Goal: Task Accomplishment & Management: Use online tool/utility

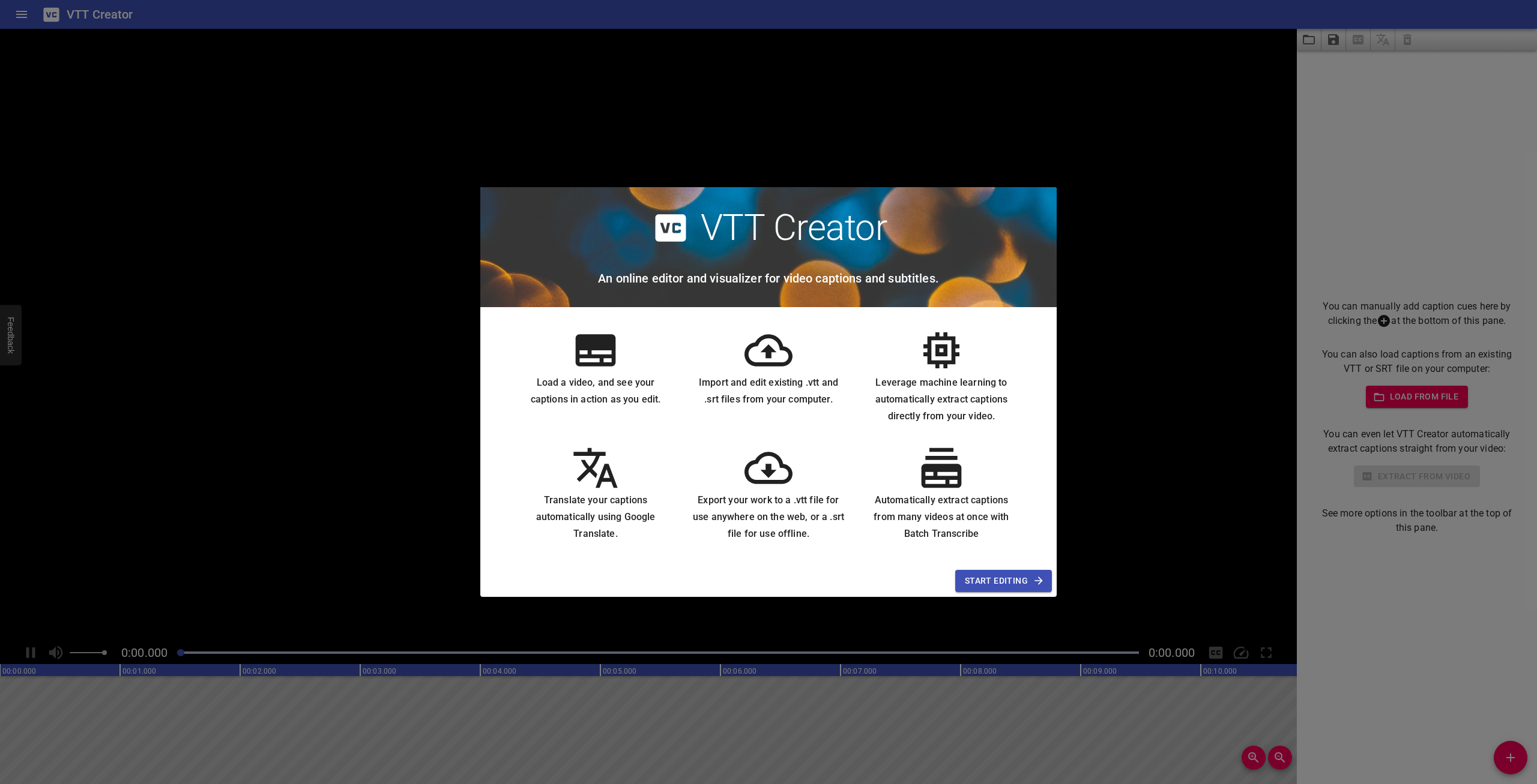
click at [1028, 575] on span "Start Editing" at bounding box center [1004, 581] width 77 height 15
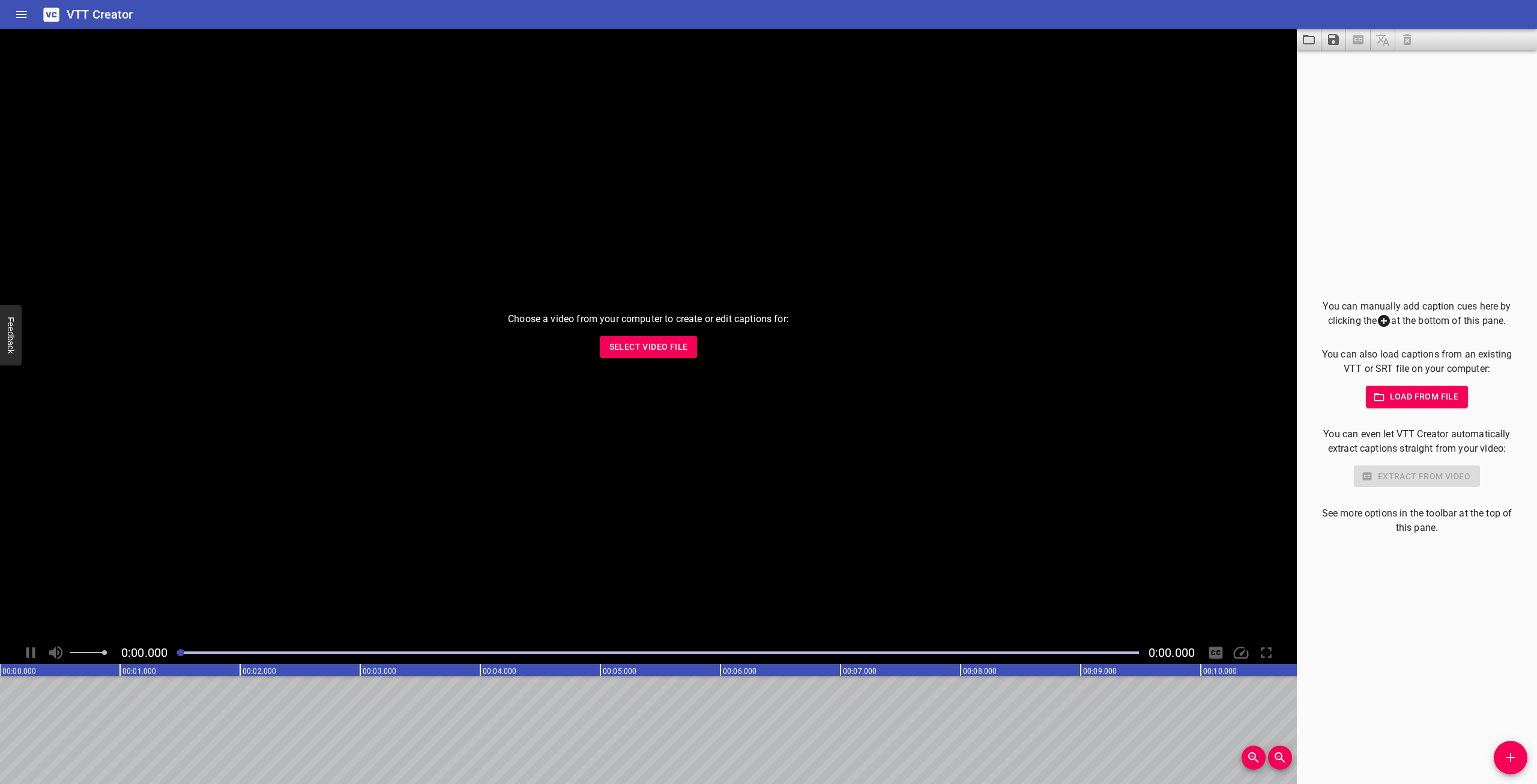
click at [670, 339] on button "Select Video File" at bounding box center [648, 347] width 98 height 22
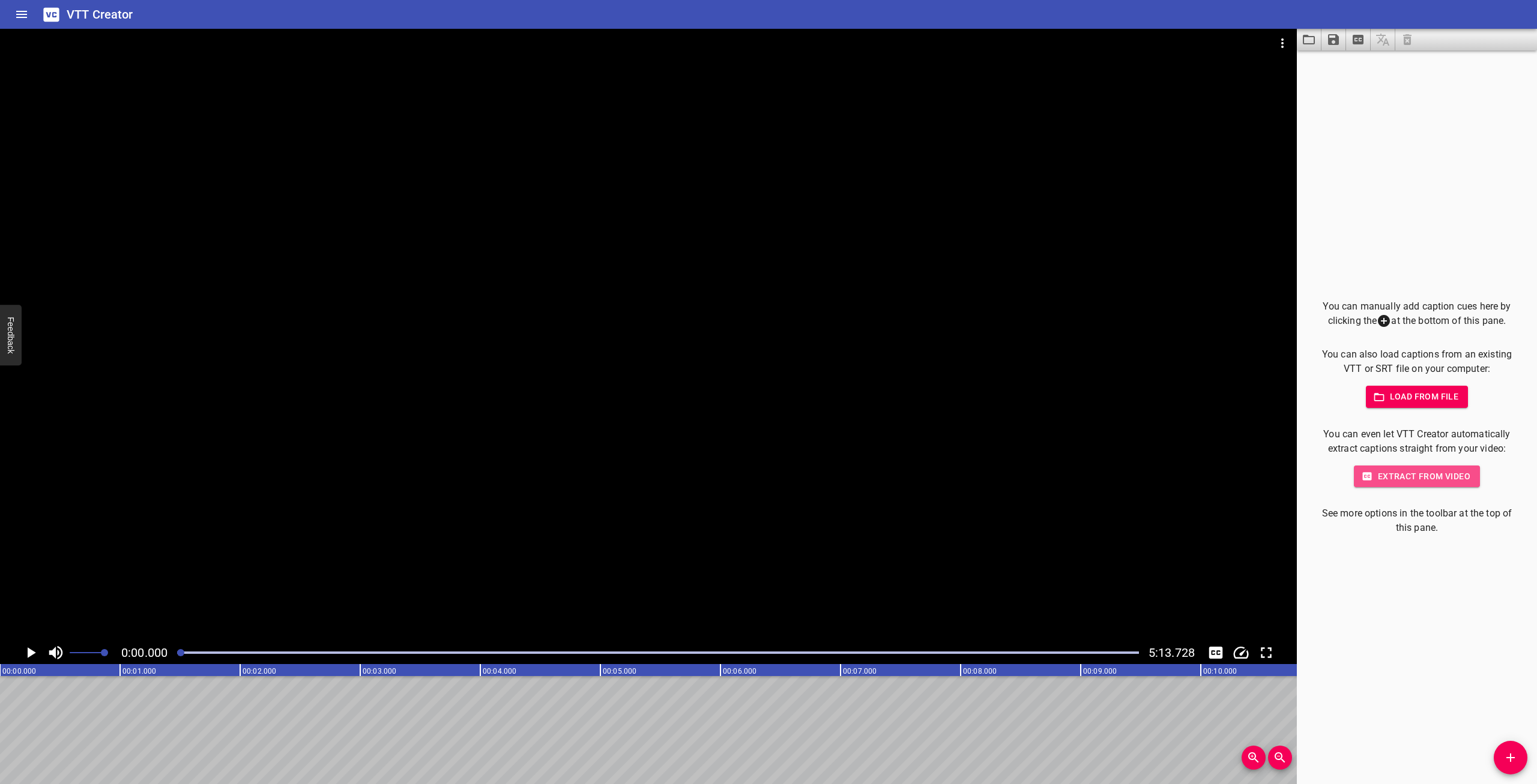
click at [1433, 474] on span "Extract from video" at bounding box center [1416, 477] width 107 height 15
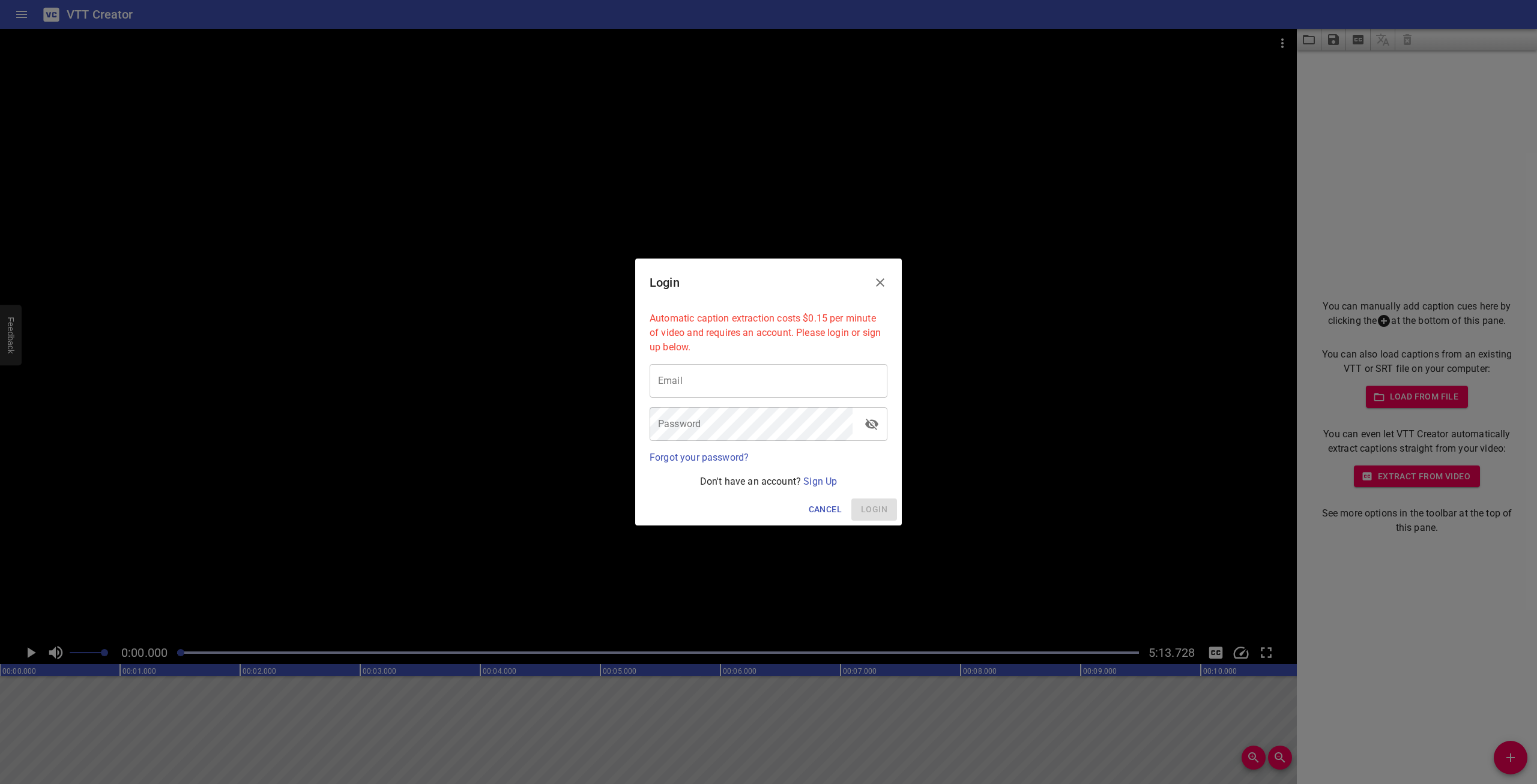
click at [878, 280] on icon "Close" at bounding box center [880, 282] width 9 height 9
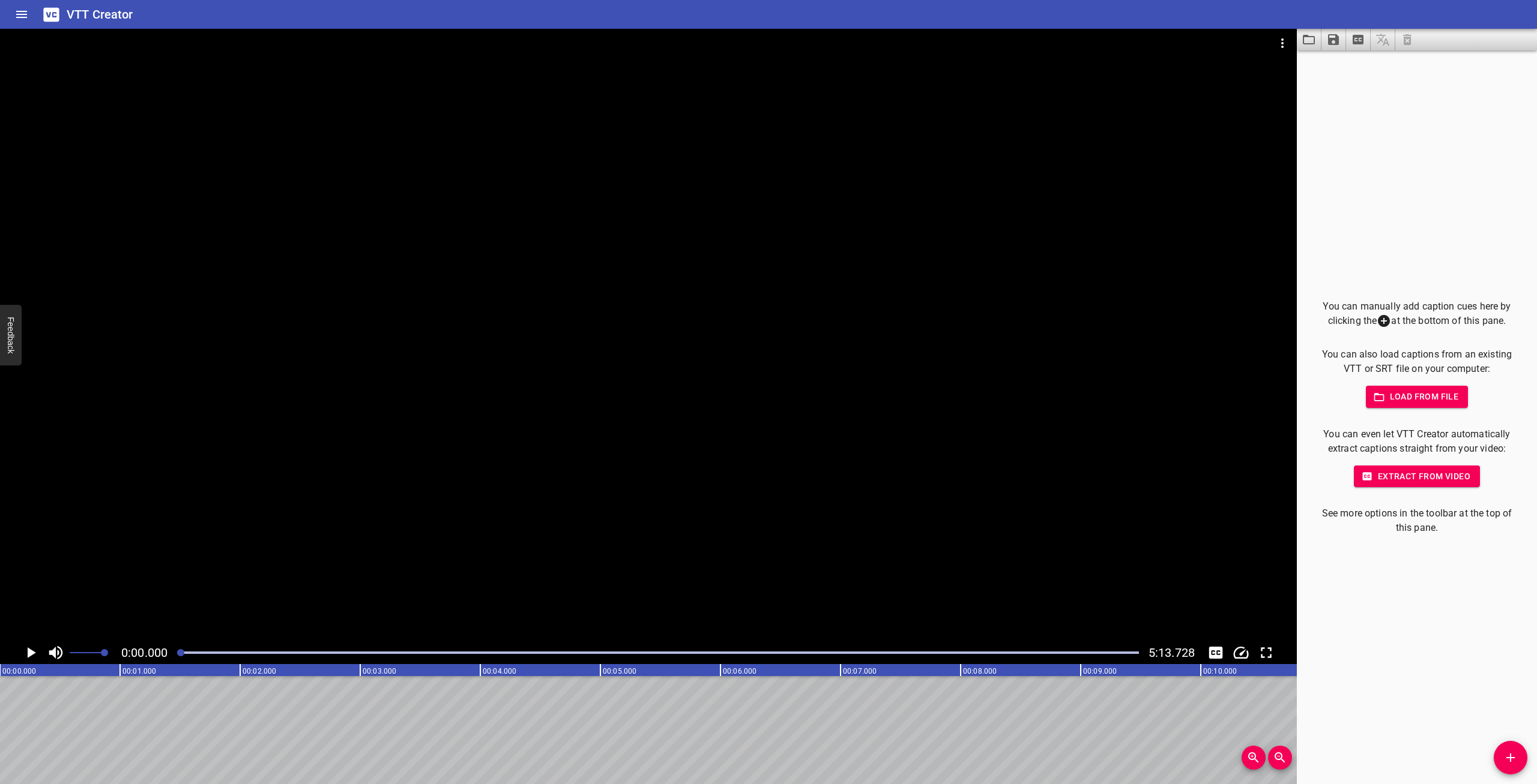
click at [1407, 607] on div "You can manually add caption cues here by clicking the at the bottom of this pa…" at bounding box center [1416, 417] width 240 height 734
click at [1387, 318] on icon at bounding box center [1384, 321] width 12 height 12
click at [1395, 152] on div "You can manually add caption cues here by clicking the at the bottom of this pa…" at bounding box center [1416, 417] width 240 height 734
click at [647, 384] on div at bounding box center [648, 336] width 1296 height 613
click at [463, 257] on div at bounding box center [648, 336] width 1296 height 613
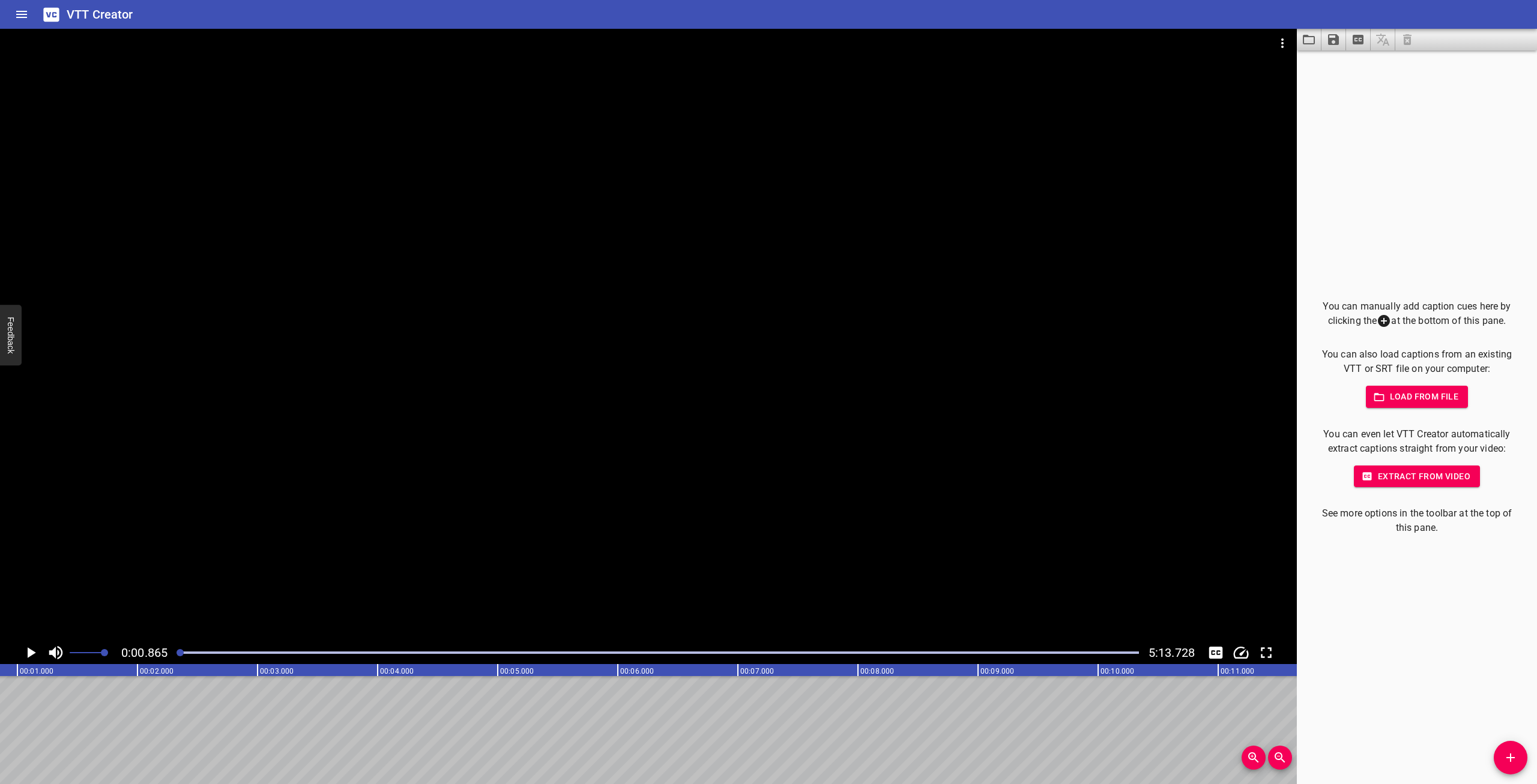
scroll to position [0, 104]
click at [1292, 35] on button "Video Options" at bounding box center [1283, 44] width 29 height 29
click at [1432, 144] on div at bounding box center [768, 392] width 1537 height 784
click at [1409, 36] on div at bounding box center [1357, 39] width 122 height 21
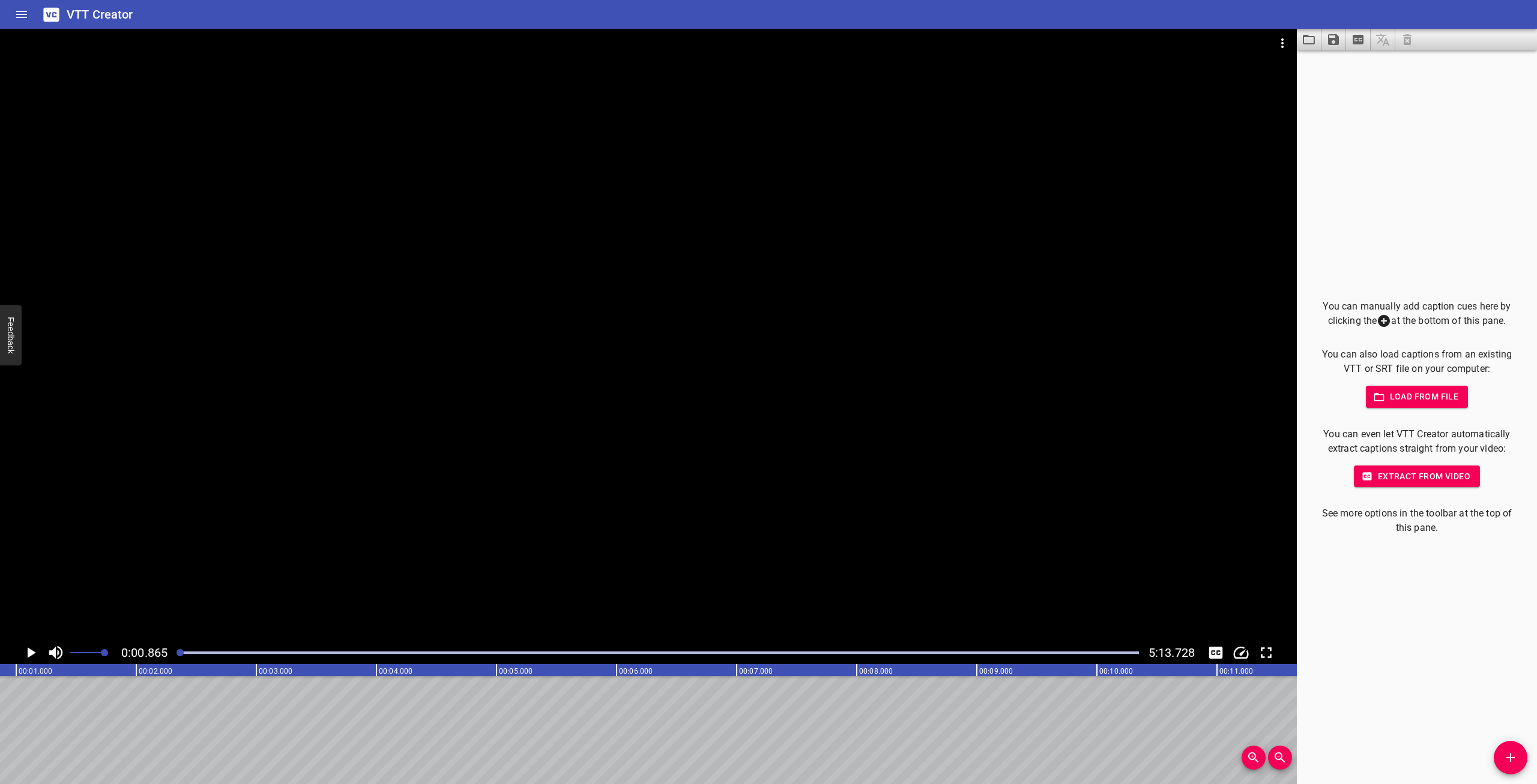
click at [1409, 36] on div at bounding box center [1357, 39] width 122 height 21
click at [1356, 38] on icon "Extract captions from video" at bounding box center [1358, 39] width 11 height 9
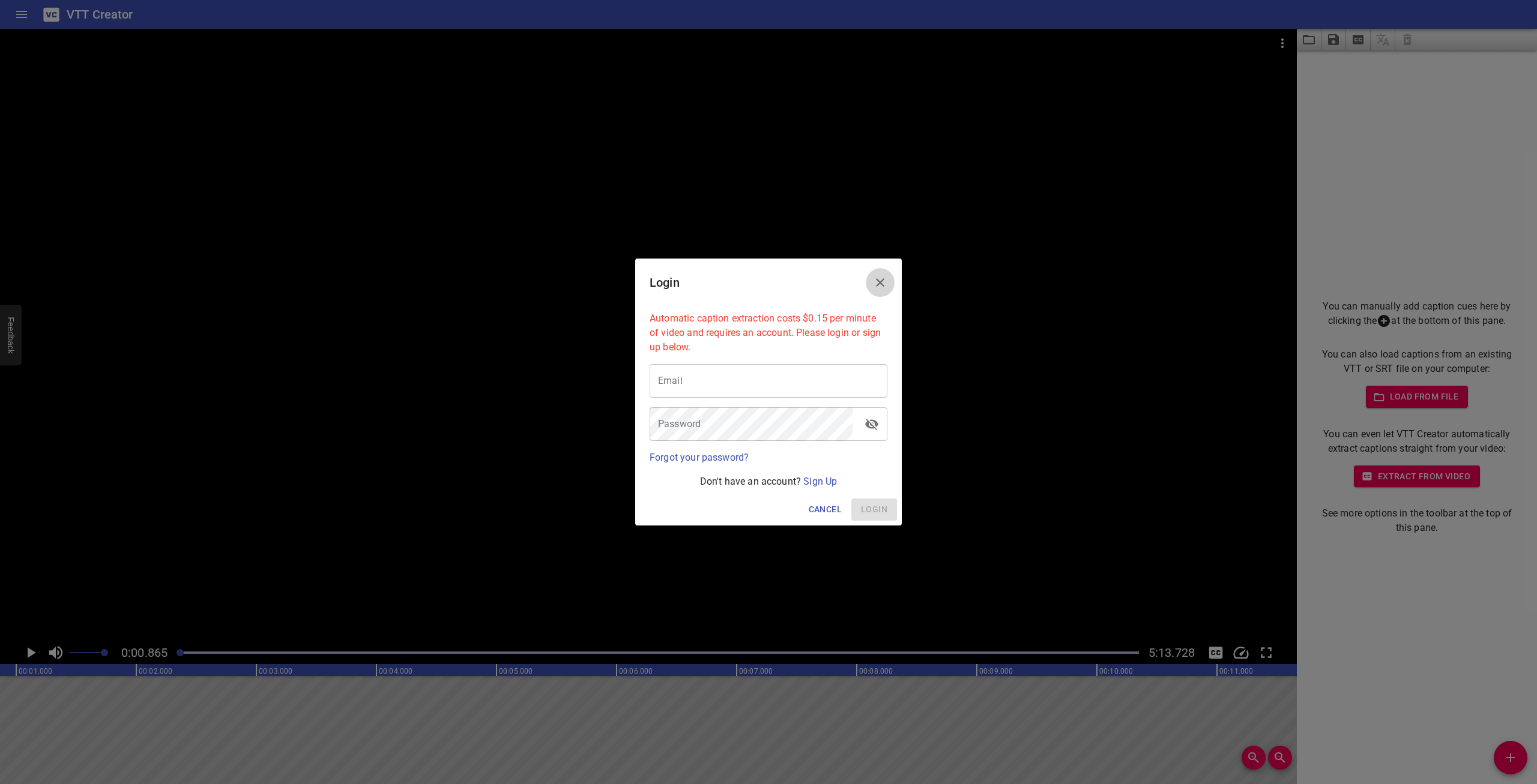
click at [890, 278] on button "Close" at bounding box center [880, 282] width 29 height 29
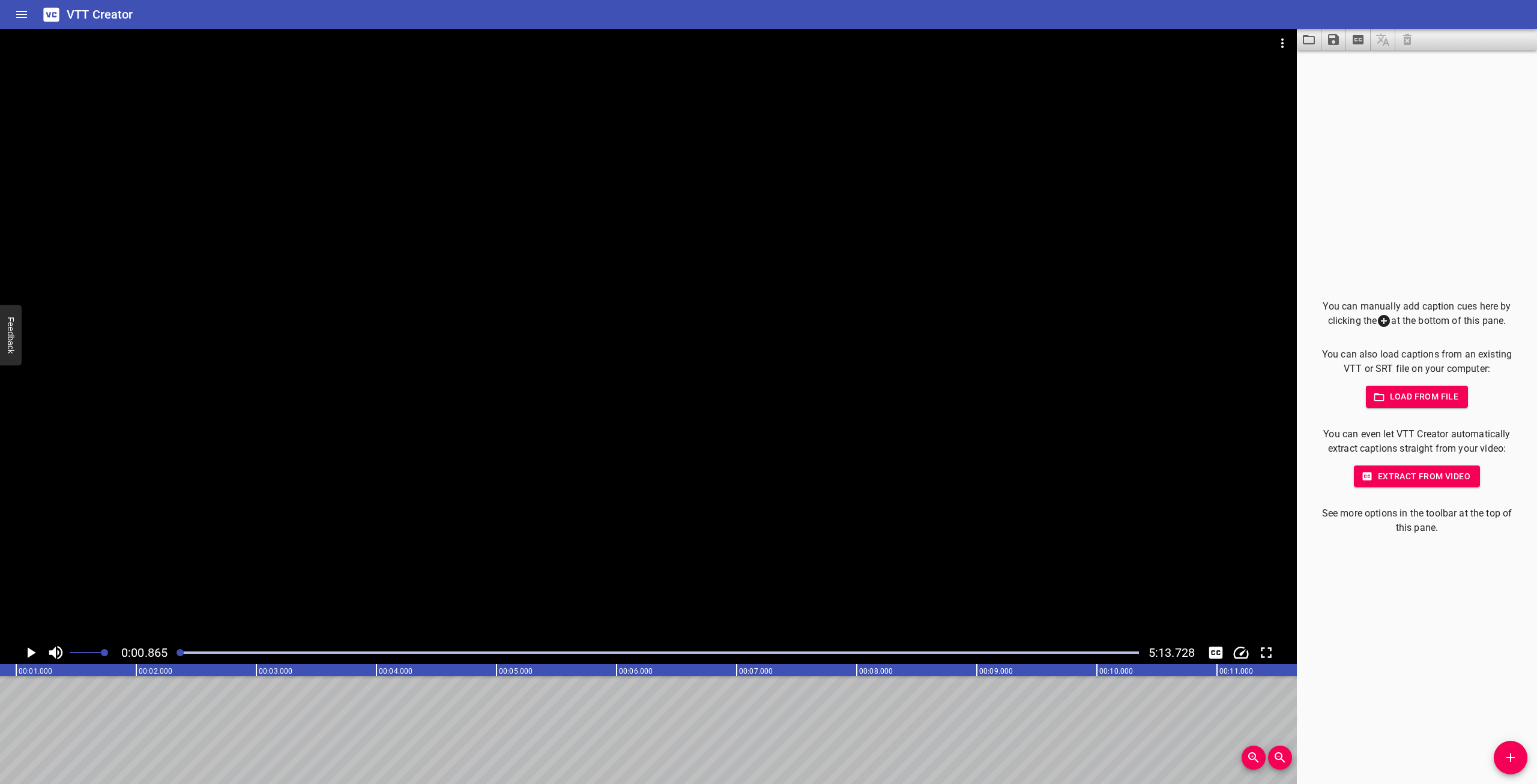
click at [1403, 41] on div at bounding box center [1357, 39] width 122 height 21
click at [36, 669] on rect at bounding box center [1500, 670] width 3001 height 12
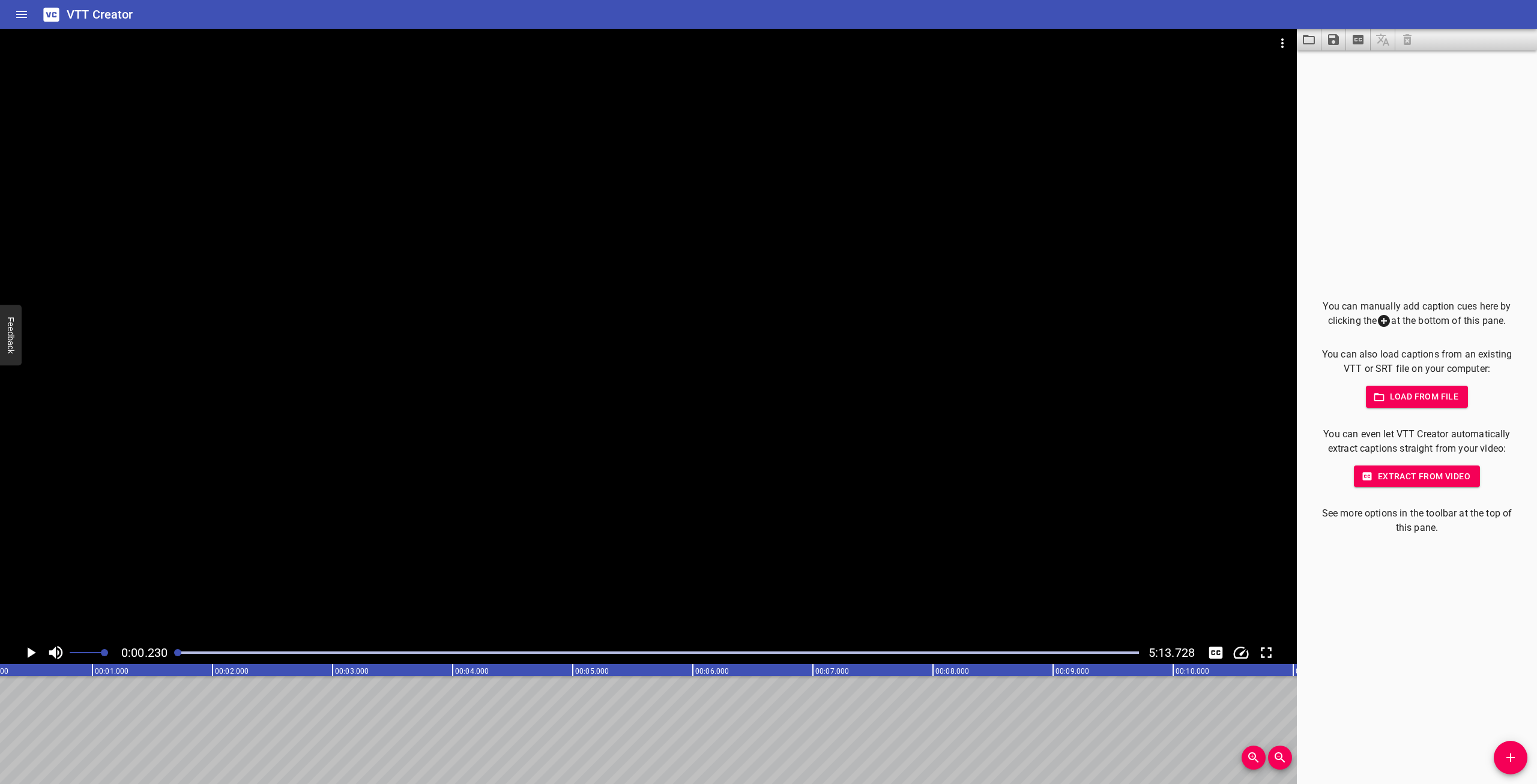
click at [1253, 759] on icon "Zoom In" at bounding box center [1254, 757] width 10 height 10
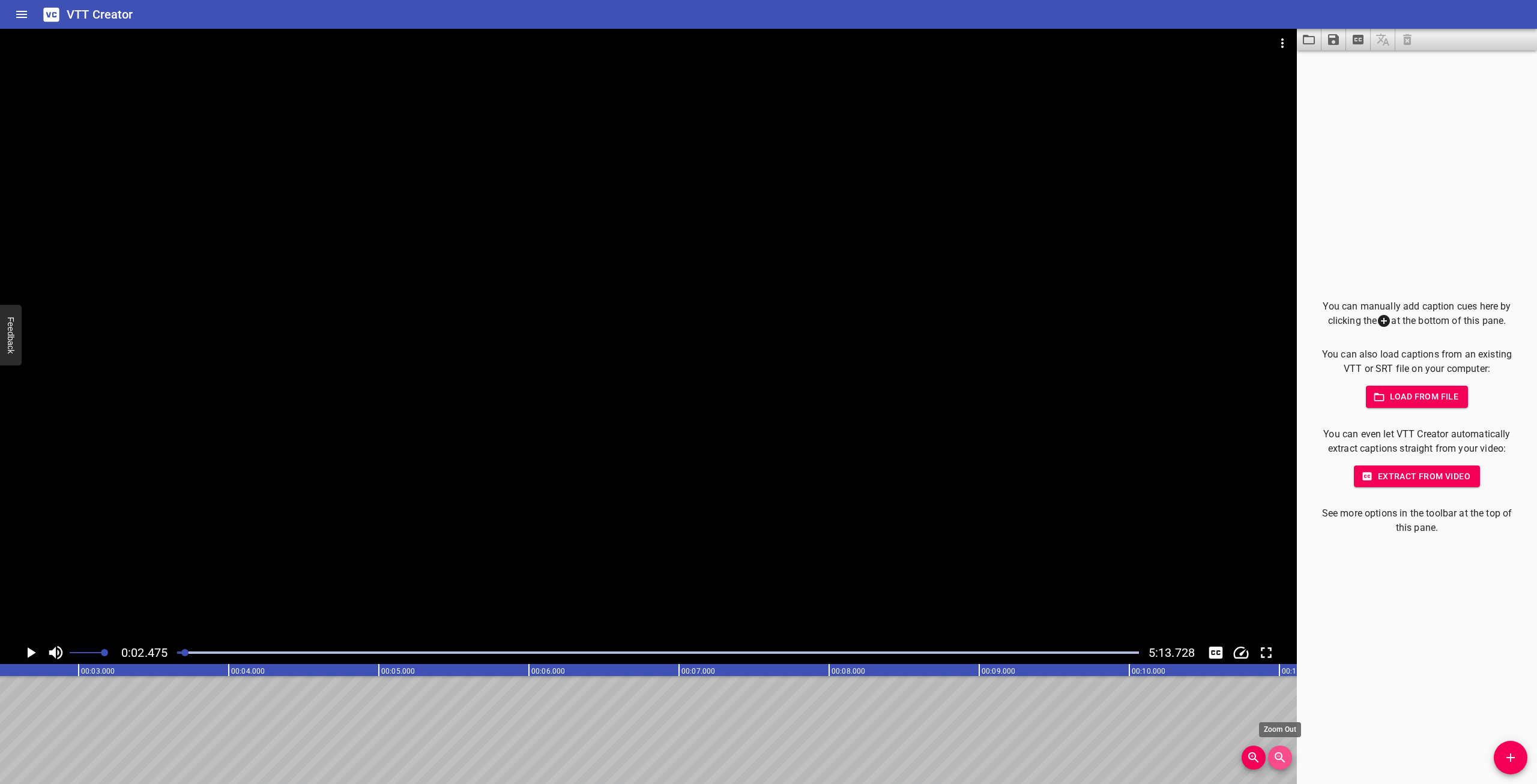
click at [1278, 760] on icon "Zoom Out" at bounding box center [1279, 757] width 15 height 15
click at [1284, 39] on icon "Video Options" at bounding box center [1282, 43] width 15 height 15
click at [1313, 163] on div at bounding box center [768, 392] width 1537 height 784
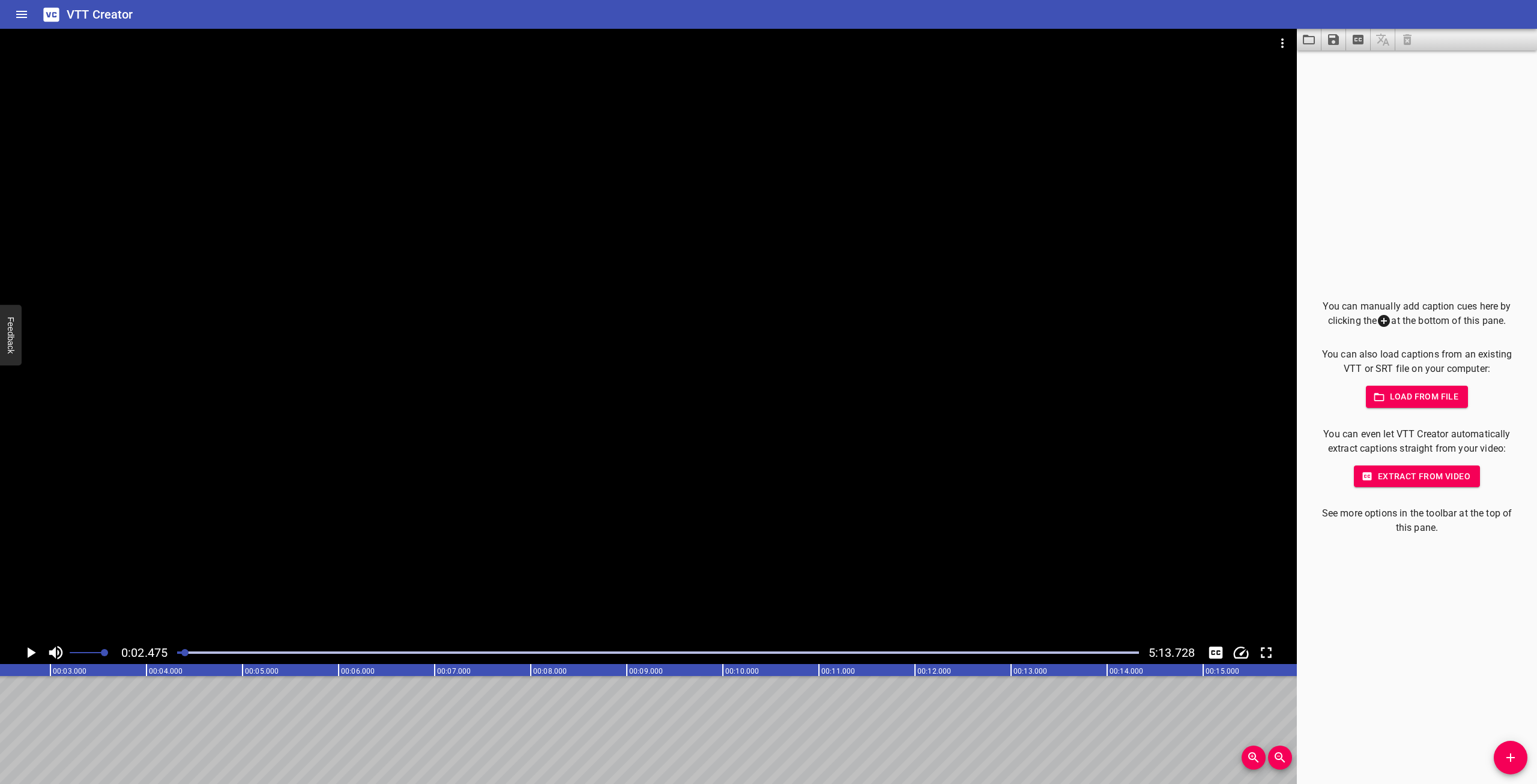
click at [6, 7] on div "VTT Creator" at bounding box center [768, 15] width 1537 height 29
click at [19, 11] on icon "Home" at bounding box center [21, 15] width 11 height 7
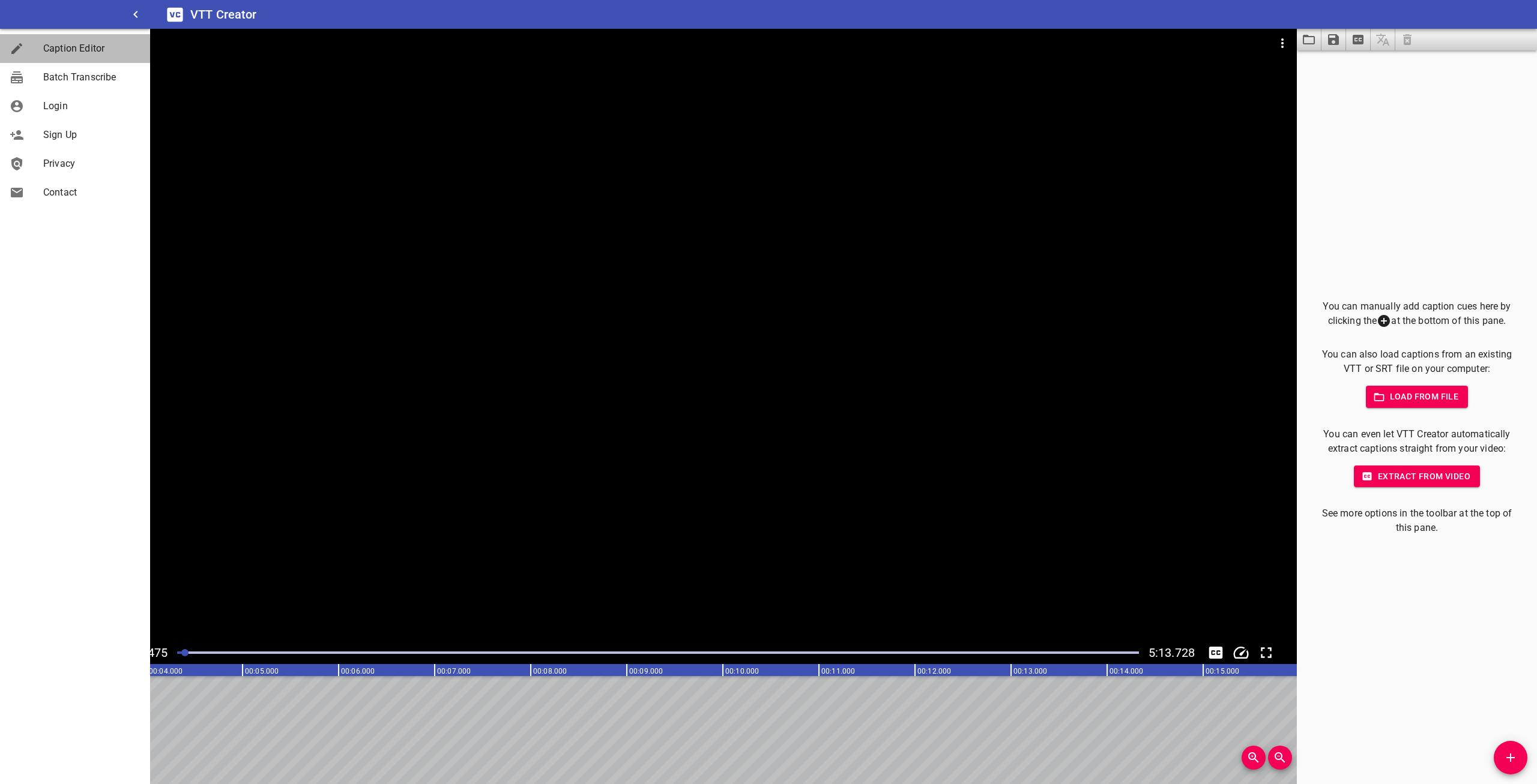
click at [79, 47] on span "Caption Editor" at bounding box center [92, 48] width 98 height 15
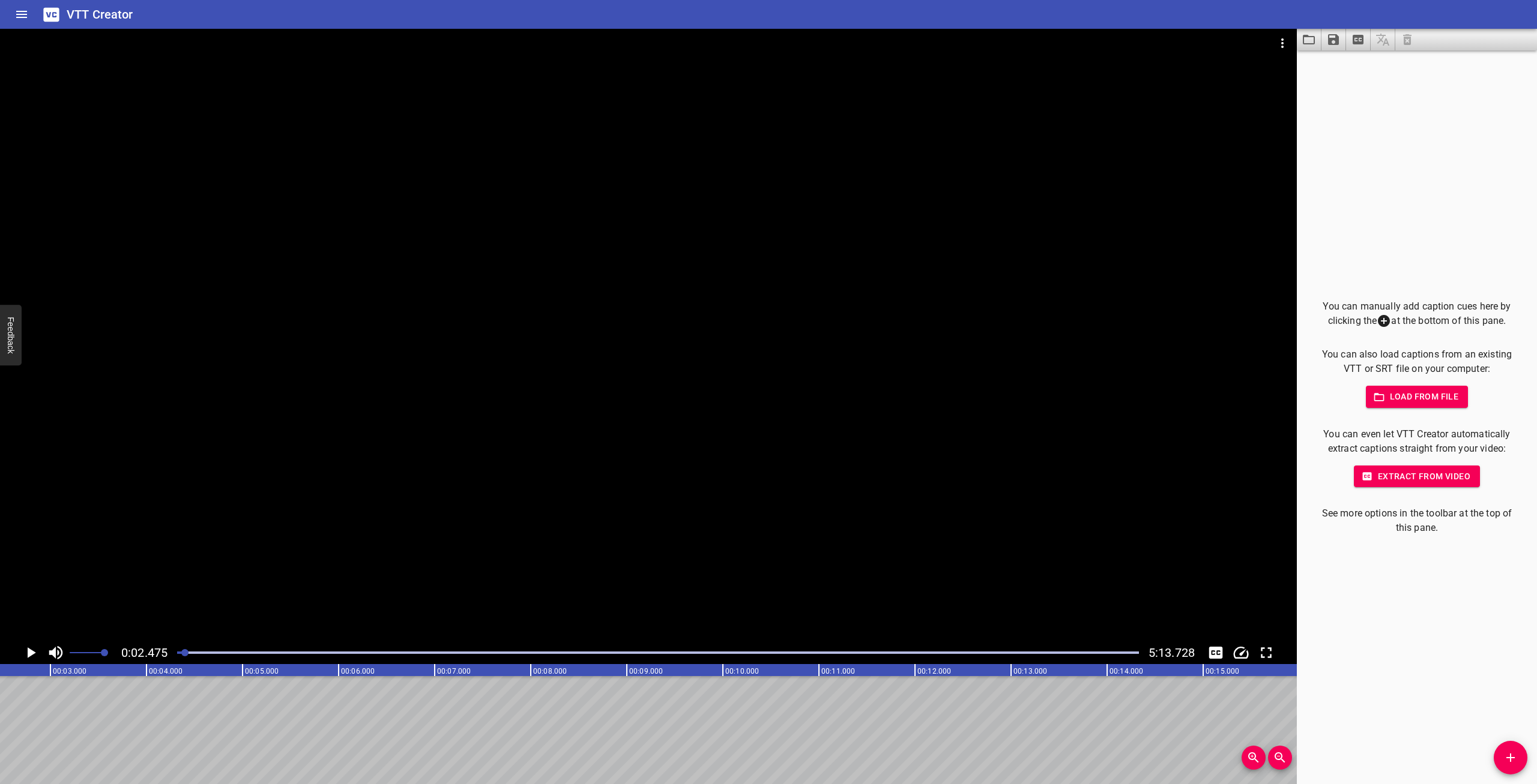
drag, startPoint x: 195, startPoint y: 649, endPoint x: 49, endPoint y: 632, distance: 147.0
click at [49, 632] on div "0:02.475 5:13.728" at bounding box center [648, 347] width 1296 height 635
click at [190, 656] on div at bounding box center [658, 653] width 976 height 17
drag, startPoint x: 185, startPoint y: 649, endPoint x: 174, endPoint y: 656, distance: 13.0
click at [174, 656] on div at bounding box center [658, 653] width 976 height 17
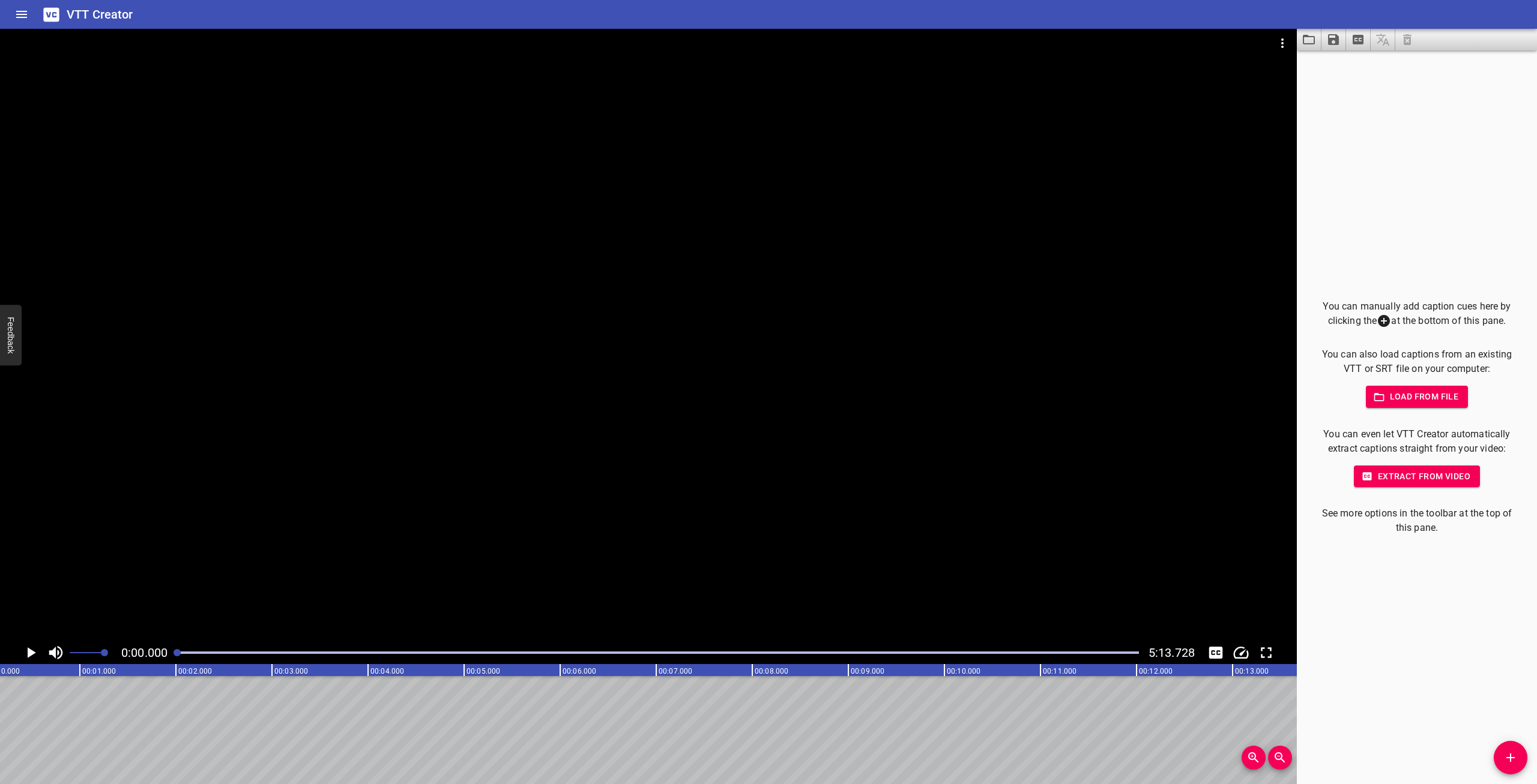
click at [181, 652] on div at bounding box center [177, 653] width 7 height 7
drag, startPoint x: 182, startPoint y: 652, endPoint x: 169, endPoint y: 652, distance: 13.0
click at [169, 652] on div "0:00.000 5:13.728" at bounding box center [648, 652] width 1296 height 23
click at [1513, 759] on icon "Add Cue" at bounding box center [1510, 757] width 15 height 15
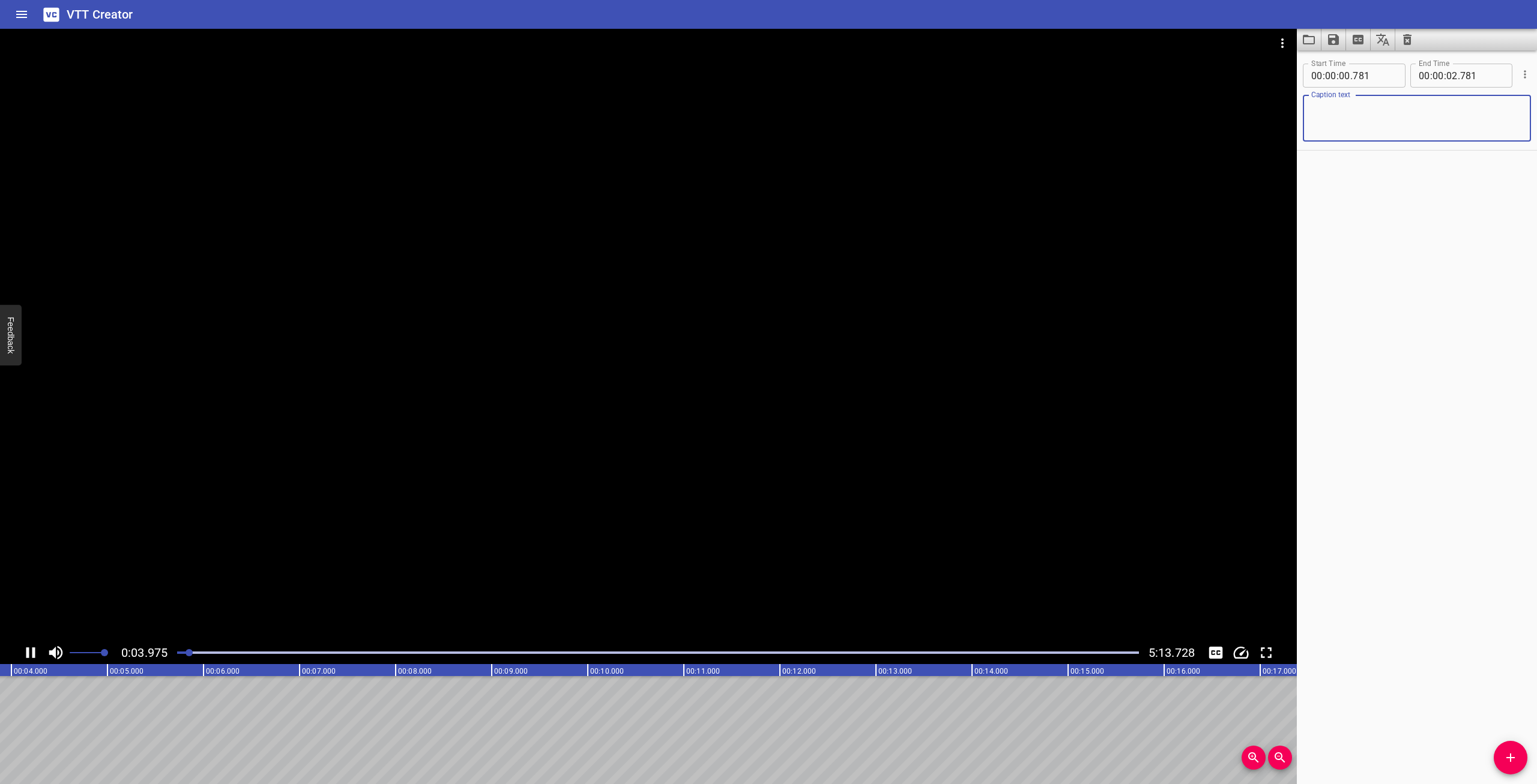
click at [29, 645] on icon "Play/Pause" at bounding box center [30, 652] width 18 height 18
click at [27, 653] on icon "Play/Pause" at bounding box center [30, 652] width 18 height 18
click at [27, 653] on icon "Play/Pause" at bounding box center [31, 652] width 9 height 11
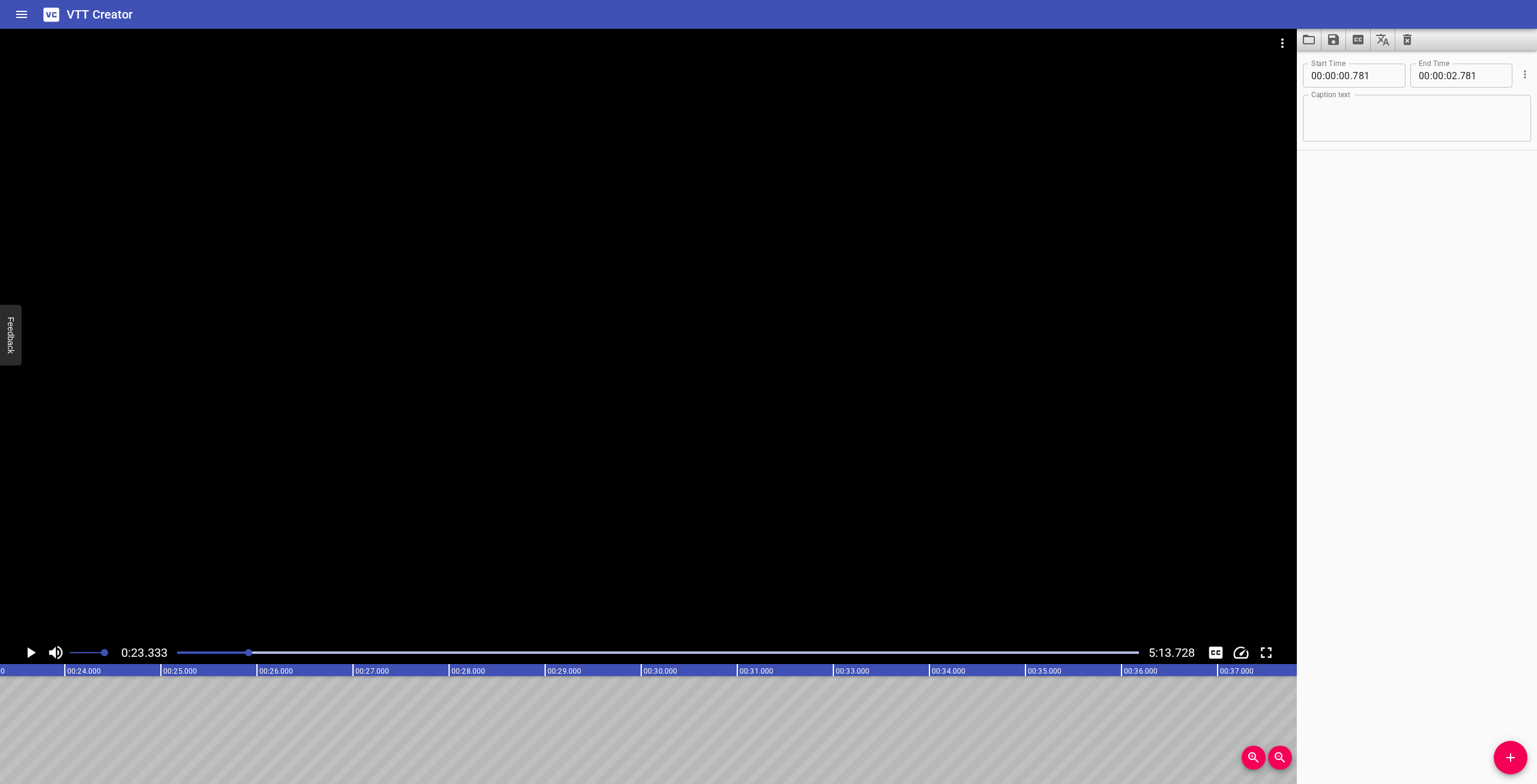
scroll to position [0, 2241]
click at [25, 651] on icon "Play/Pause" at bounding box center [30, 652] width 18 height 18
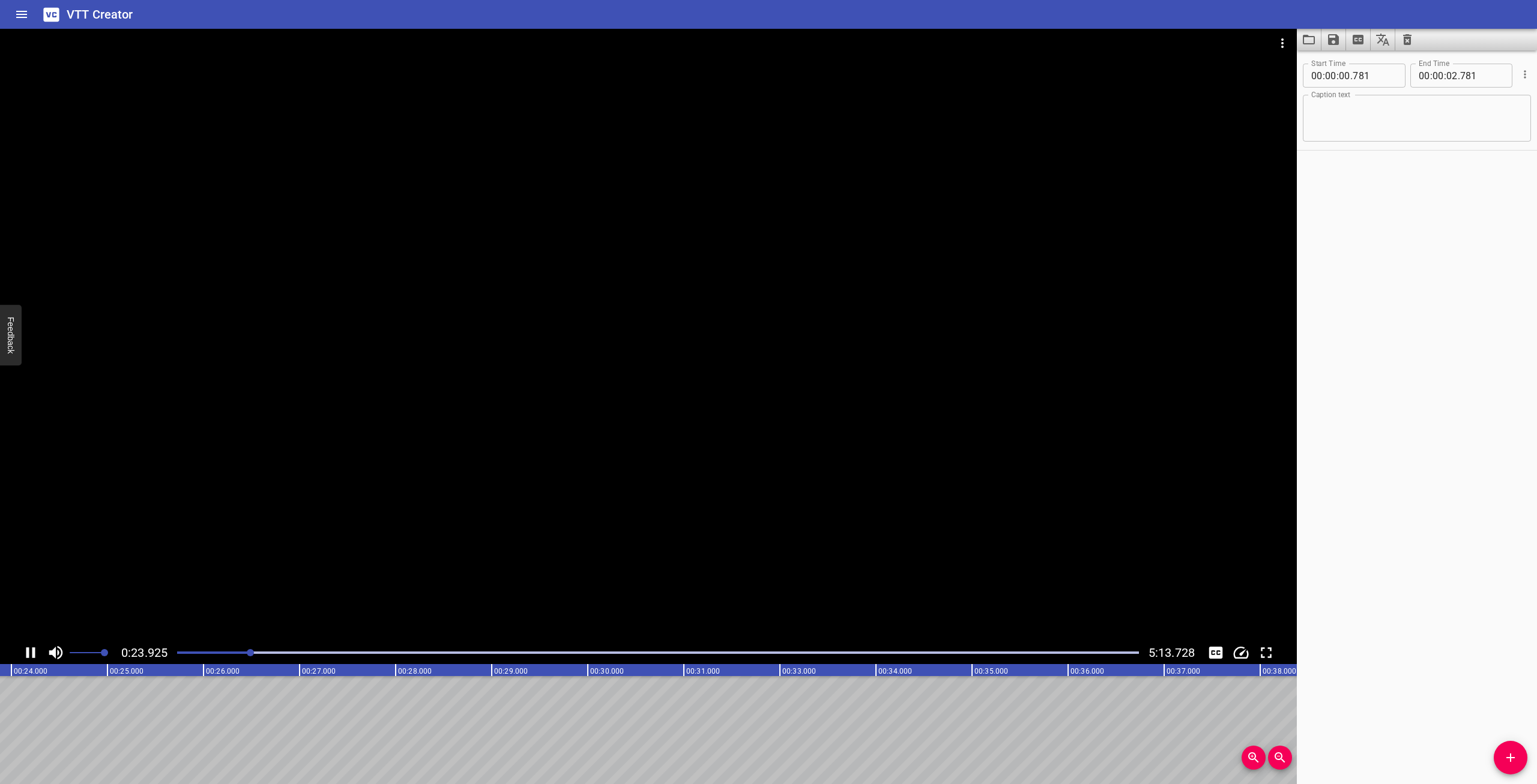
click at [268, 650] on div at bounding box center [658, 653] width 976 height 17
click at [289, 650] on div at bounding box center [658, 653] width 976 height 17
click at [311, 653] on div at bounding box center [658, 653] width 976 height 17
click at [335, 650] on div at bounding box center [658, 653] width 976 height 17
click at [350, 650] on div at bounding box center [658, 653] width 976 height 17
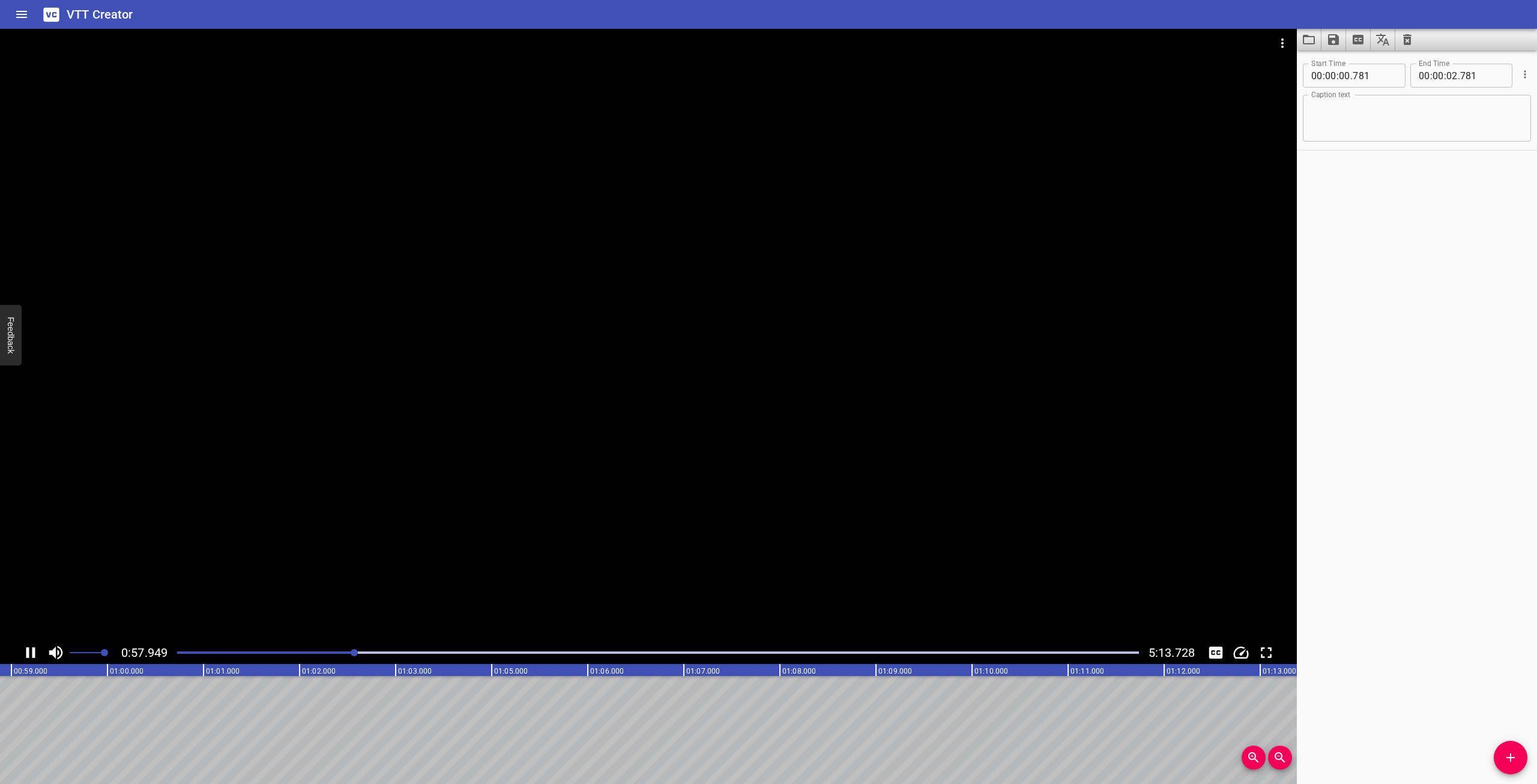
click at [337, 651] on div at bounding box center [658, 653] width 976 height 17
click at [26, 649] on icon "Play/Pause" at bounding box center [30, 652] width 18 height 18
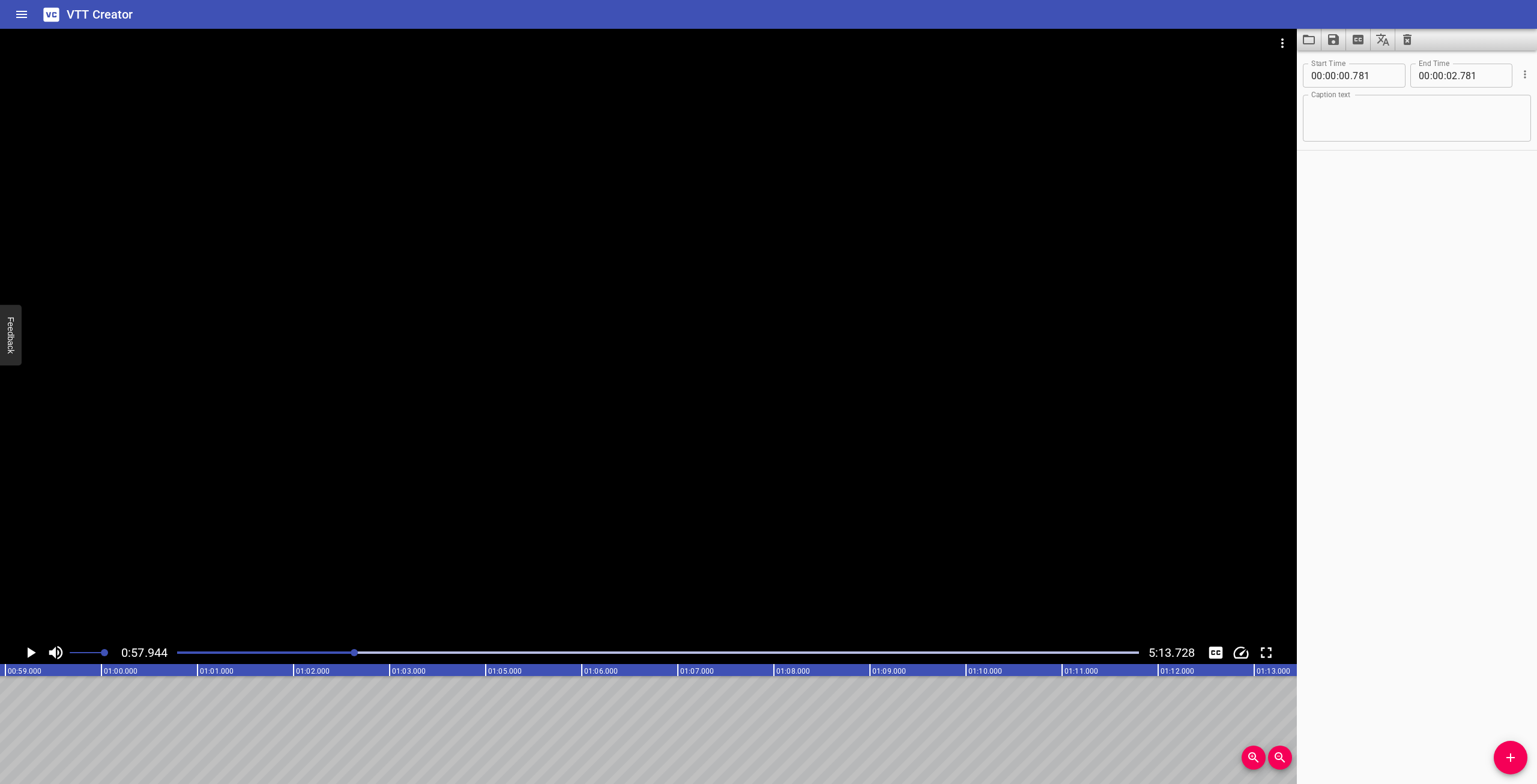
drag, startPoint x: 270, startPoint y: 726, endPoint x: 374, endPoint y: 724, distance: 104.0
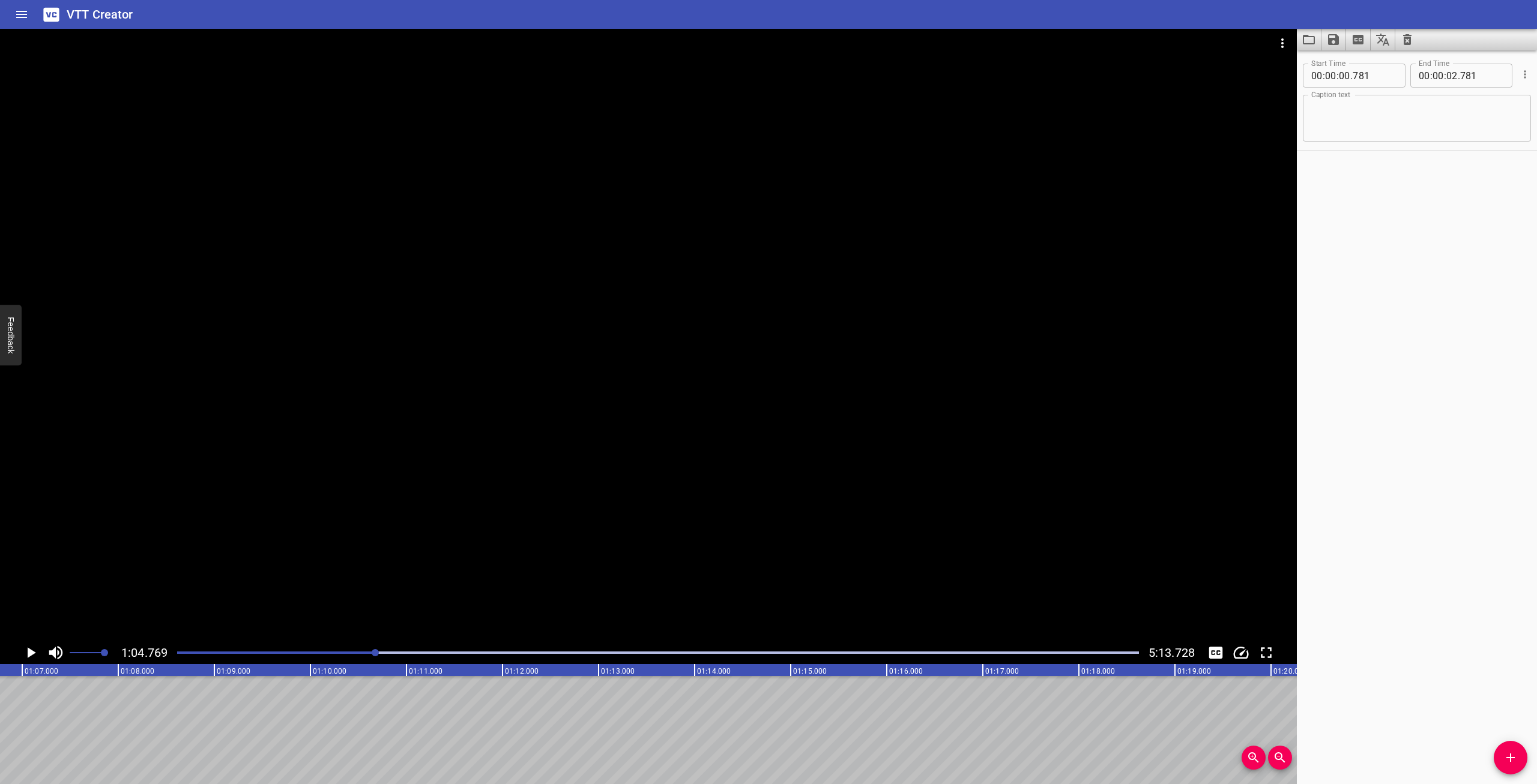
click at [25, 649] on icon "Play/Pause" at bounding box center [30, 652] width 18 height 18
click at [338, 646] on div at bounding box center [658, 653] width 976 height 17
drag, startPoint x: 345, startPoint y: 650, endPoint x: 377, endPoint y: 658, distance: 33.0
click at [352, 651] on div at bounding box center [658, 653] width 976 height 17
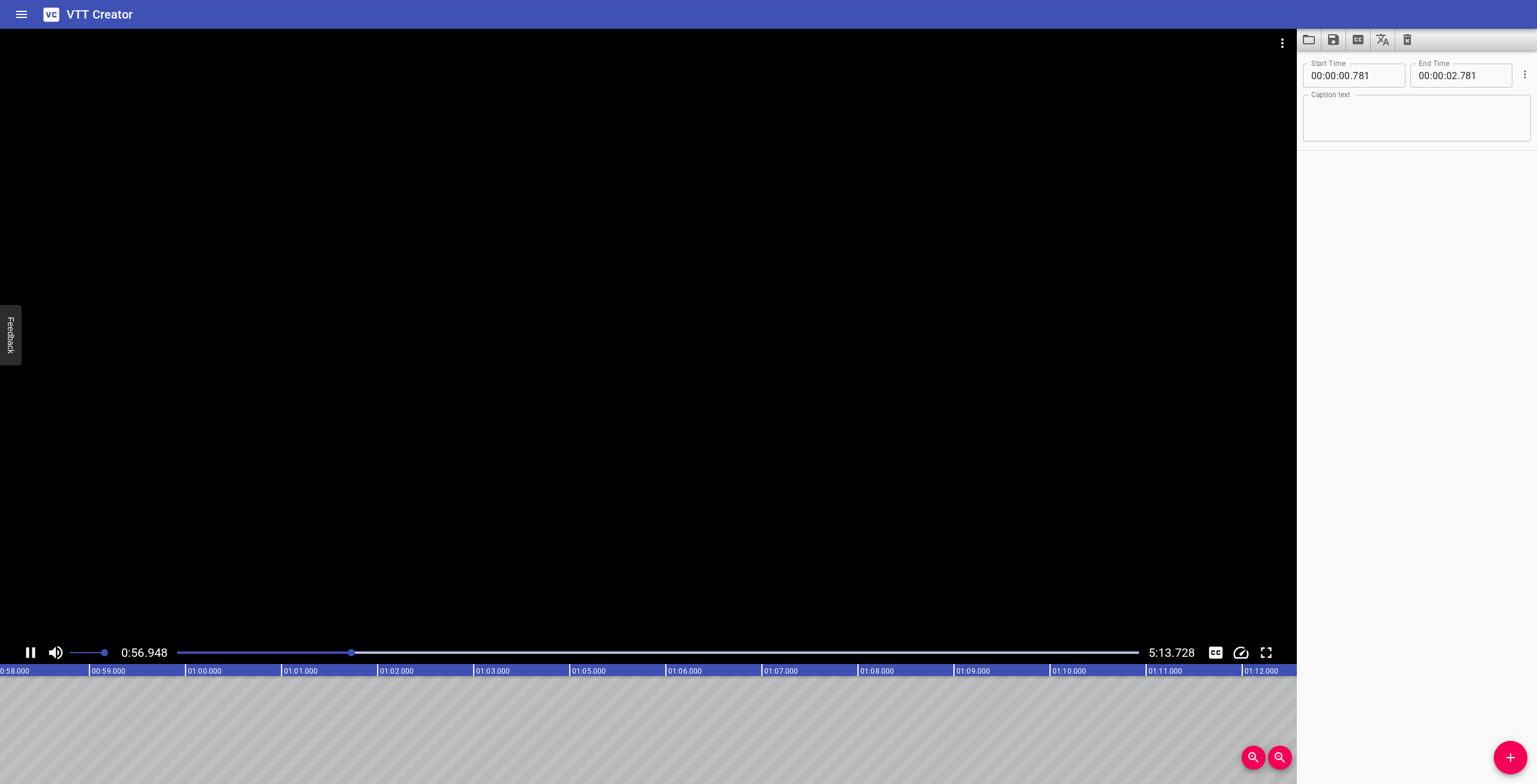
click at [32, 653] on icon "Play/Pause" at bounding box center [30, 652] width 18 height 18
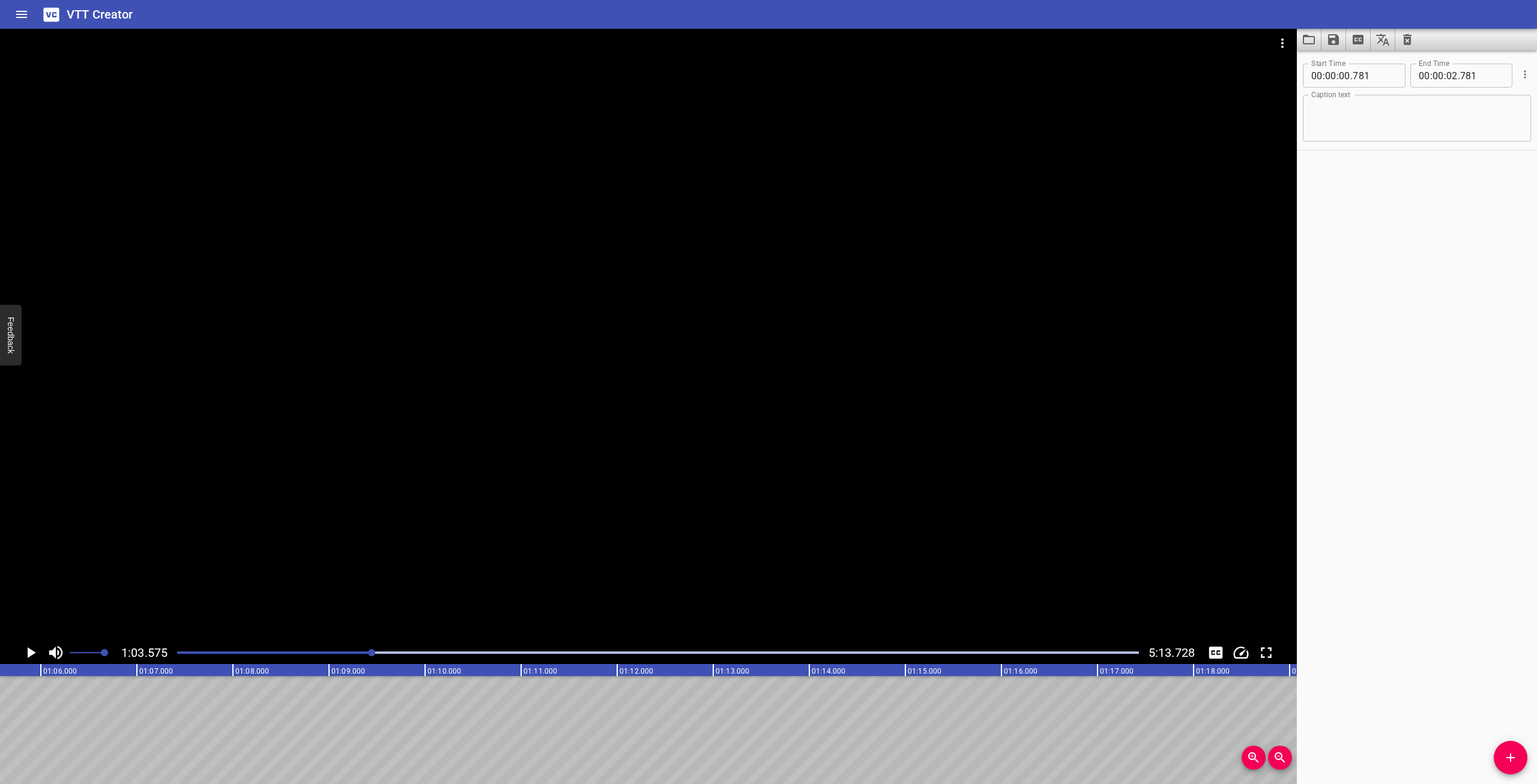
click at [364, 654] on div at bounding box center [658, 653] width 976 height 17
click at [33, 651] on icon "Play/Pause" at bounding box center [32, 652] width 9 height 11
click at [355, 649] on div at bounding box center [658, 653] width 976 height 17
click at [349, 650] on div at bounding box center [658, 653] width 976 height 17
click at [34, 646] on icon "Play/Pause" at bounding box center [30, 652] width 18 height 18
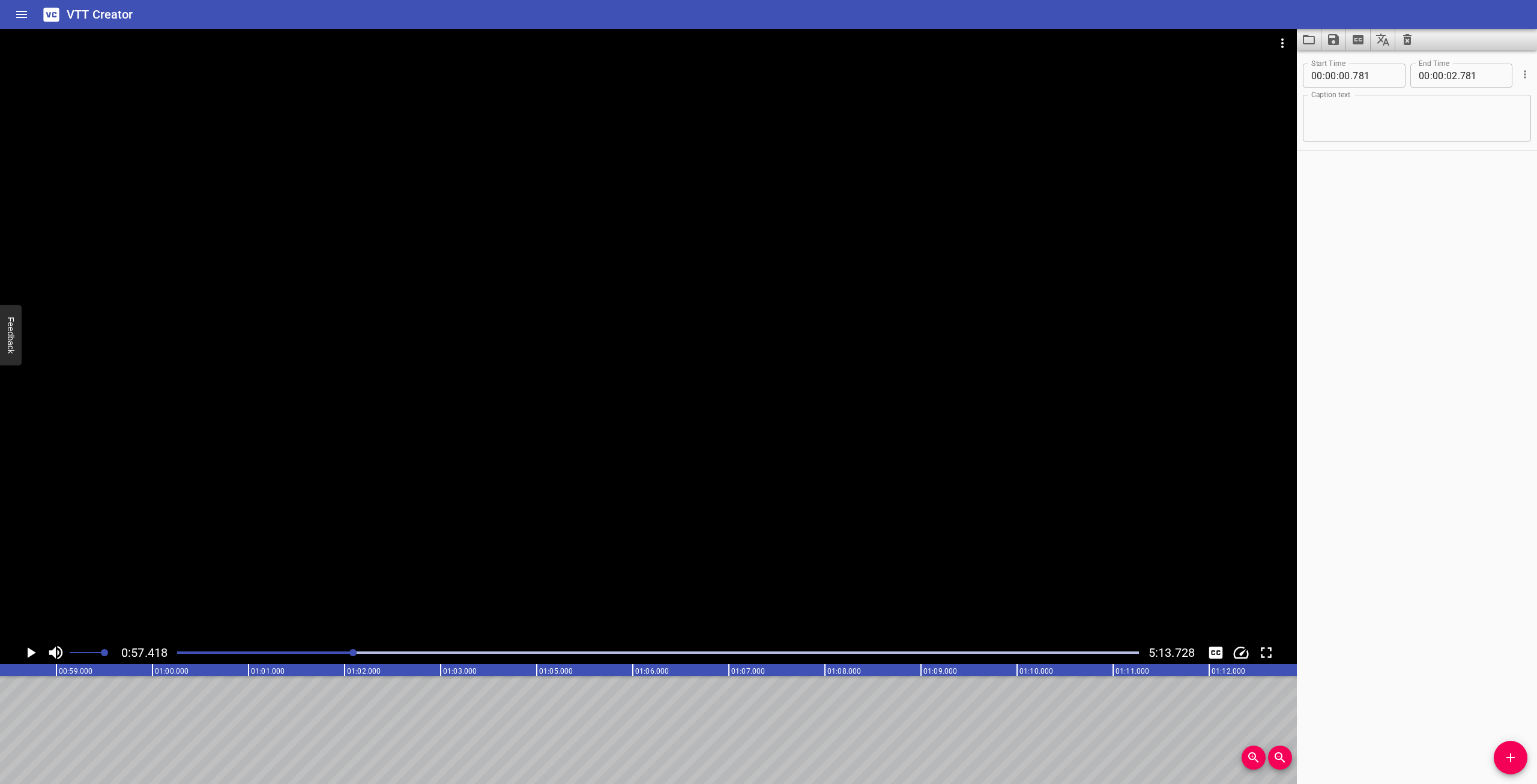
scroll to position [0, 5515]
click at [1499, 753] on span "Add Cue" at bounding box center [1510, 757] width 33 height 15
drag, startPoint x: 133, startPoint y: 704, endPoint x: 45, endPoint y: 714, distance: 88.6
click at [45, 714] on div at bounding box center [9, 730] width 192 height 108
type input "56"
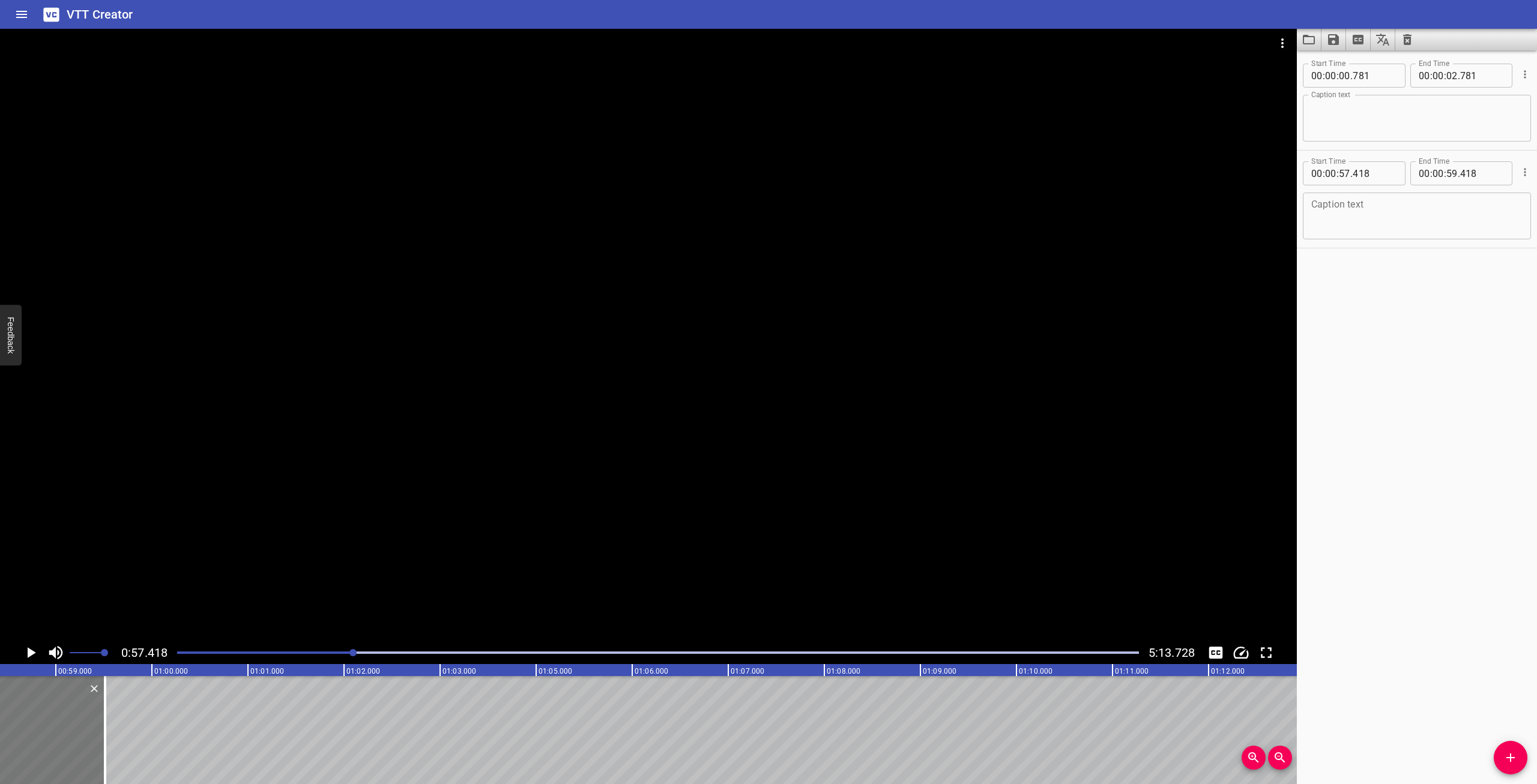
type input "512"
type input "58"
type input "512"
drag, startPoint x: 910, startPoint y: 668, endPoint x: 201, endPoint y: 593, distance: 713.0
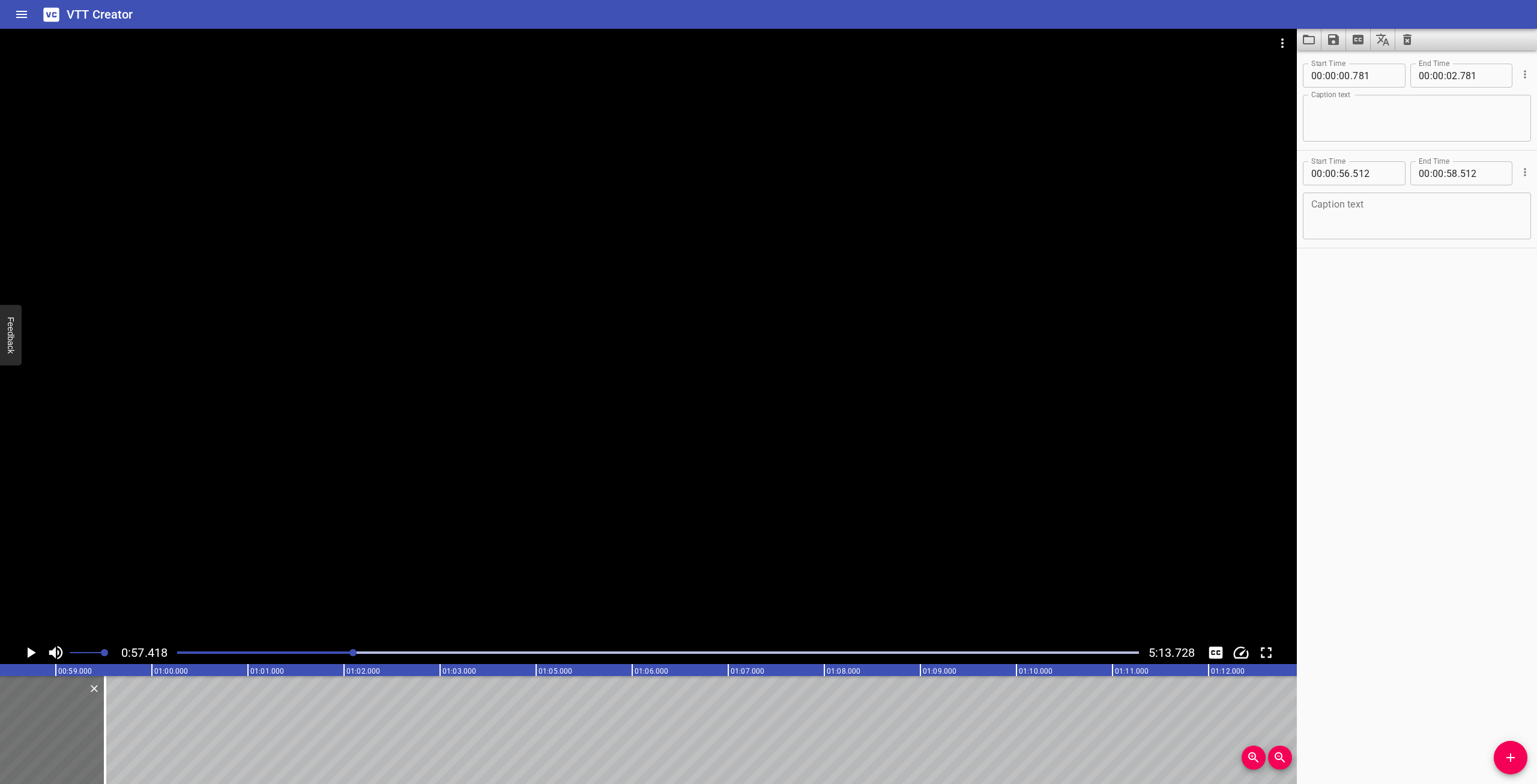
click at [37, 657] on icon "Play/Pause" at bounding box center [30, 652] width 18 height 18
click at [30, 652] on icon "Play/Pause" at bounding box center [30, 652] width 18 height 18
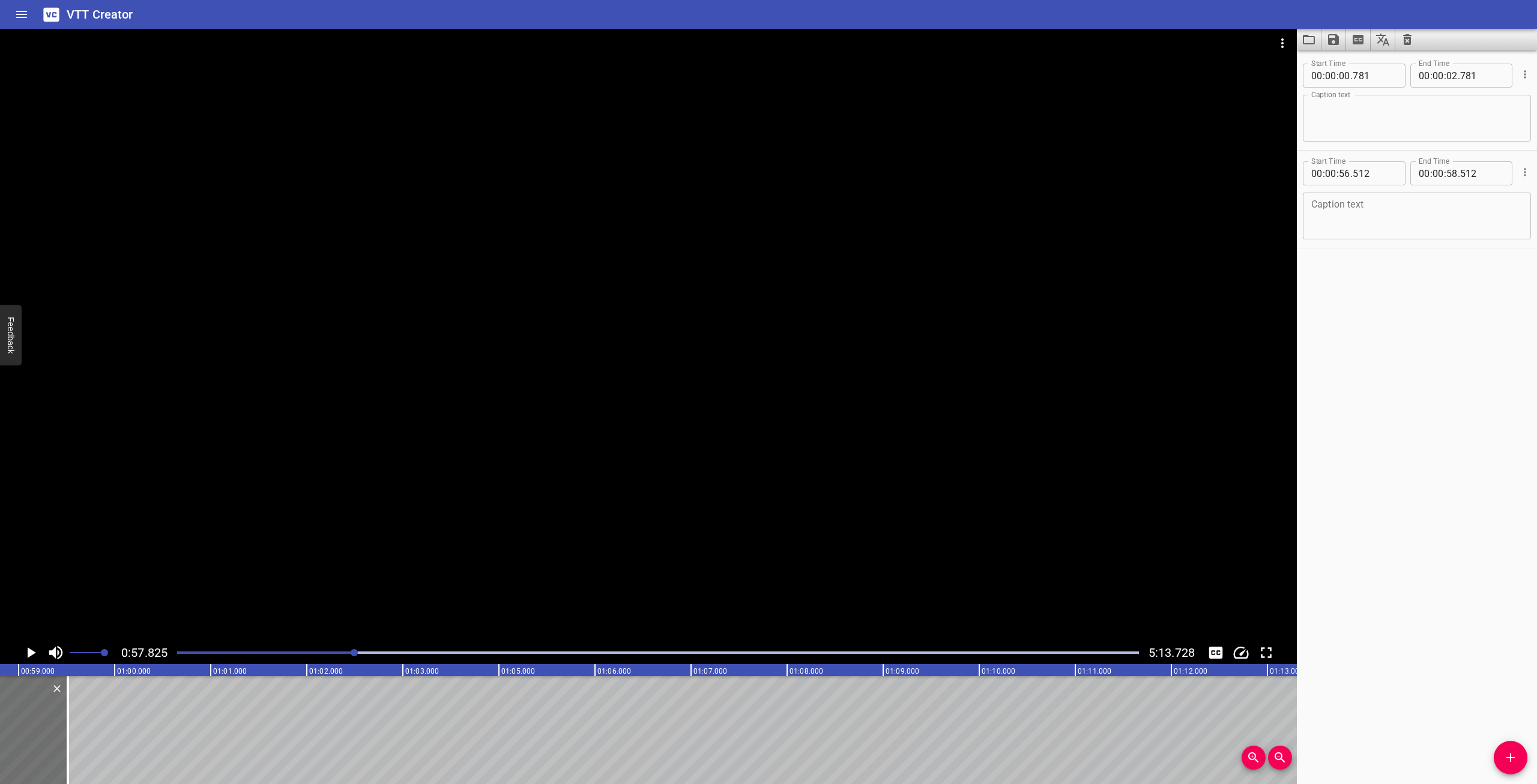
scroll to position [0, 5555]
click at [345, 654] on div "Play progress" at bounding box center [658, 652] width 962 height 3
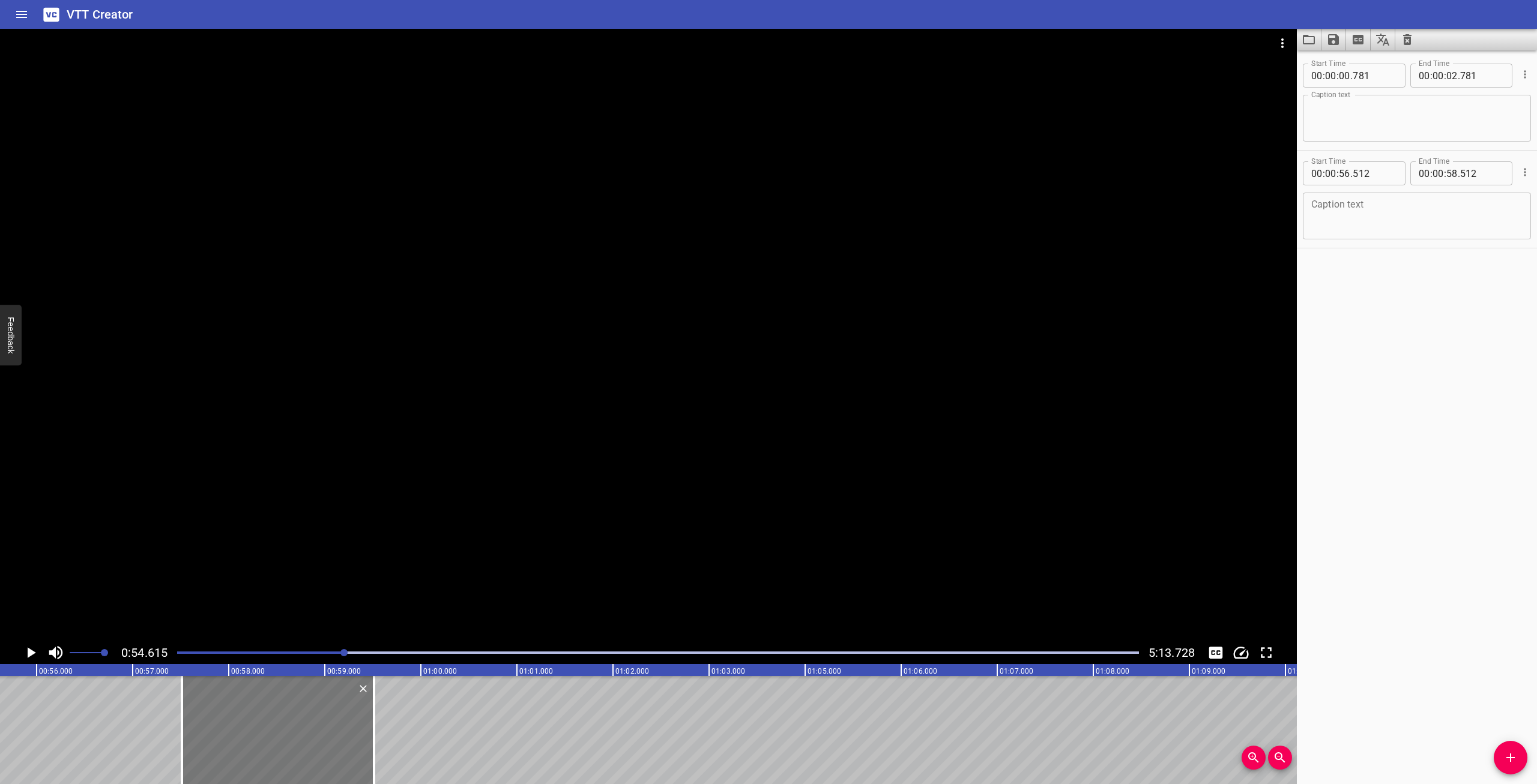
scroll to position [0, 5245]
drag, startPoint x: 178, startPoint y: 726, endPoint x: 147, endPoint y: 726, distance: 31.0
click at [147, 726] on div at bounding box center [152, 730] width 12 height 108
click at [29, 656] on icon "Play/Pause" at bounding box center [32, 652] width 9 height 11
click at [29, 656] on icon "Play/Pause" at bounding box center [31, 652] width 9 height 11
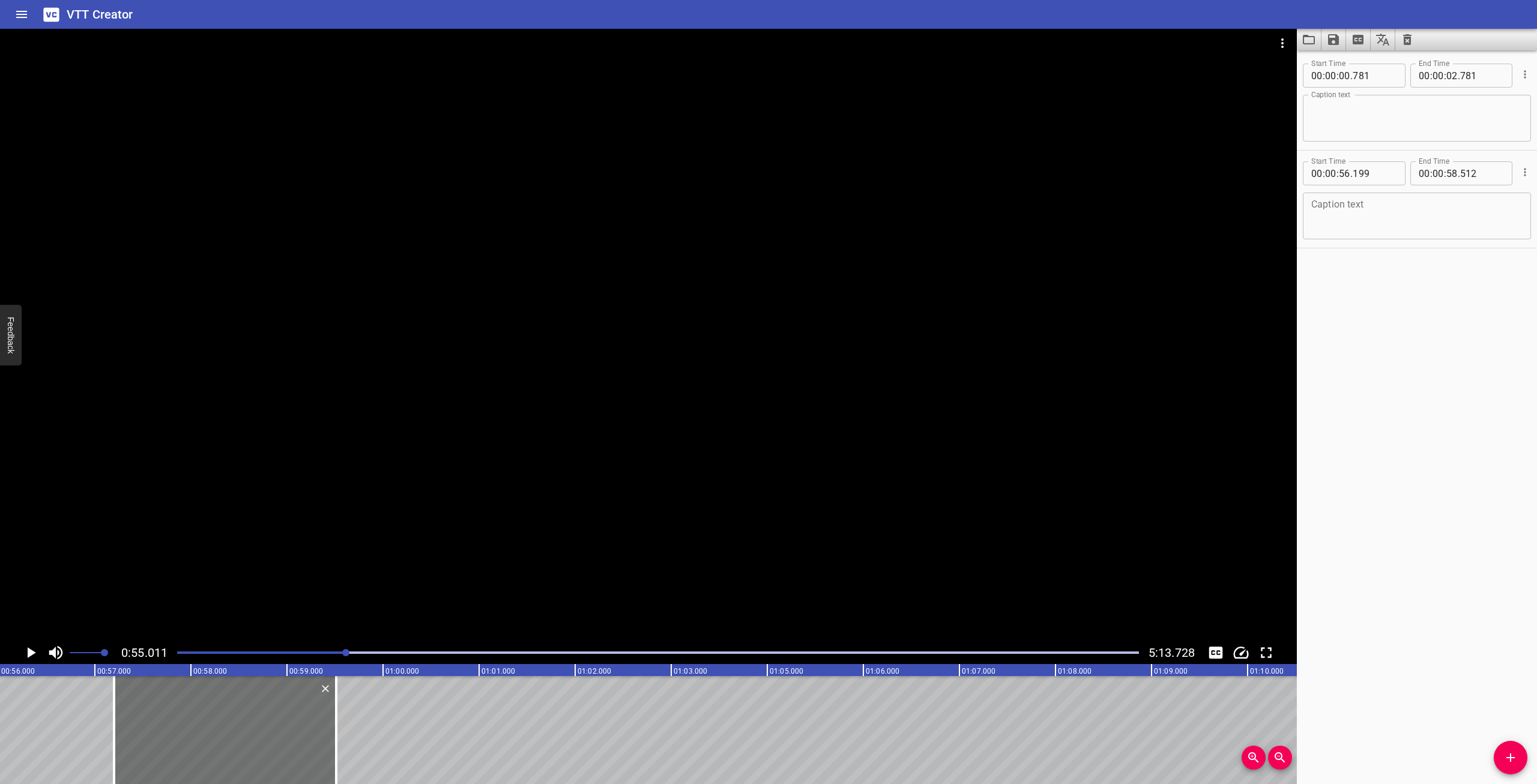
click at [29, 656] on icon "Play/Pause" at bounding box center [32, 652] width 9 height 11
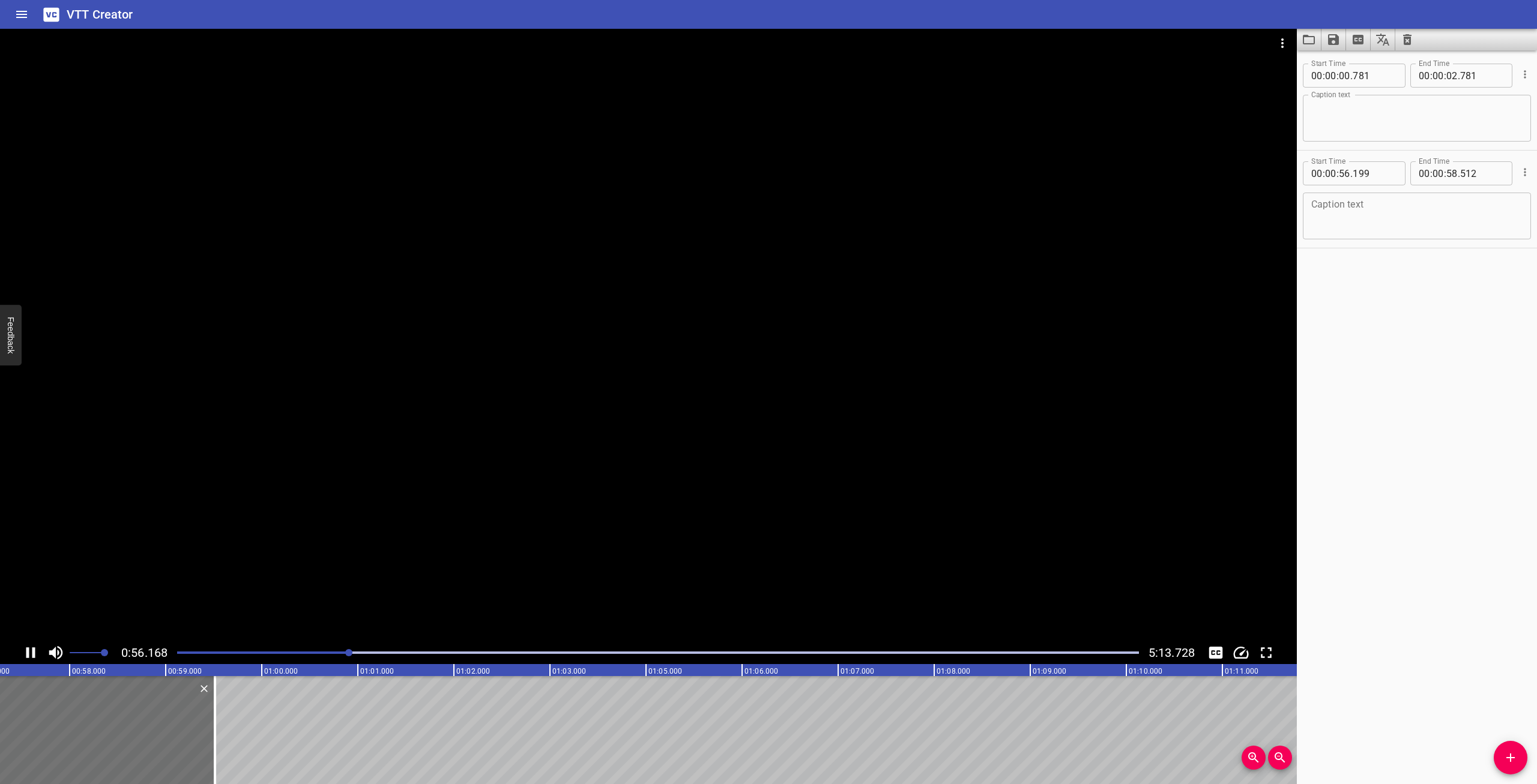
click at [33, 652] on icon "Play/Pause" at bounding box center [31, 652] width 9 height 11
click at [99, 722] on div at bounding box center [77, 730] width 222 height 108
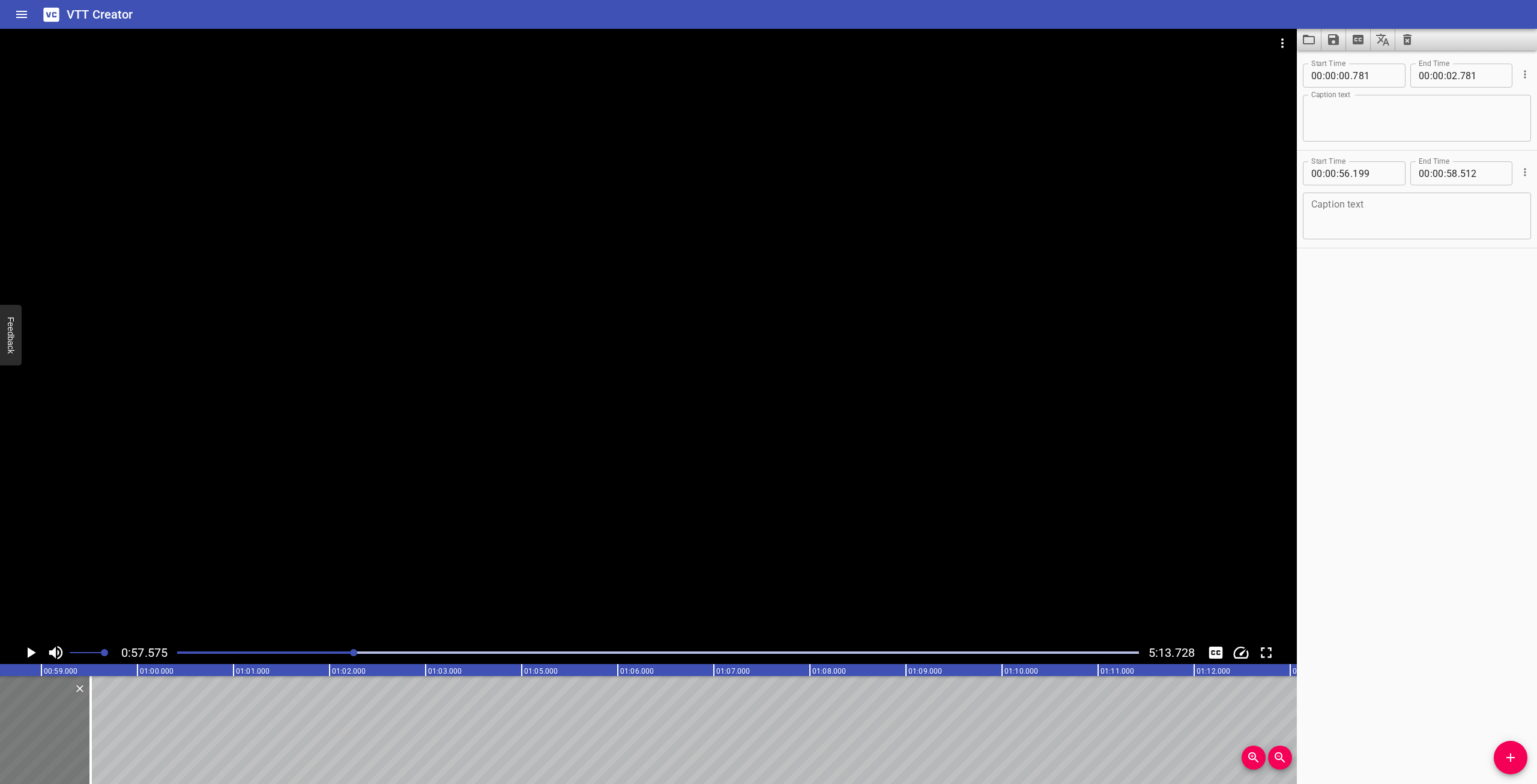
scroll to position [0, 5531]
click at [353, 650] on div at bounding box center [354, 653] width 7 height 7
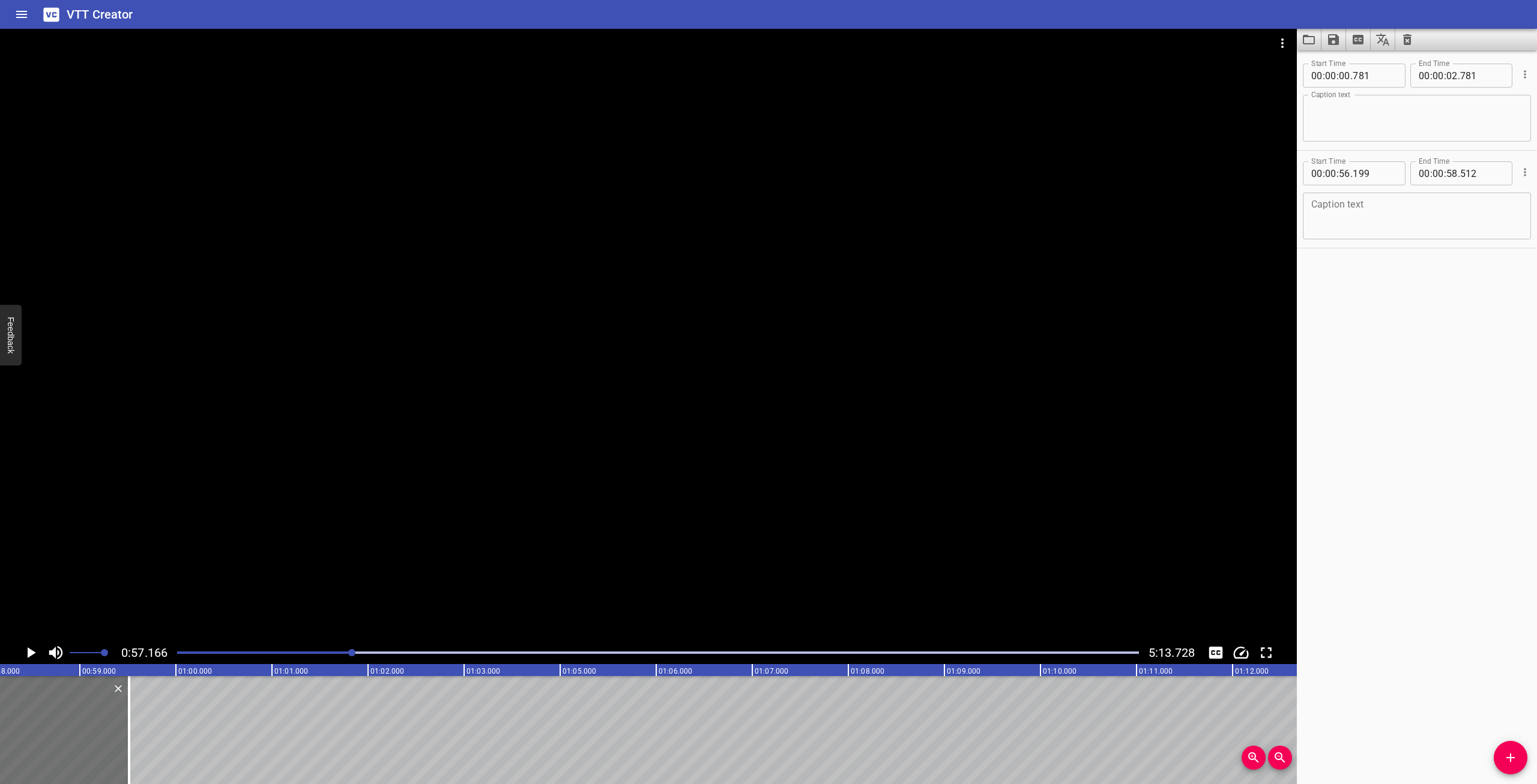
click at [352, 650] on div at bounding box center [352, 653] width 7 height 7
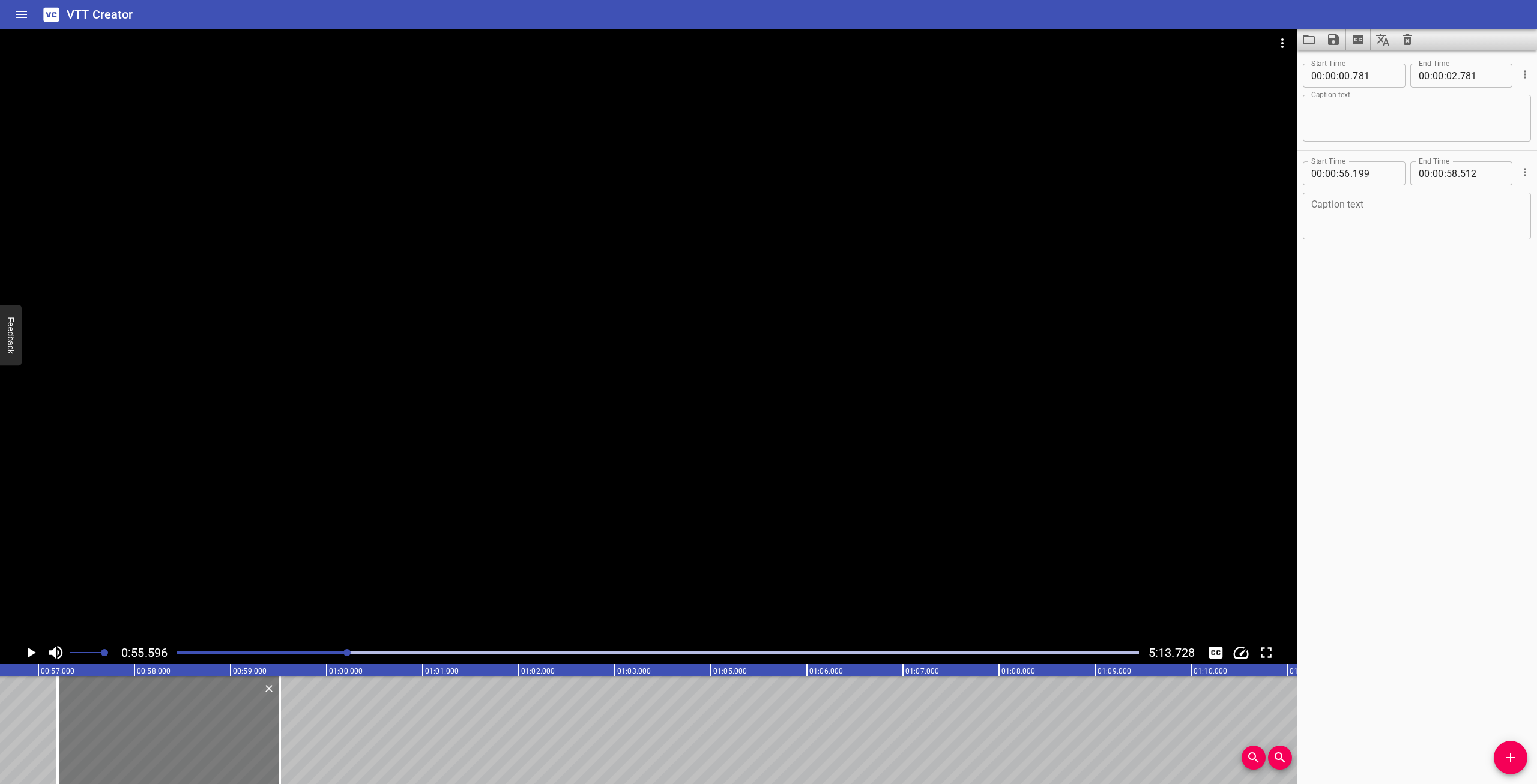
scroll to position [0, 5340]
click at [30, 653] on icon "Play/Pause" at bounding box center [32, 652] width 9 height 11
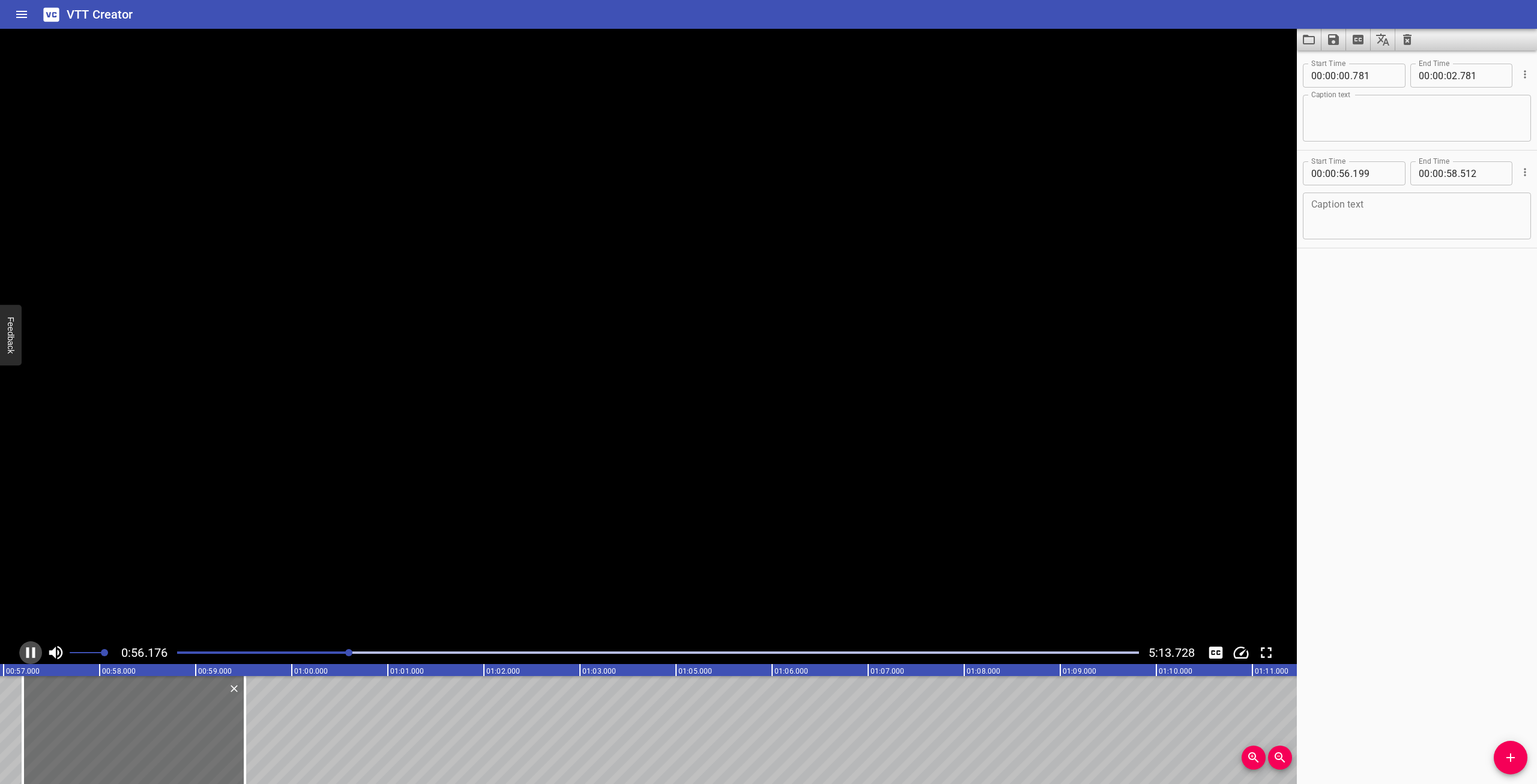
click at [31, 653] on icon "Play/Pause" at bounding box center [30, 652] width 18 height 18
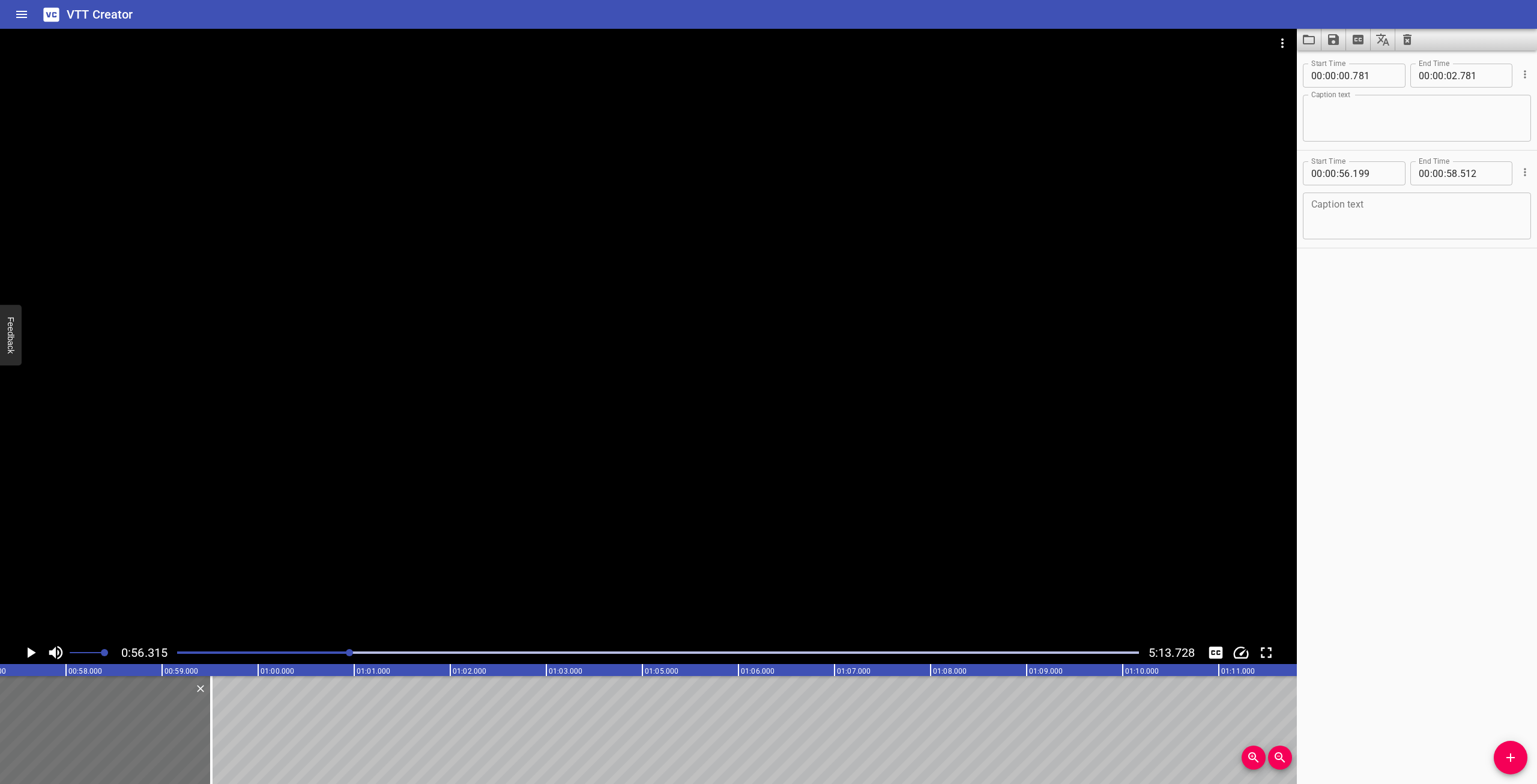
click at [348, 653] on div at bounding box center [349, 653] width 7 height 7
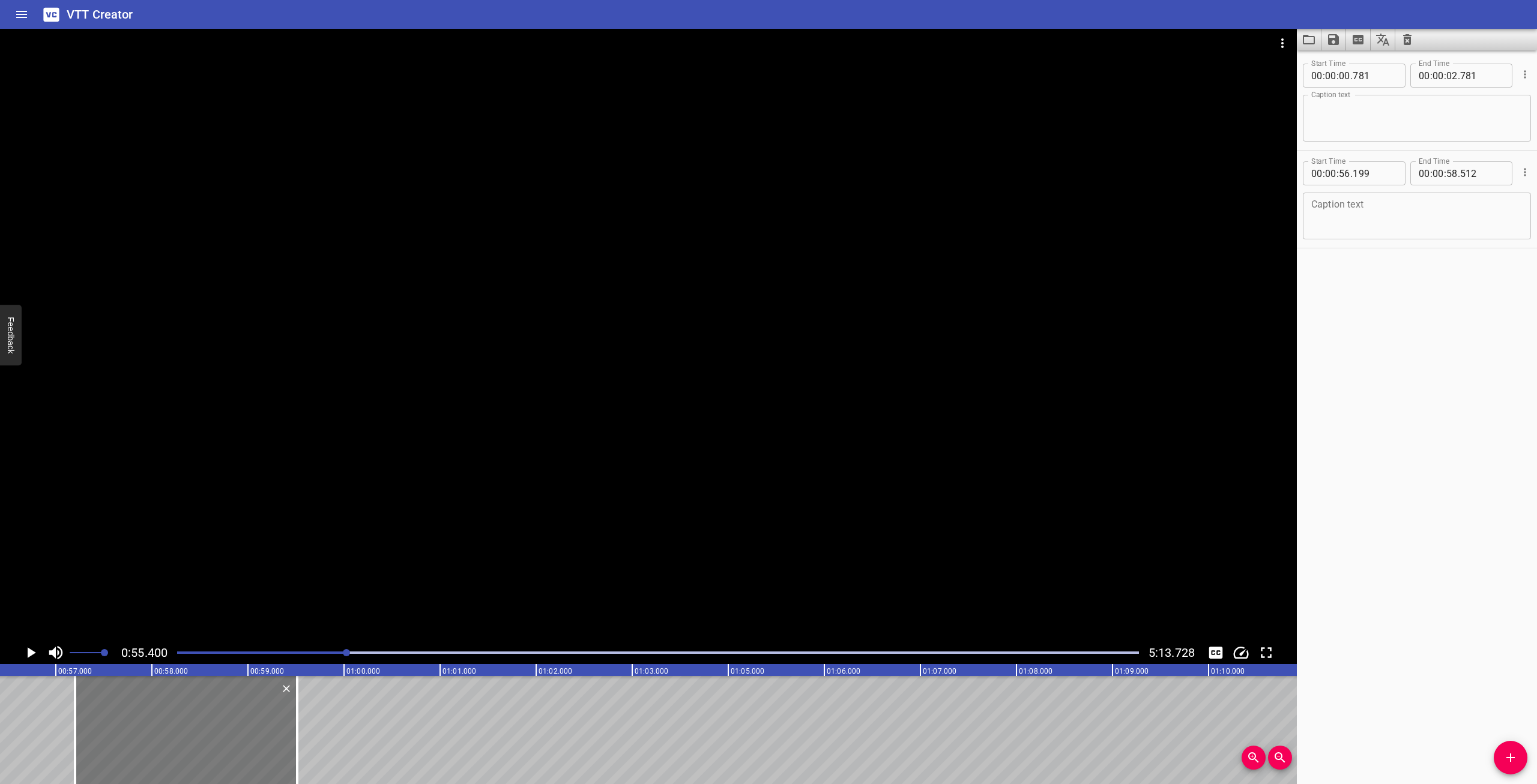
scroll to position [0, 5322]
drag, startPoint x: 78, startPoint y: 741, endPoint x: 128, endPoint y: 742, distance: 50.0
click at [128, 742] on div at bounding box center [128, 730] width 12 height 108
click at [1505, 752] on icon "Add Cue" at bounding box center [1510, 757] width 15 height 15
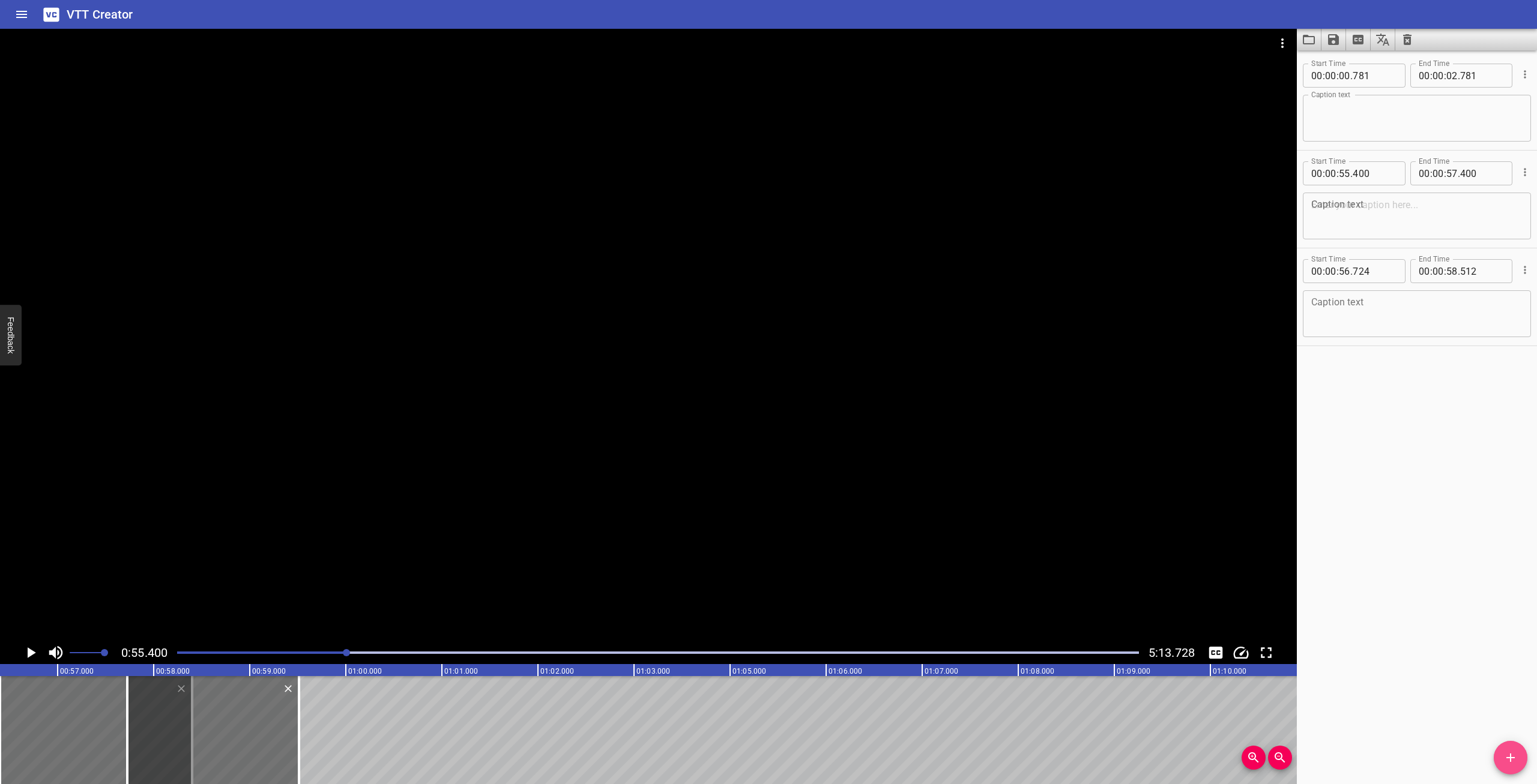
click at [1505, 752] on icon "Add Cue" at bounding box center [1510, 757] width 15 height 15
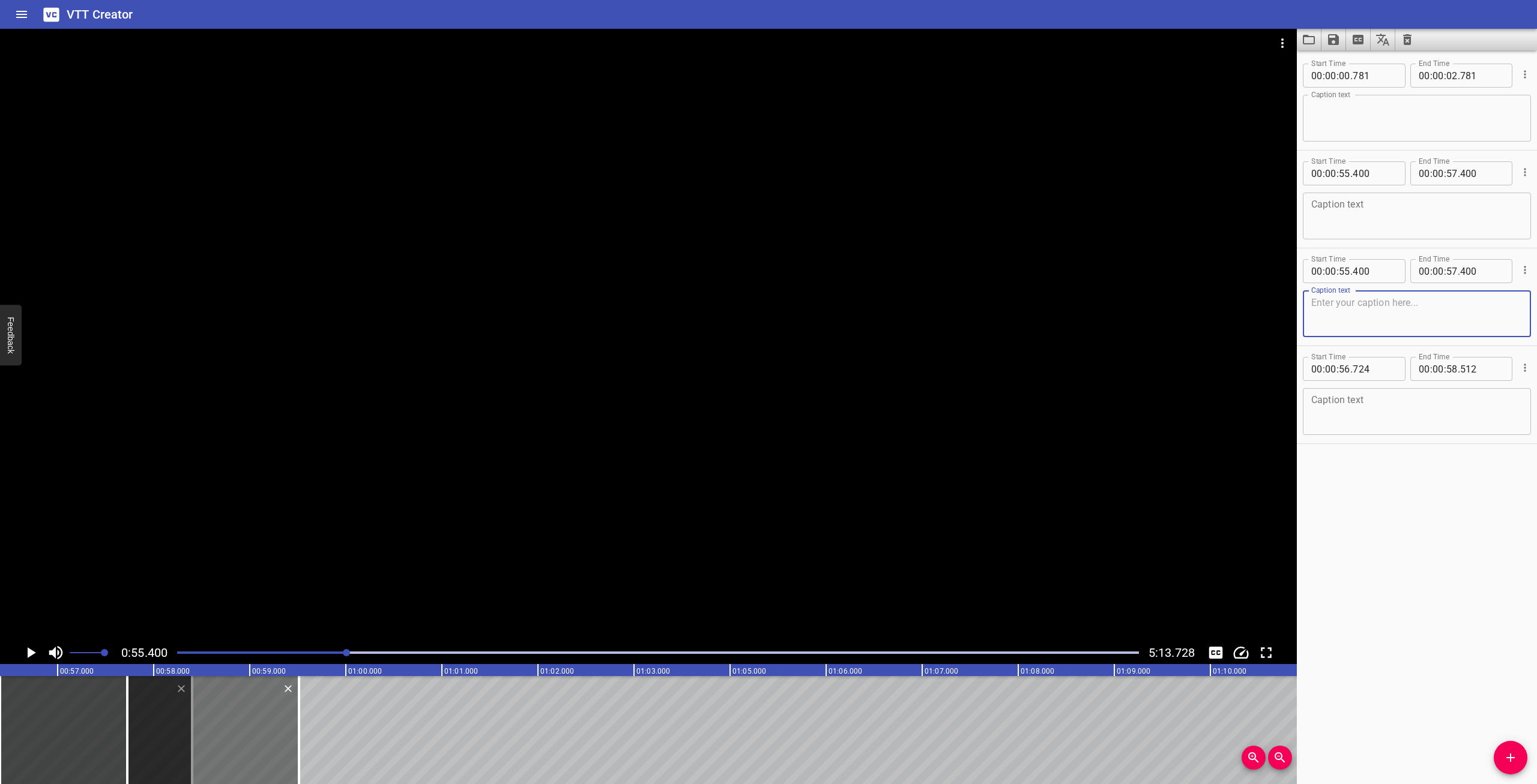
click at [342, 650] on div at bounding box center [658, 653] width 976 height 17
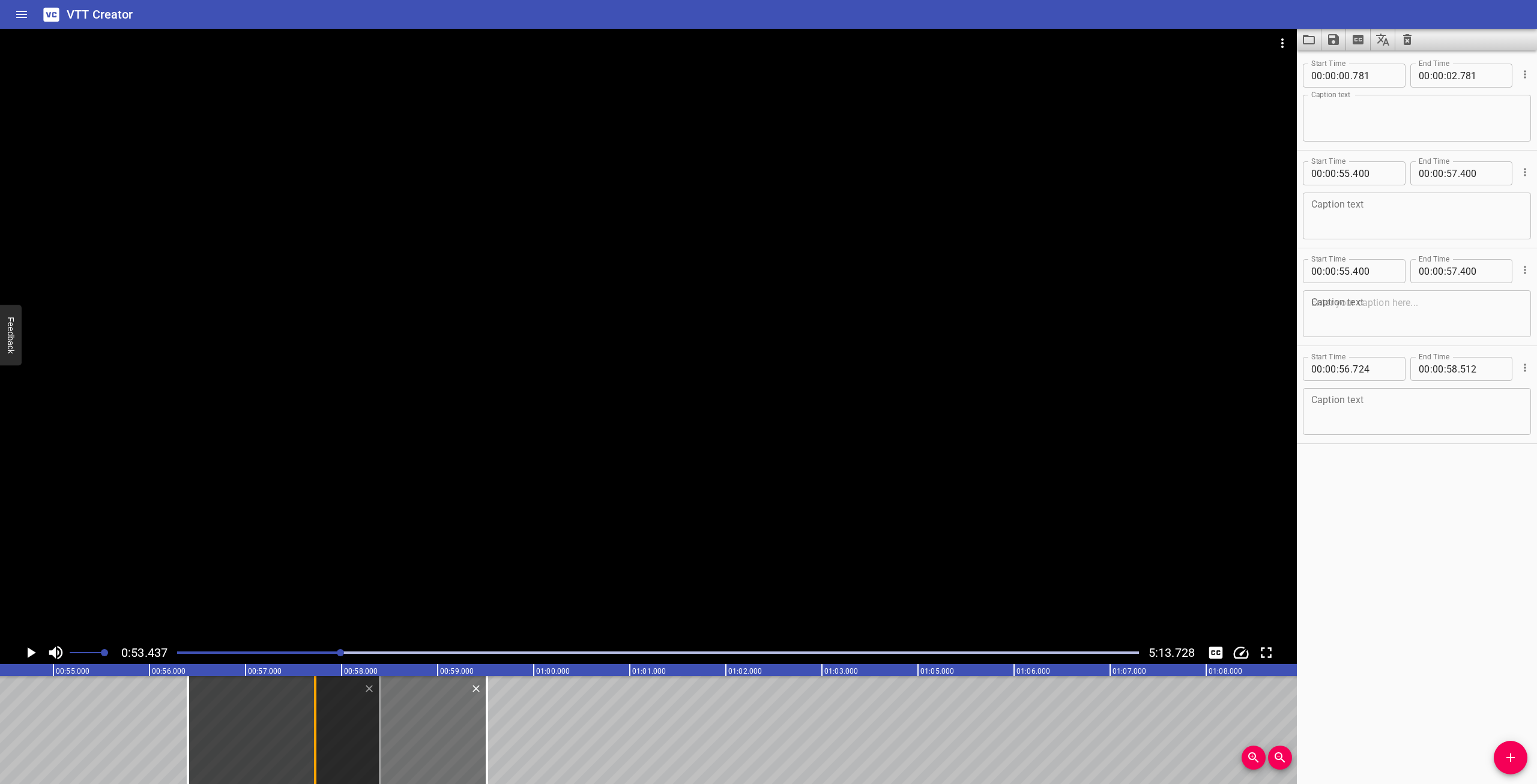
scroll to position [0, 5132]
click at [366, 687] on div at bounding box center [402, 730] width 172 height 108
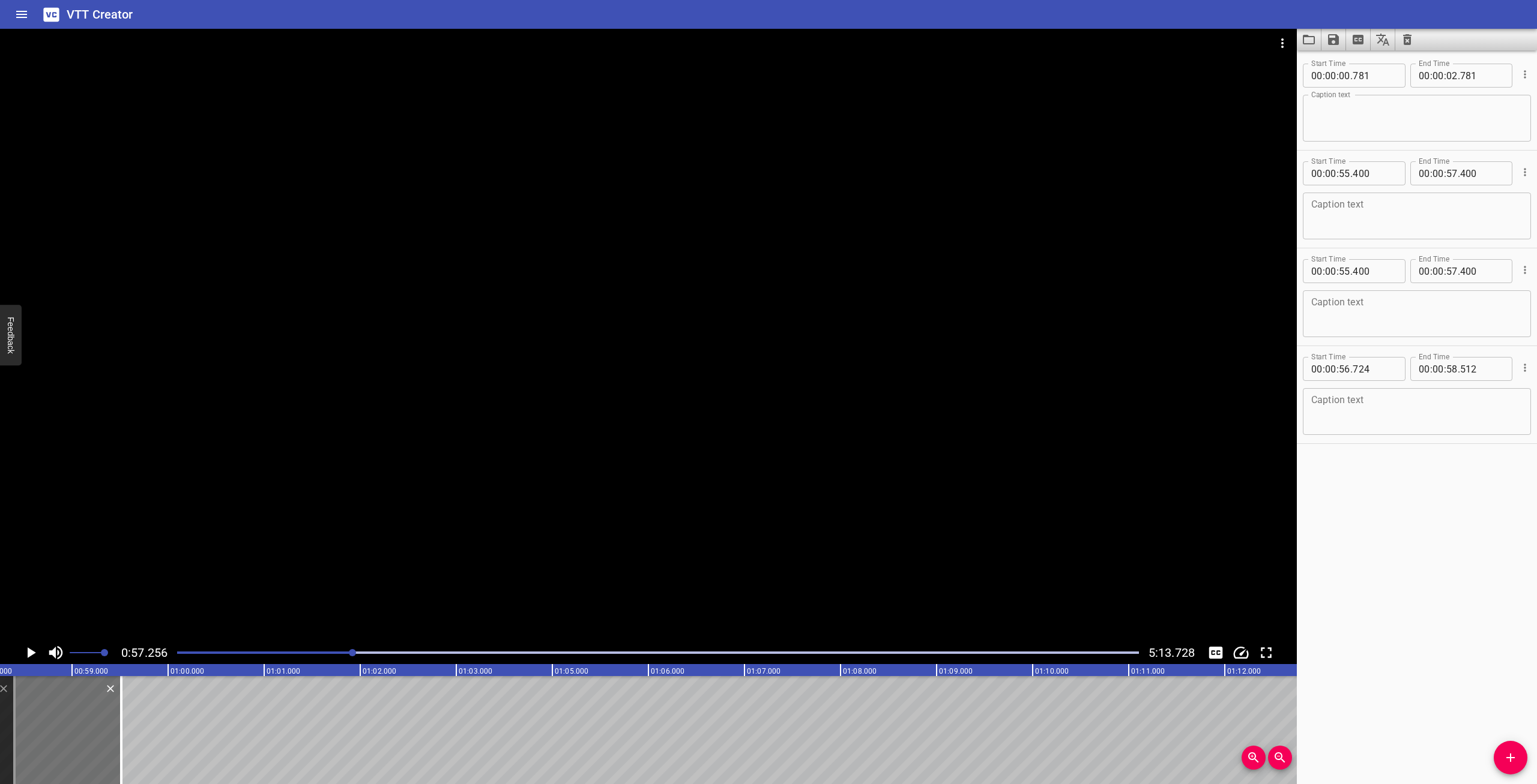
scroll to position [0, 5500]
click at [81, 710] on div at bounding box center [34, 730] width 172 height 108
type input "755"
type input "543"
click at [111, 689] on icon "Delete" at bounding box center [113, 689] width 12 height 12
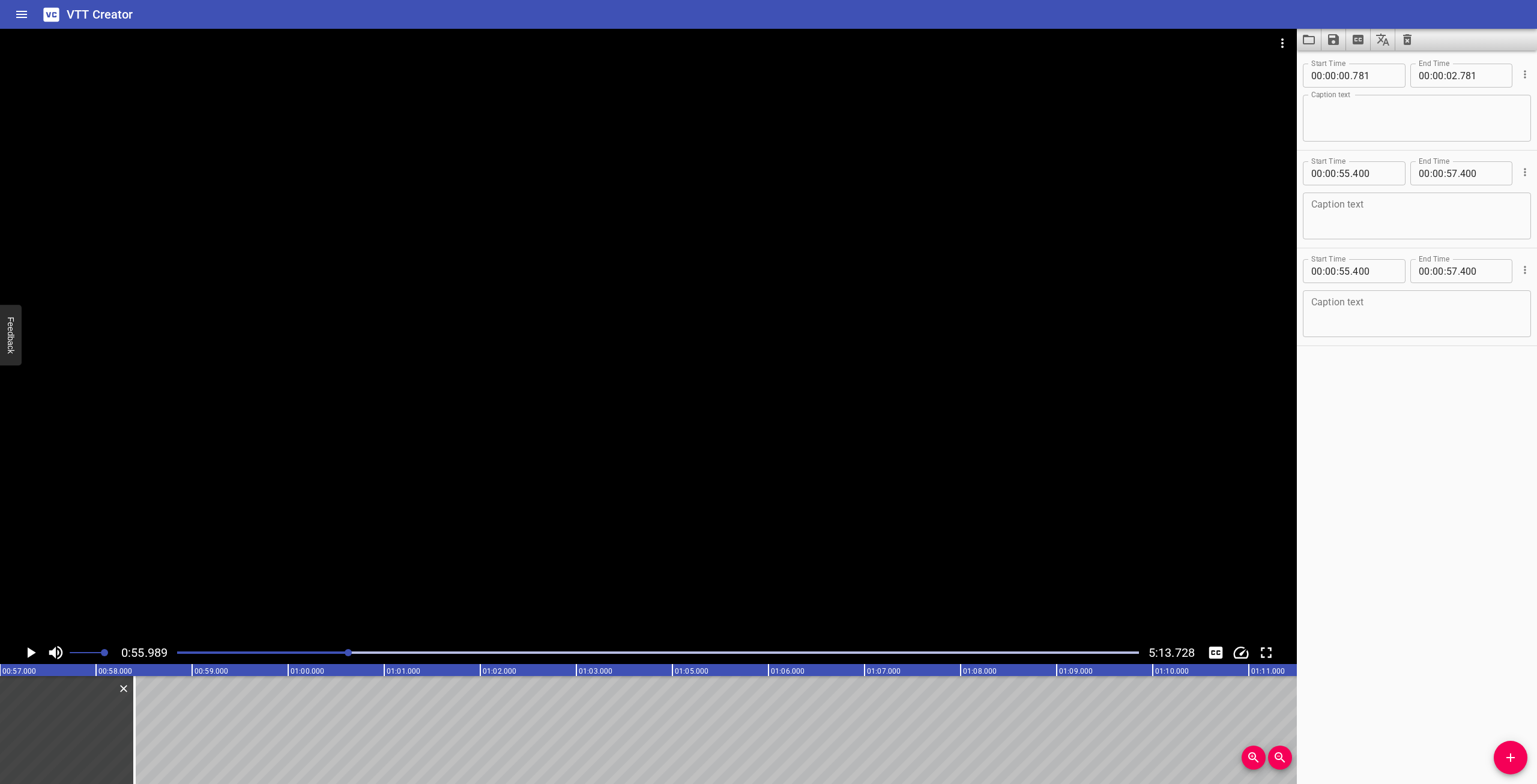
scroll to position [0, 5377]
click at [124, 686] on icon "Delete" at bounding box center [125, 689] width 12 height 12
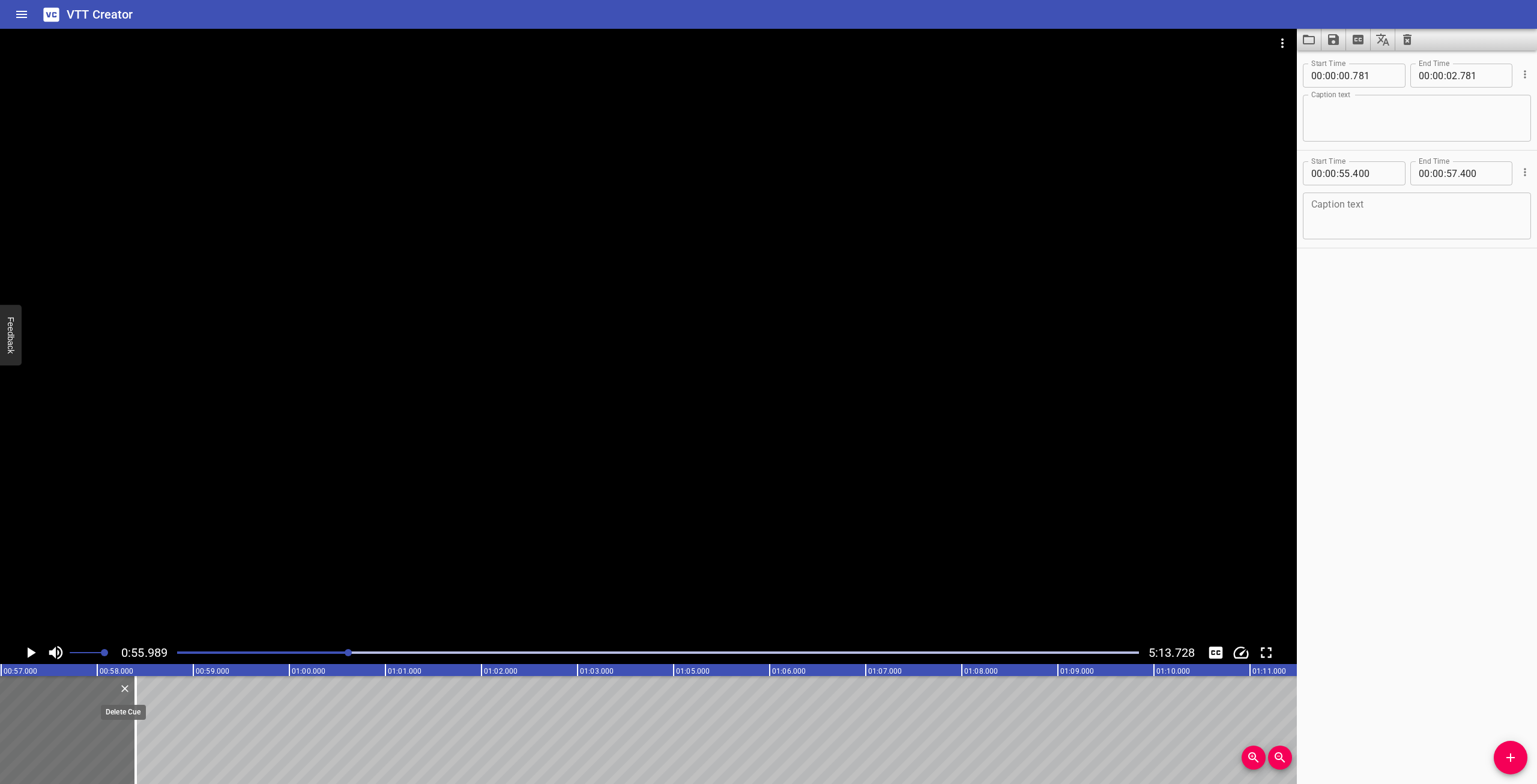
click at [122, 686] on icon "Delete" at bounding box center [125, 689] width 7 height 7
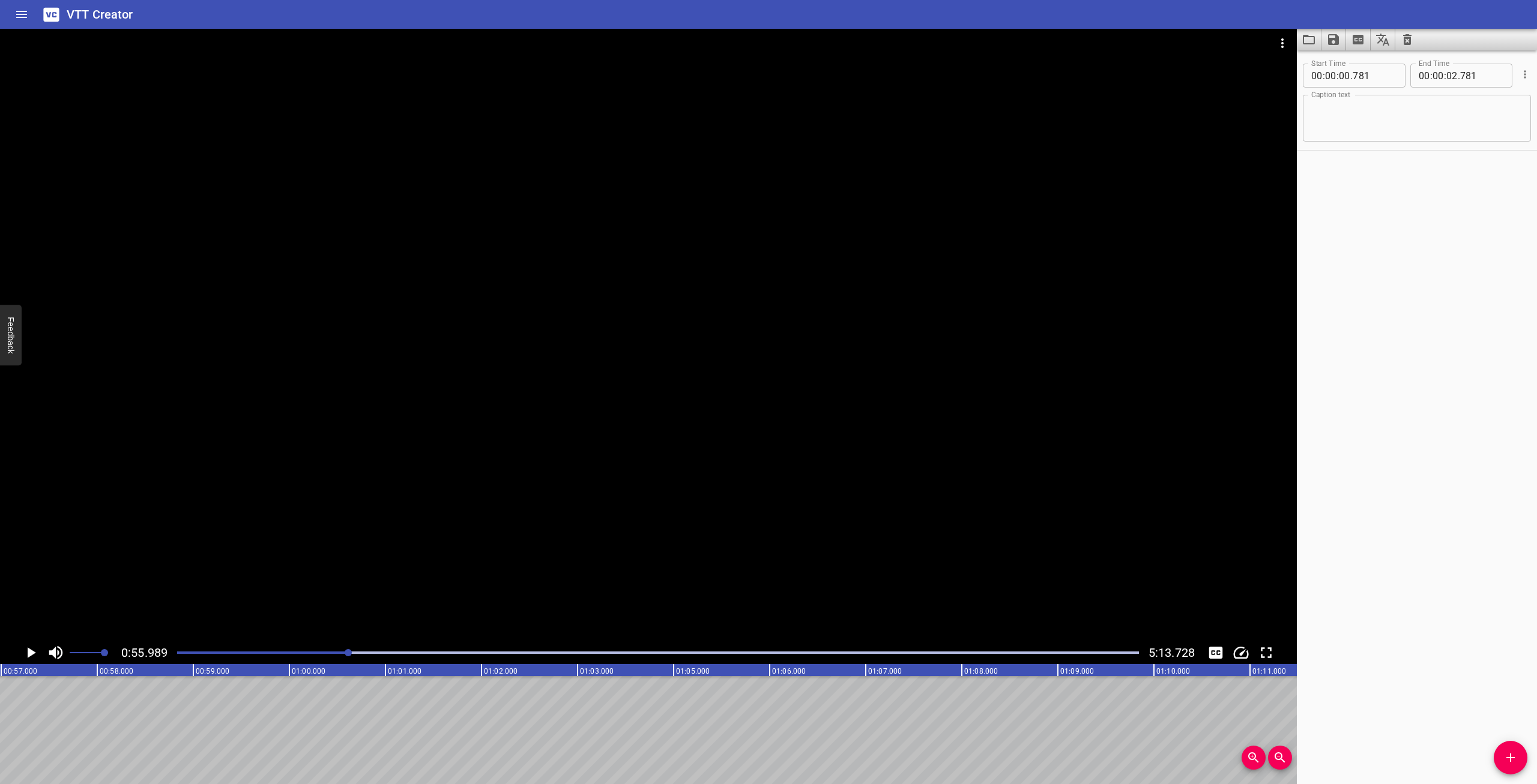
click at [30, 653] on icon "Play/Pause" at bounding box center [32, 652] width 9 height 11
click at [27, 649] on icon "Play/Pause" at bounding box center [31, 652] width 9 height 11
click at [1504, 760] on icon "Add Cue" at bounding box center [1510, 757] width 15 height 15
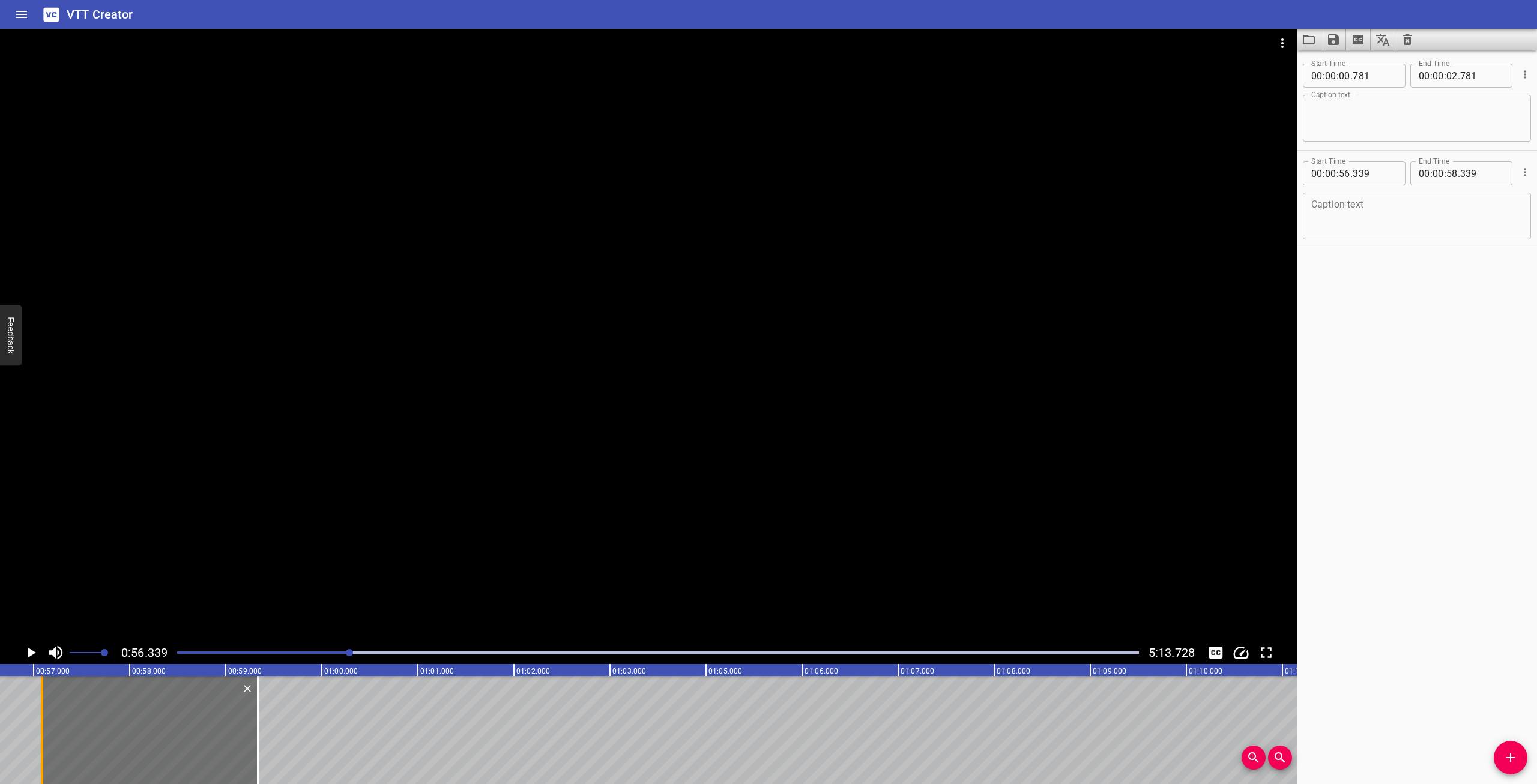
scroll to position [0, 5304]
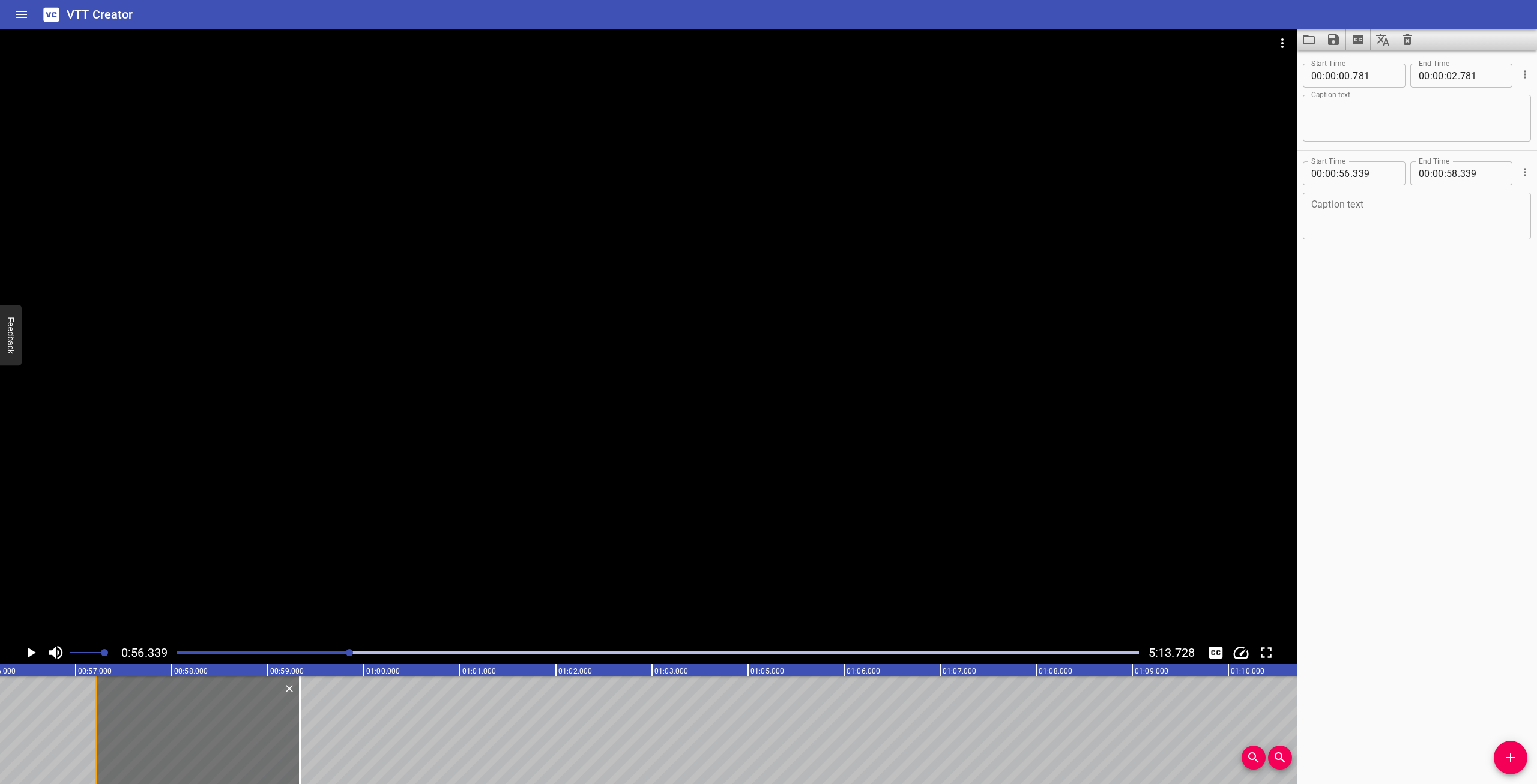
drag, startPoint x: 0, startPoint y: 703, endPoint x: 96, endPoint y: 718, distance: 97.2
click at [96, 718] on div at bounding box center [96, 730] width 3 height 108
type input "214"
click at [30, 658] on icon "Play/Pause" at bounding box center [30, 652] width 18 height 18
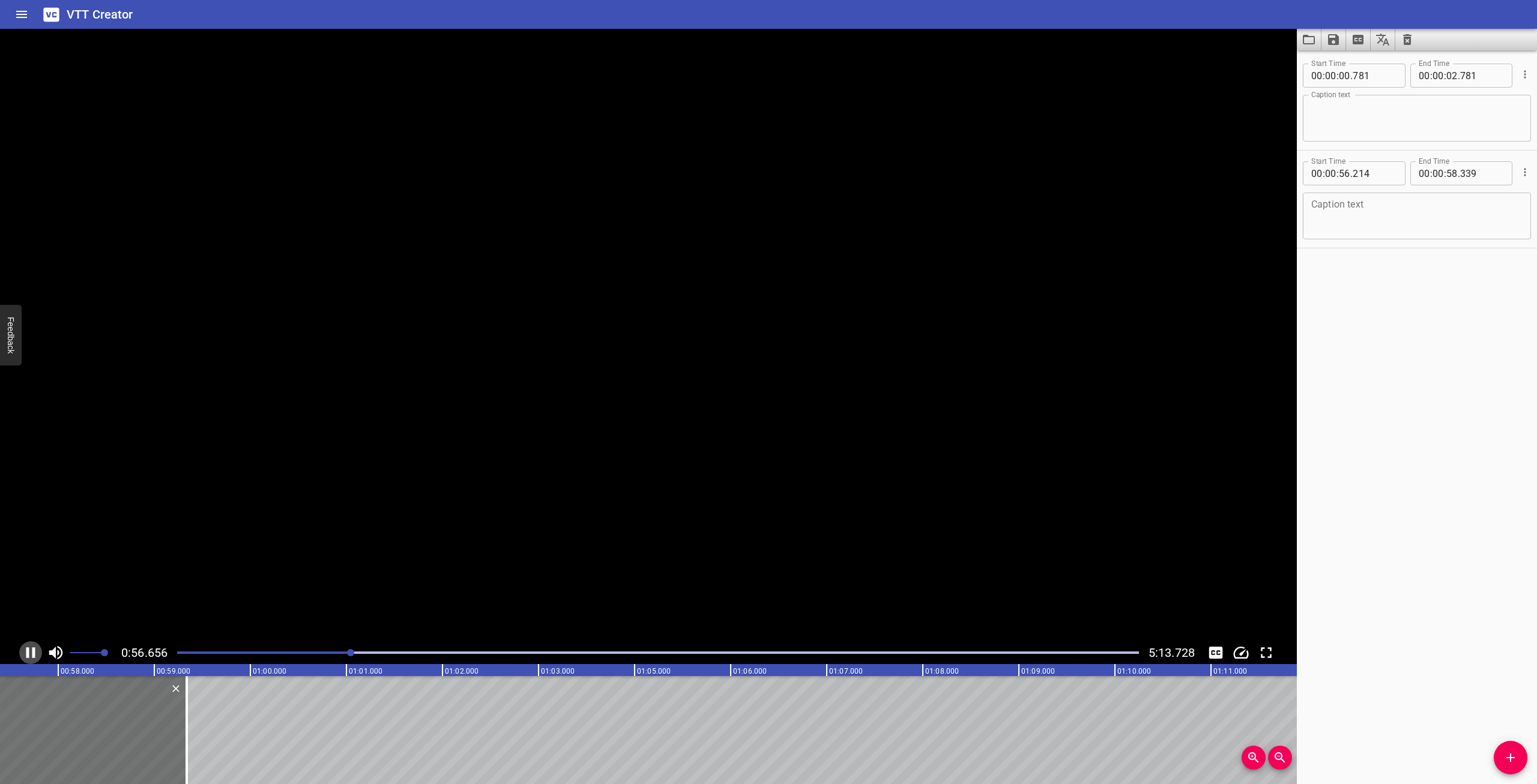
click at [27, 656] on icon "Play/Pause" at bounding box center [31, 652] width 9 height 11
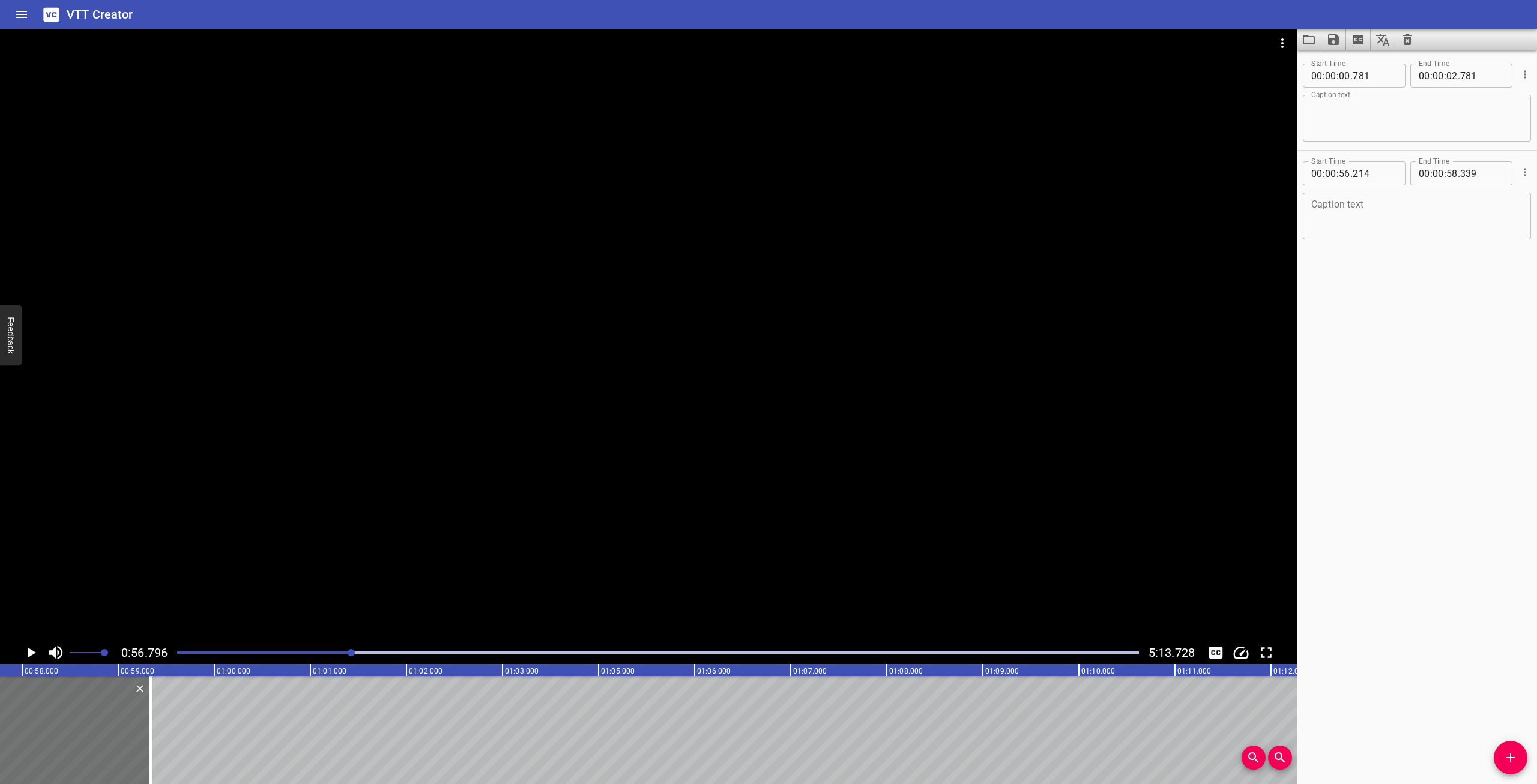
scroll to position [0, 5455]
click at [349, 656] on div at bounding box center [351, 653] width 7 height 7
click at [1420, 203] on textarea at bounding box center [1416, 217] width 211 height 34
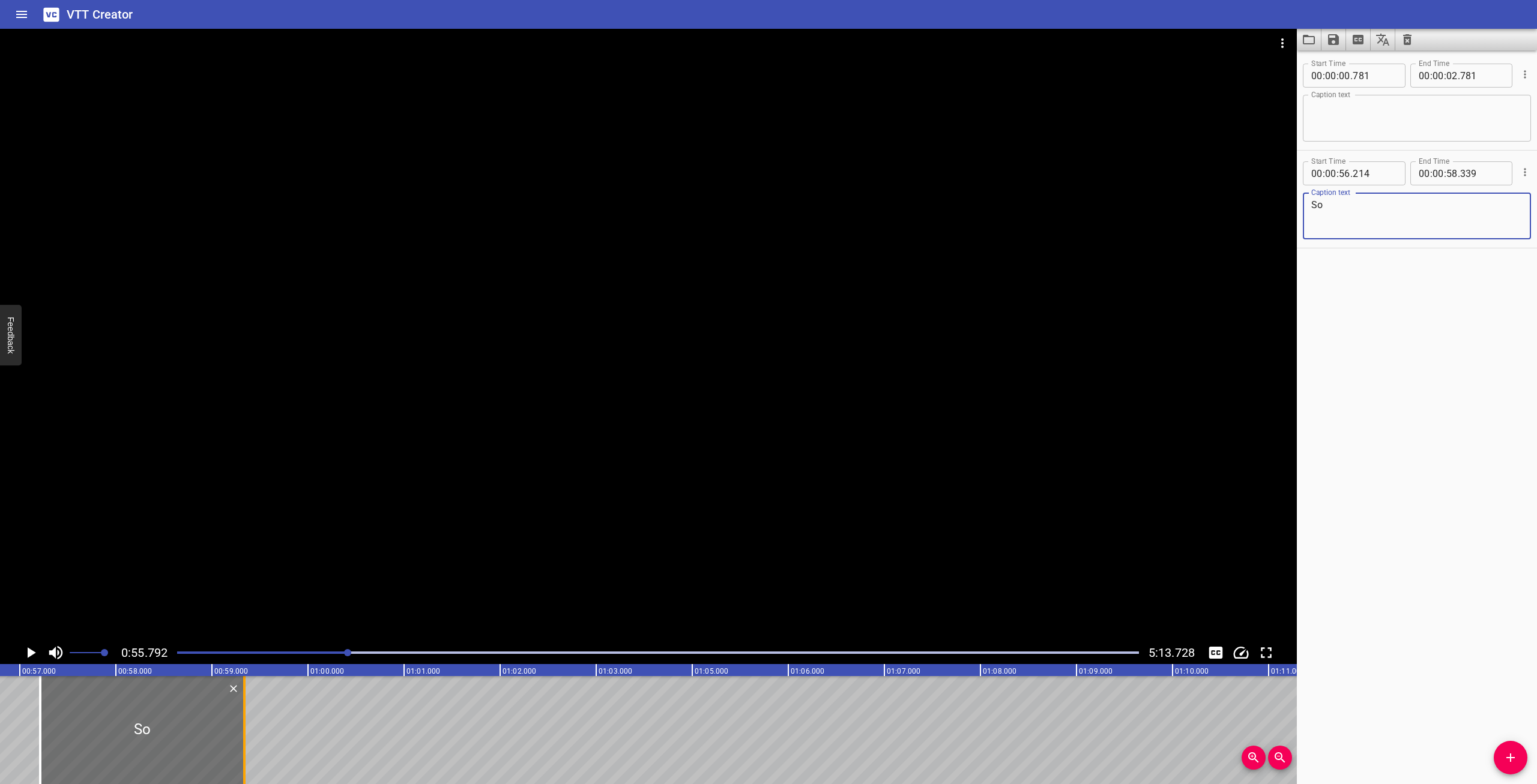
type textarea "So"
drag, startPoint x: 242, startPoint y: 739, endPoint x: 192, endPoint y: 731, distance: 50.6
click at [192, 731] on div at bounding box center [194, 730] width 12 height 108
type input "57"
type input "808"
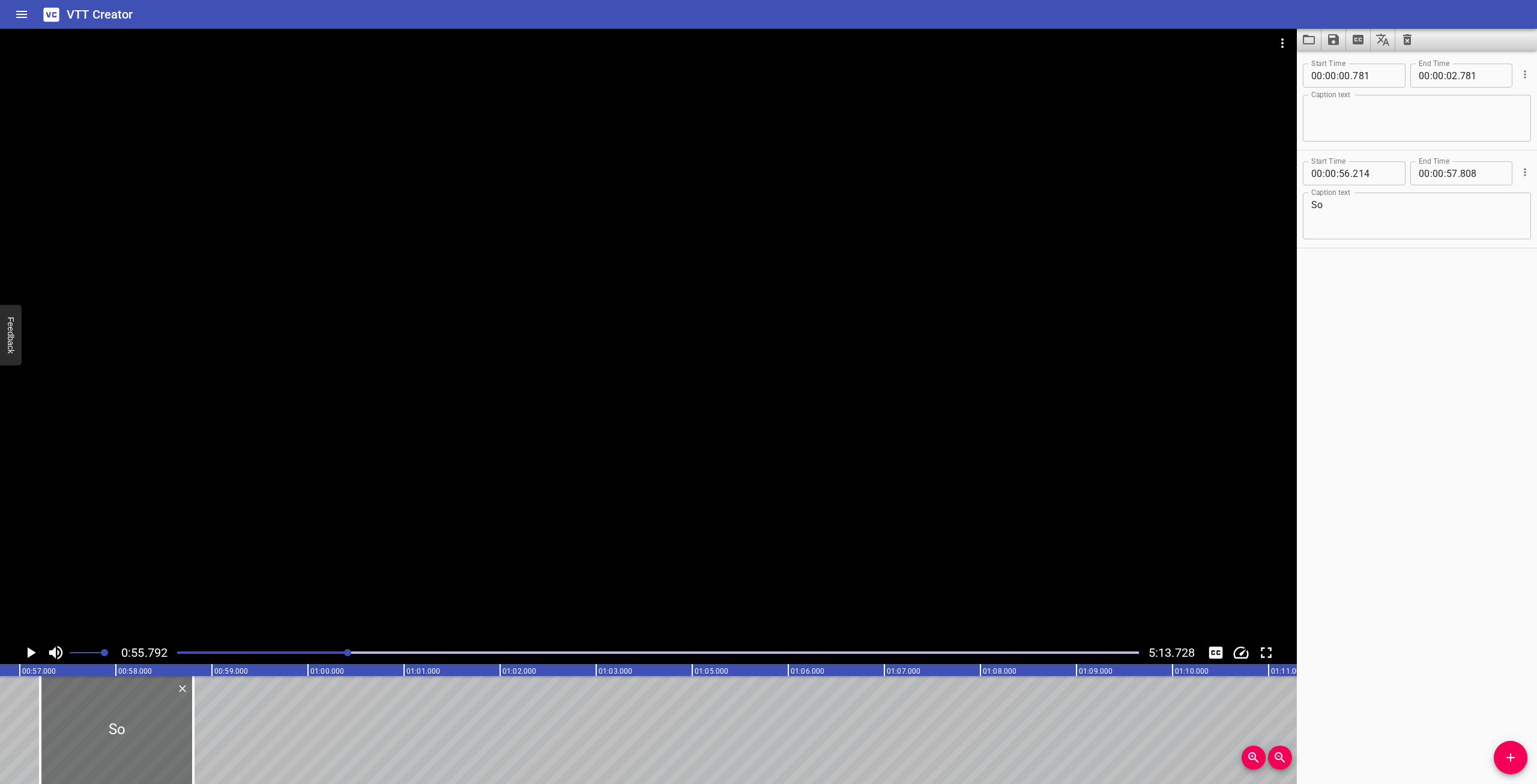
click at [1380, 225] on textarea "So" at bounding box center [1416, 217] width 211 height 34
type textarea "So das sind"
click at [343, 651] on div at bounding box center [658, 653] width 976 height 17
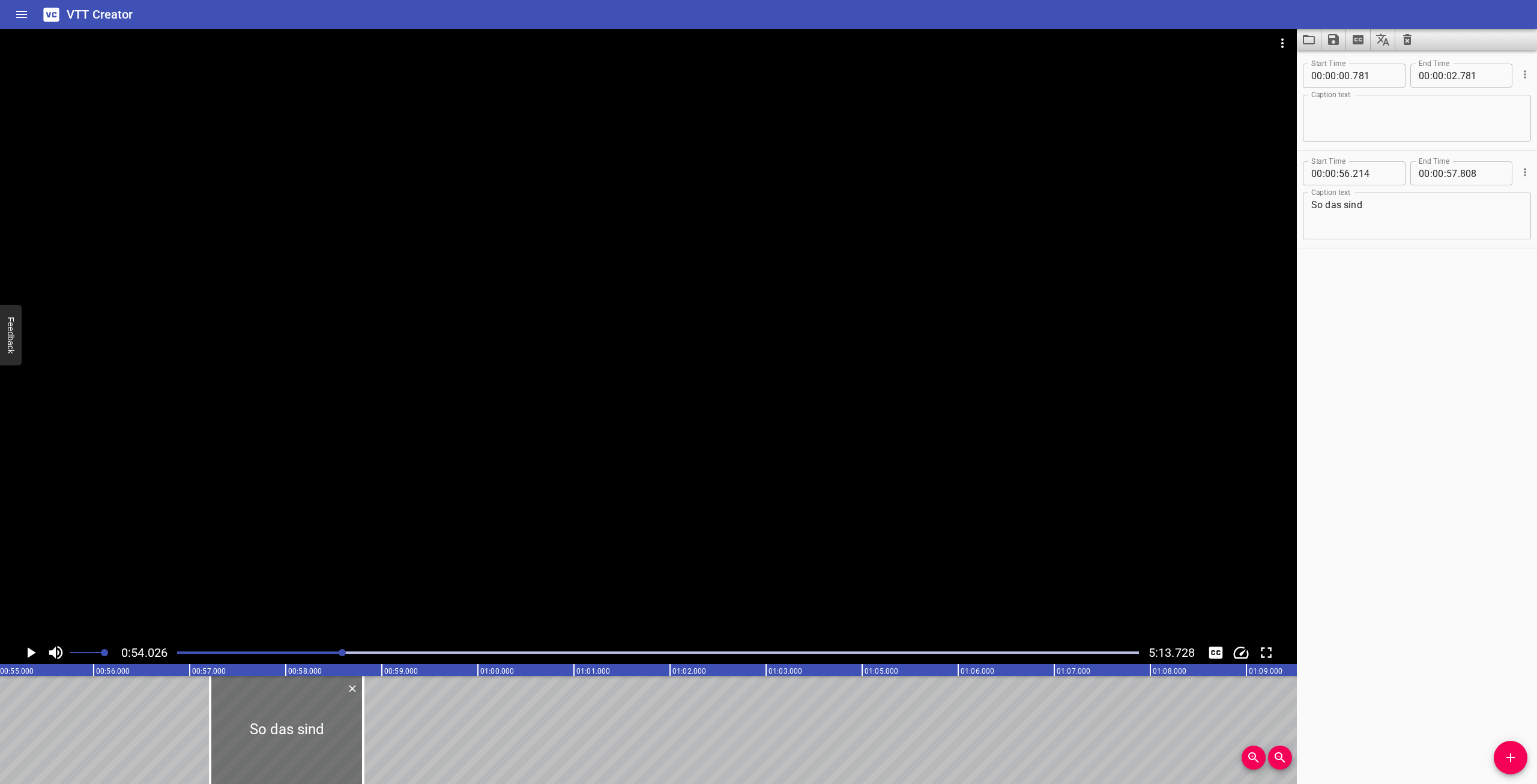
click at [33, 644] on button "Play/Pause" at bounding box center [30, 652] width 23 height 23
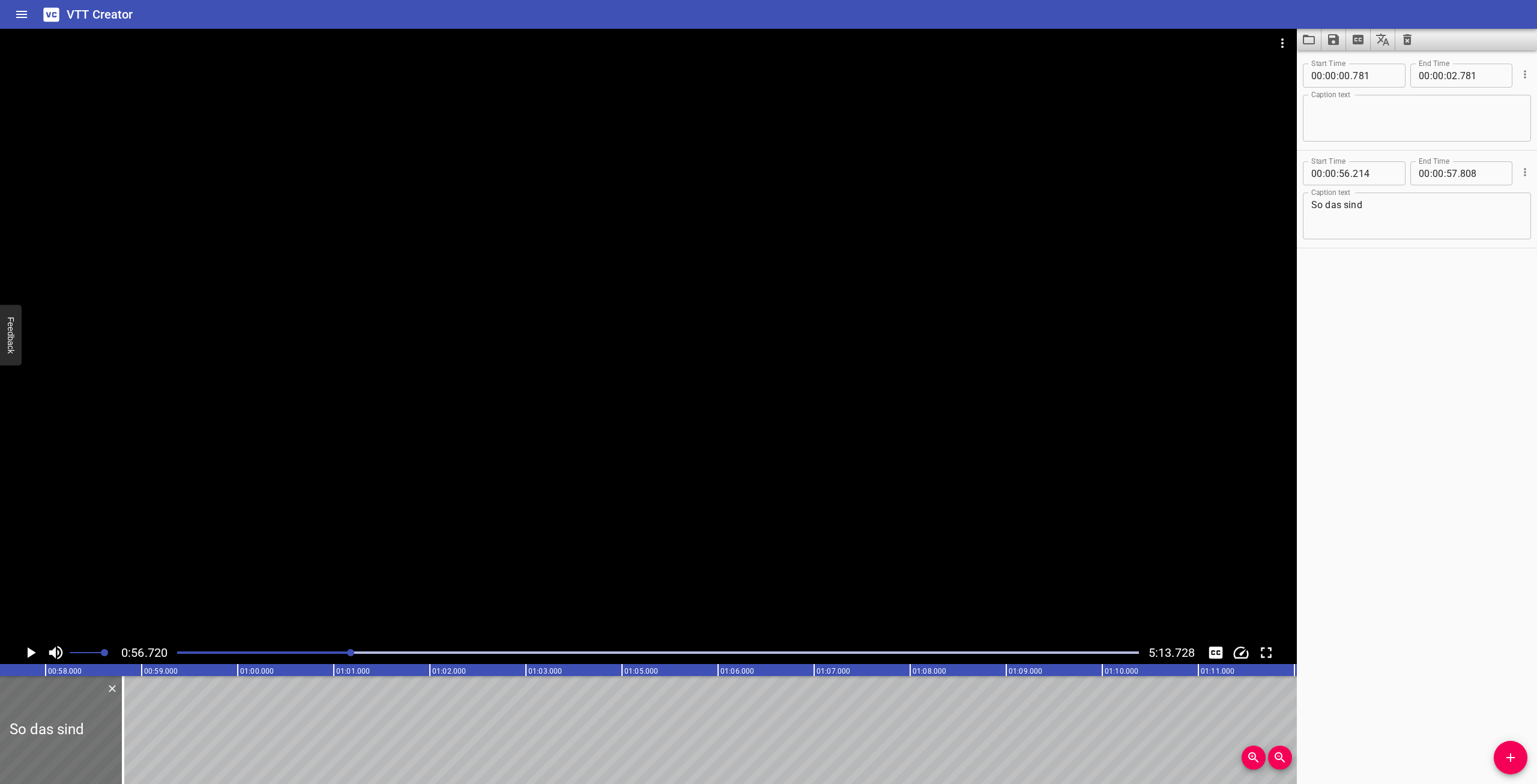
click at [19, 641] on button "Play/Pause" at bounding box center [30, 652] width 23 height 23
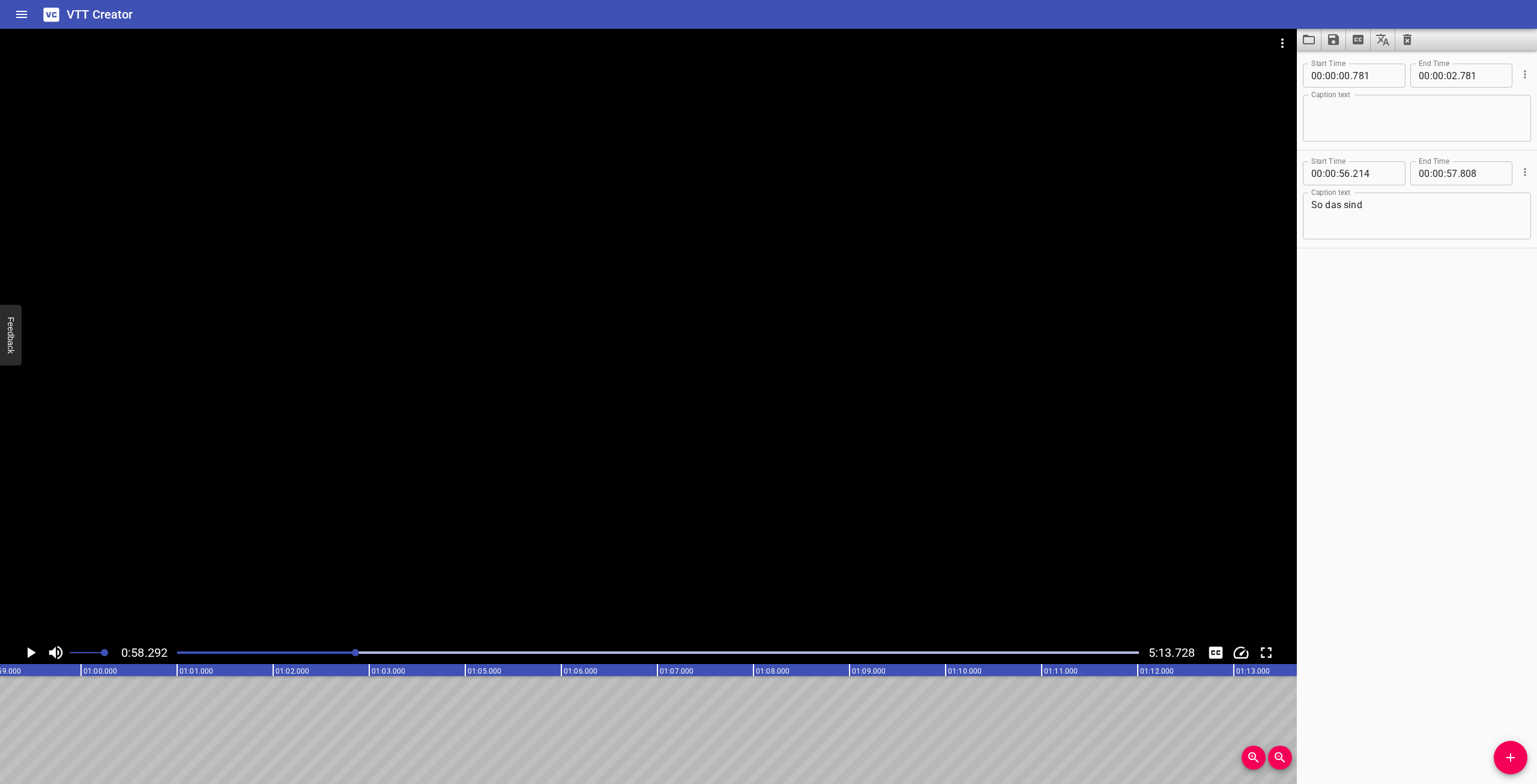
click at [19, 641] on button "Play/Pause" at bounding box center [30, 652] width 23 height 23
click at [35, 651] on icon "Play/Pause" at bounding box center [31, 652] width 9 height 11
click at [1474, 220] on textarea "So das sind" at bounding box center [1416, 217] width 211 height 34
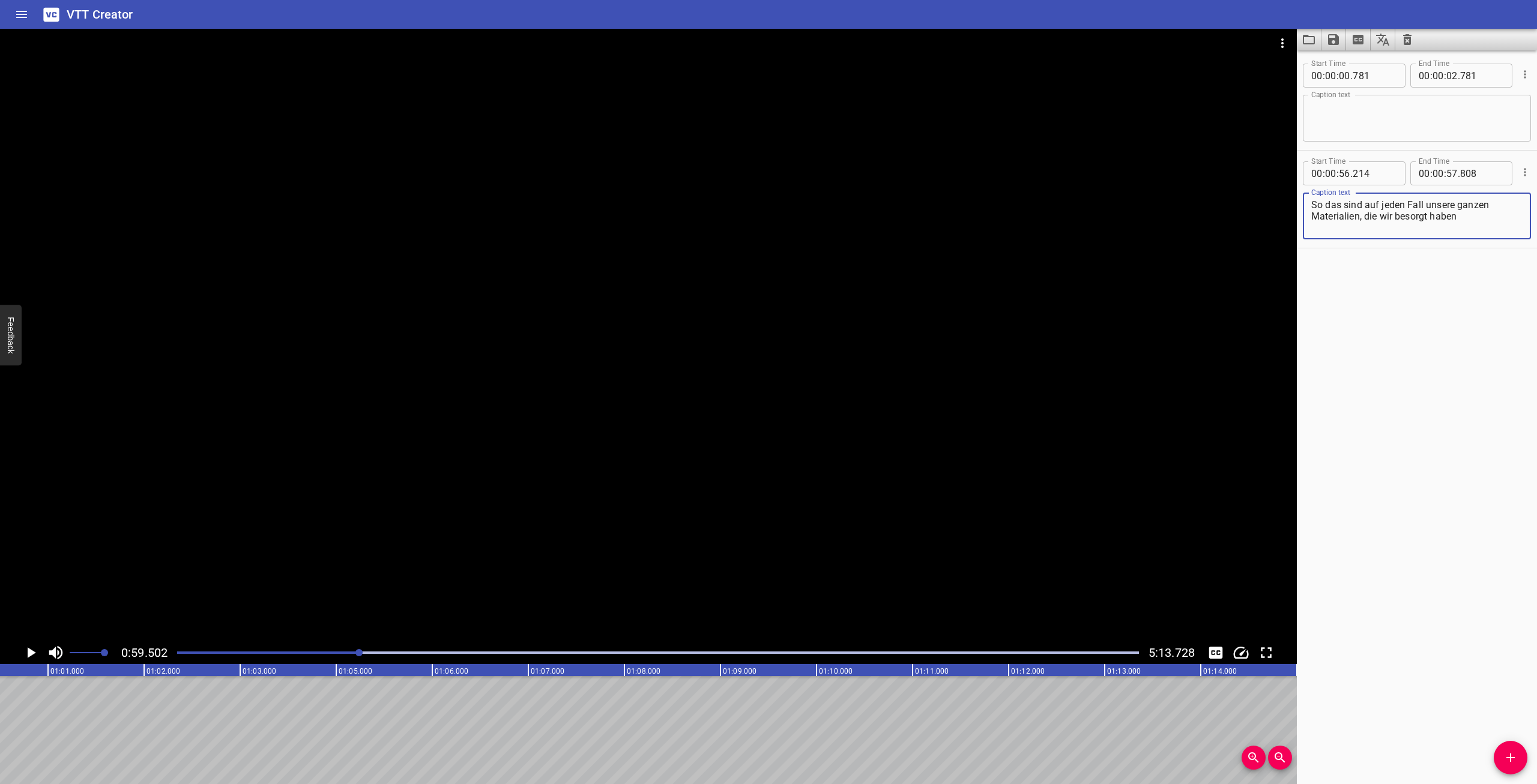
type textarea "So das sind auf jeden Fall unsere ganzen Materialien, die wir besorgt haben"
click at [354, 648] on div at bounding box center [658, 653] width 976 height 17
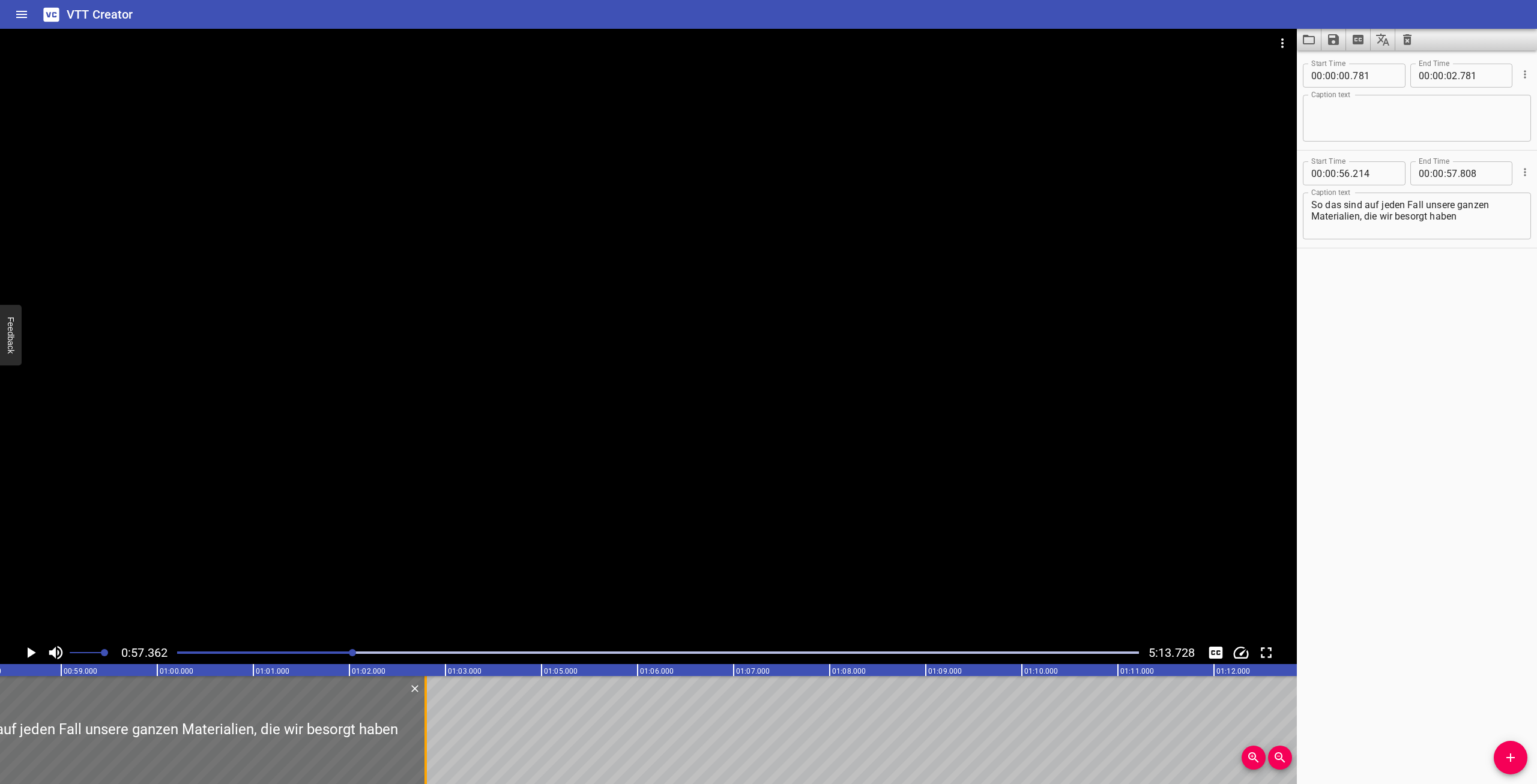
drag, startPoint x: 44, startPoint y: 745, endPoint x: 417, endPoint y: 745, distance: 373.0
click at [420, 745] on div at bounding box center [426, 730] width 12 height 108
type input "01"
type input "689"
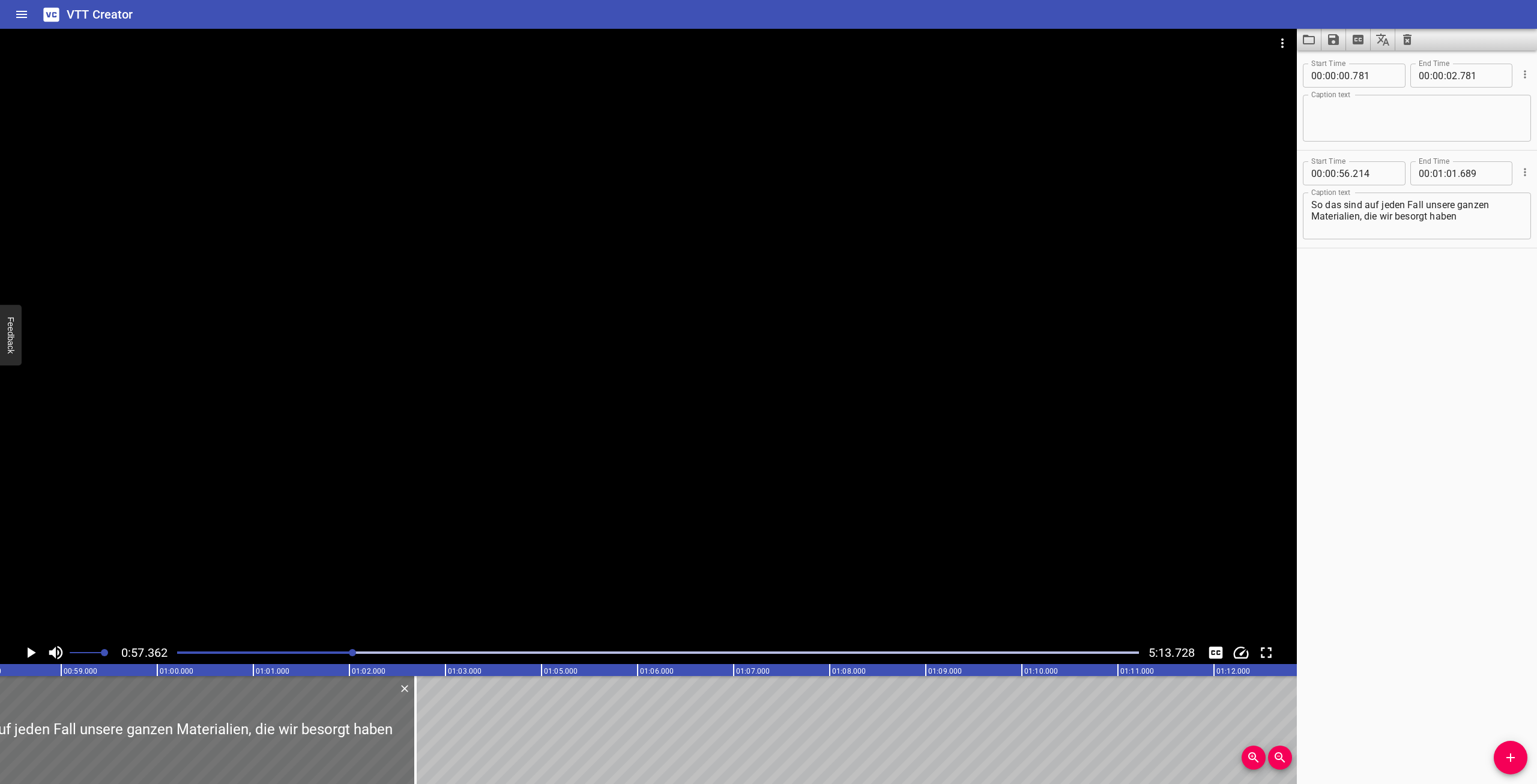
click at [341, 649] on div at bounding box center [658, 653] width 976 height 17
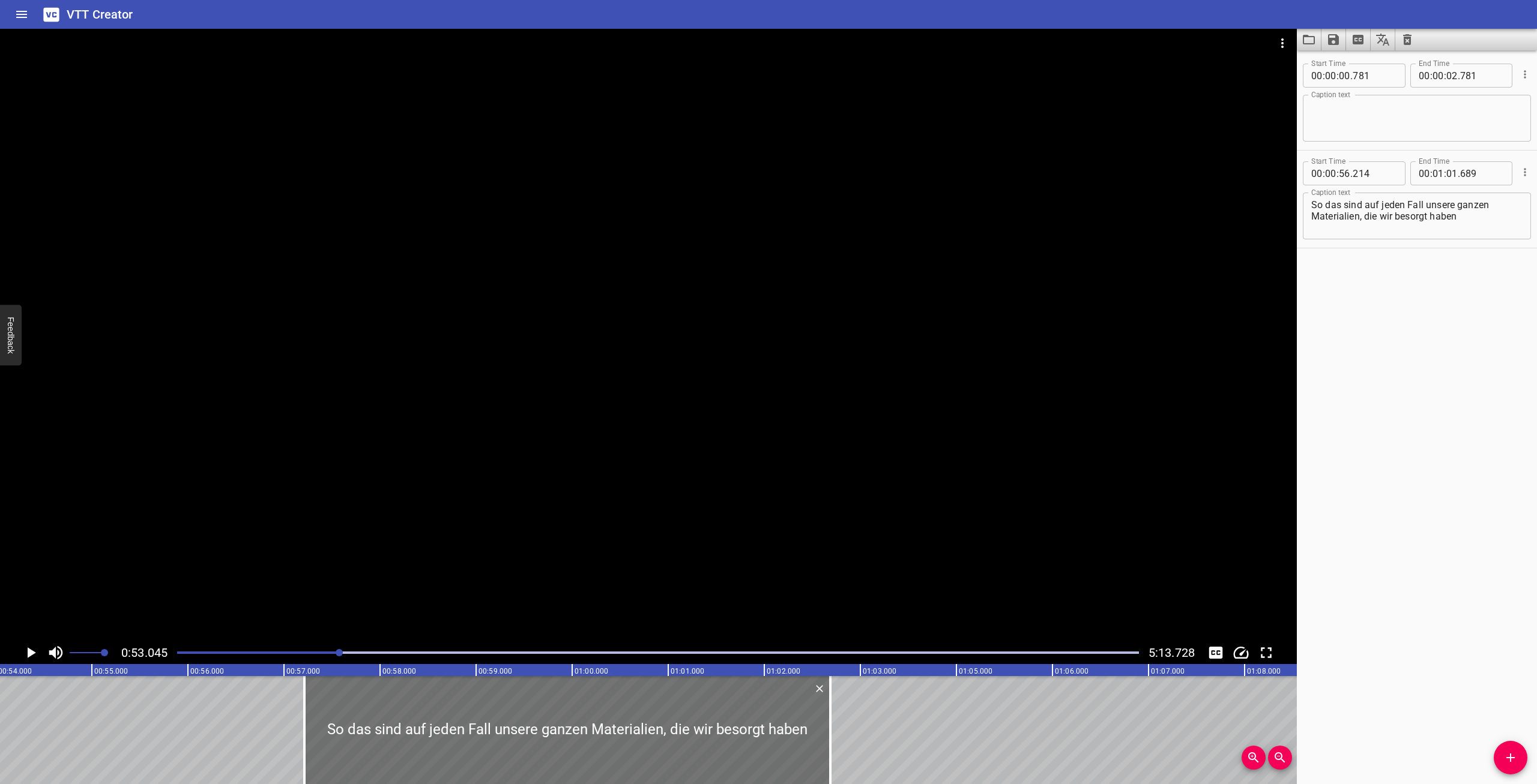
drag, startPoint x: 32, startPoint y: 651, endPoint x: 47, endPoint y: 652, distance: 15.0
click at [32, 652] on icon "Play/Pause" at bounding box center [32, 652] width 9 height 11
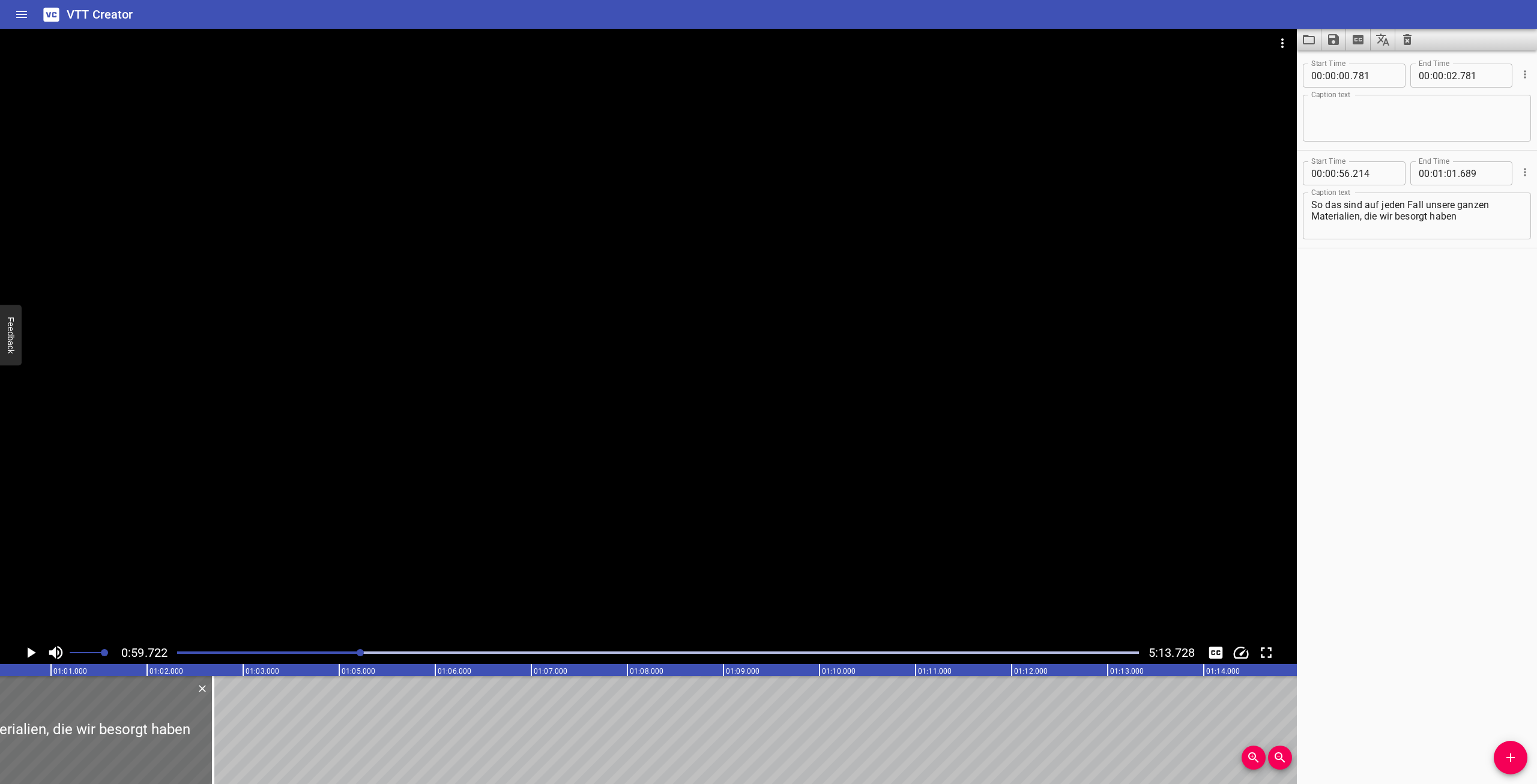
click at [19, 641] on button "Play/Pause" at bounding box center [30, 652] width 23 height 23
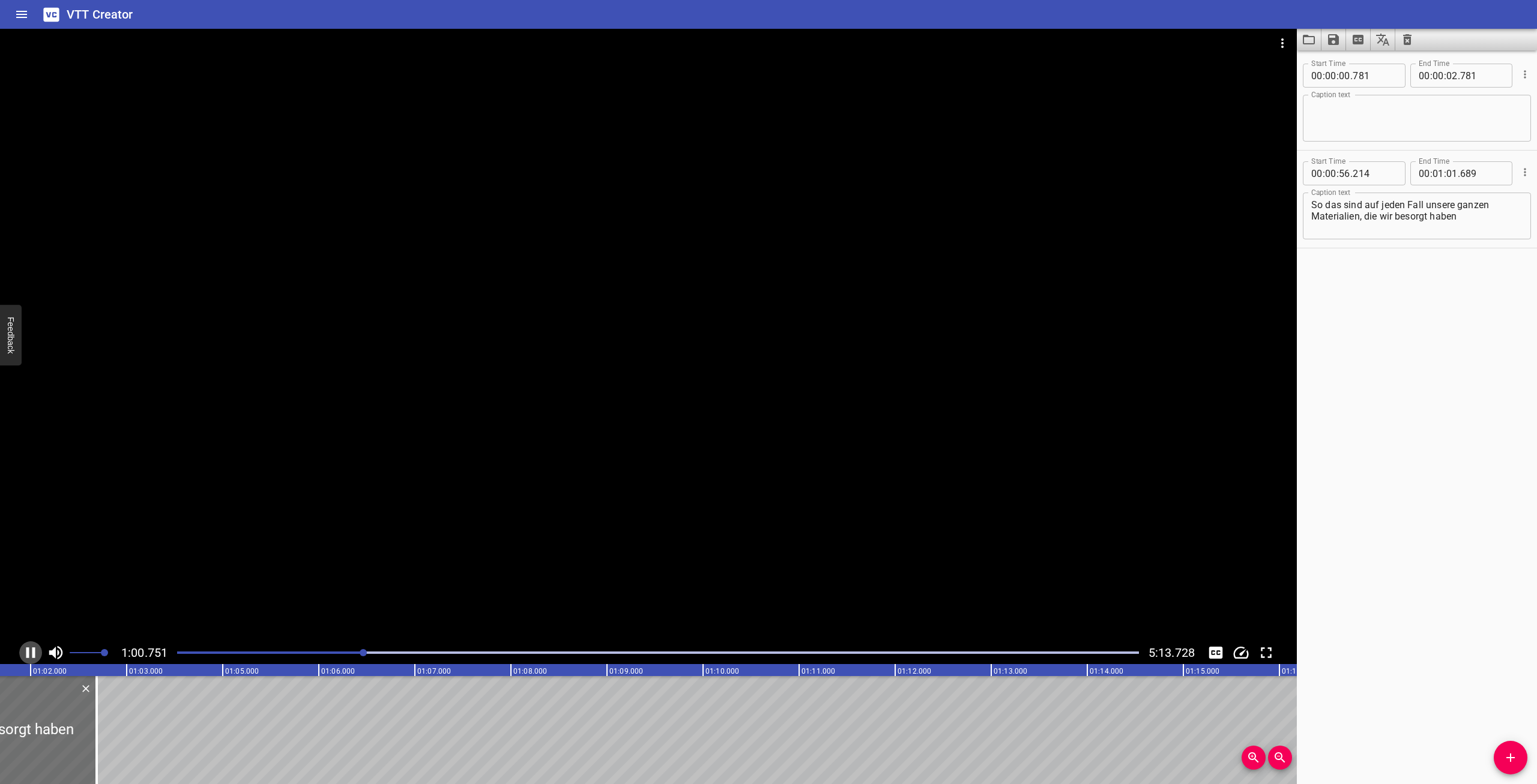
click at [37, 650] on icon "Play/Pause" at bounding box center [30, 652] width 18 height 18
click at [1534, 177] on div "Start Time 00 : 00 : 56 . 214 Start Time End Time 00 : 01 : 01 . 689 End Time C…" at bounding box center [1416, 199] width 240 height 98
click at [1530, 172] on icon "Cue Options" at bounding box center [1525, 172] width 12 height 12
click at [1479, 287] on div at bounding box center [768, 392] width 1537 height 784
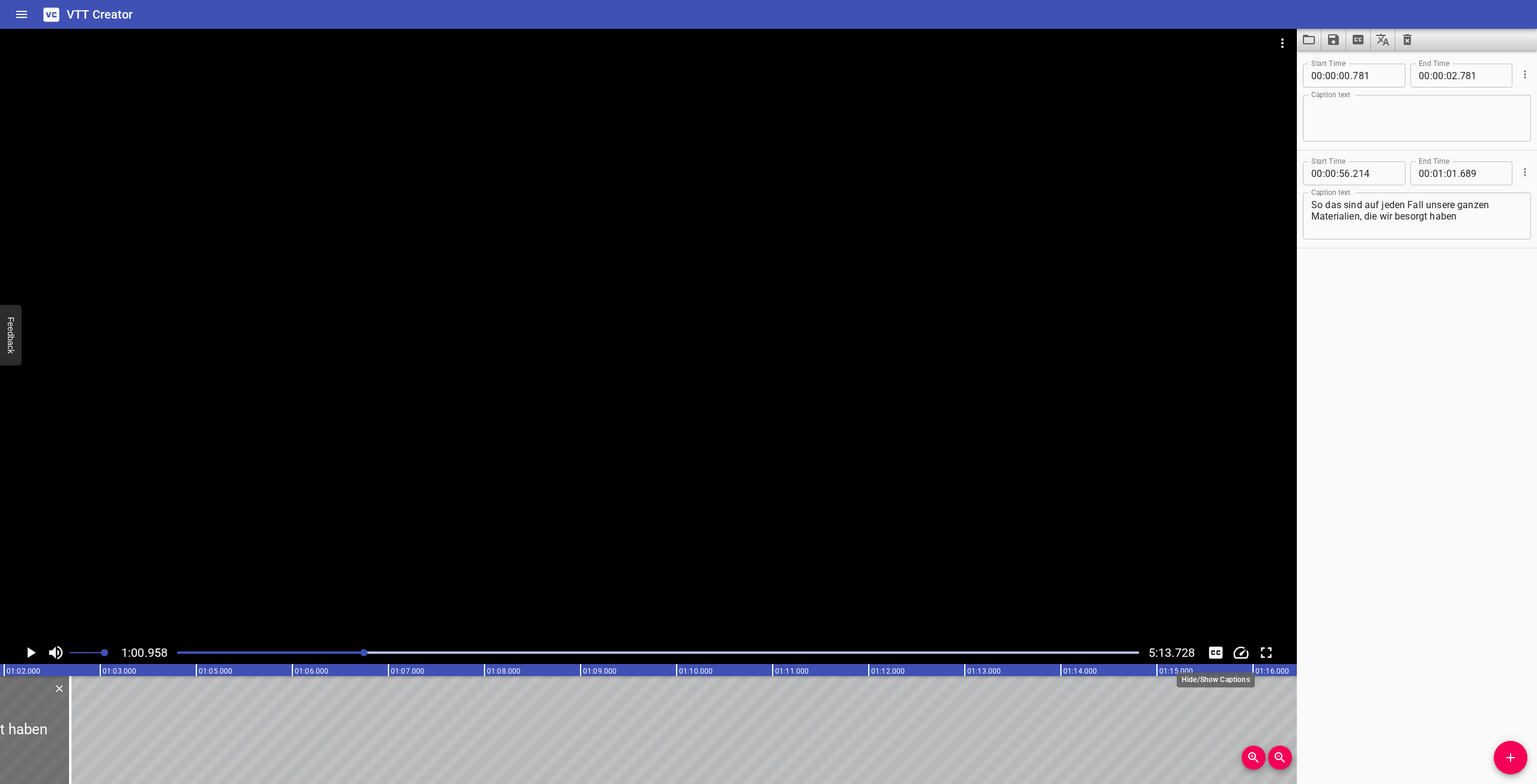
click at [1216, 650] on icon "Toggle captions" at bounding box center [1216, 653] width 14 height 12
click at [360, 651] on div at bounding box center [658, 653] width 976 height 17
click at [348, 651] on div at bounding box center [658, 653] width 976 height 17
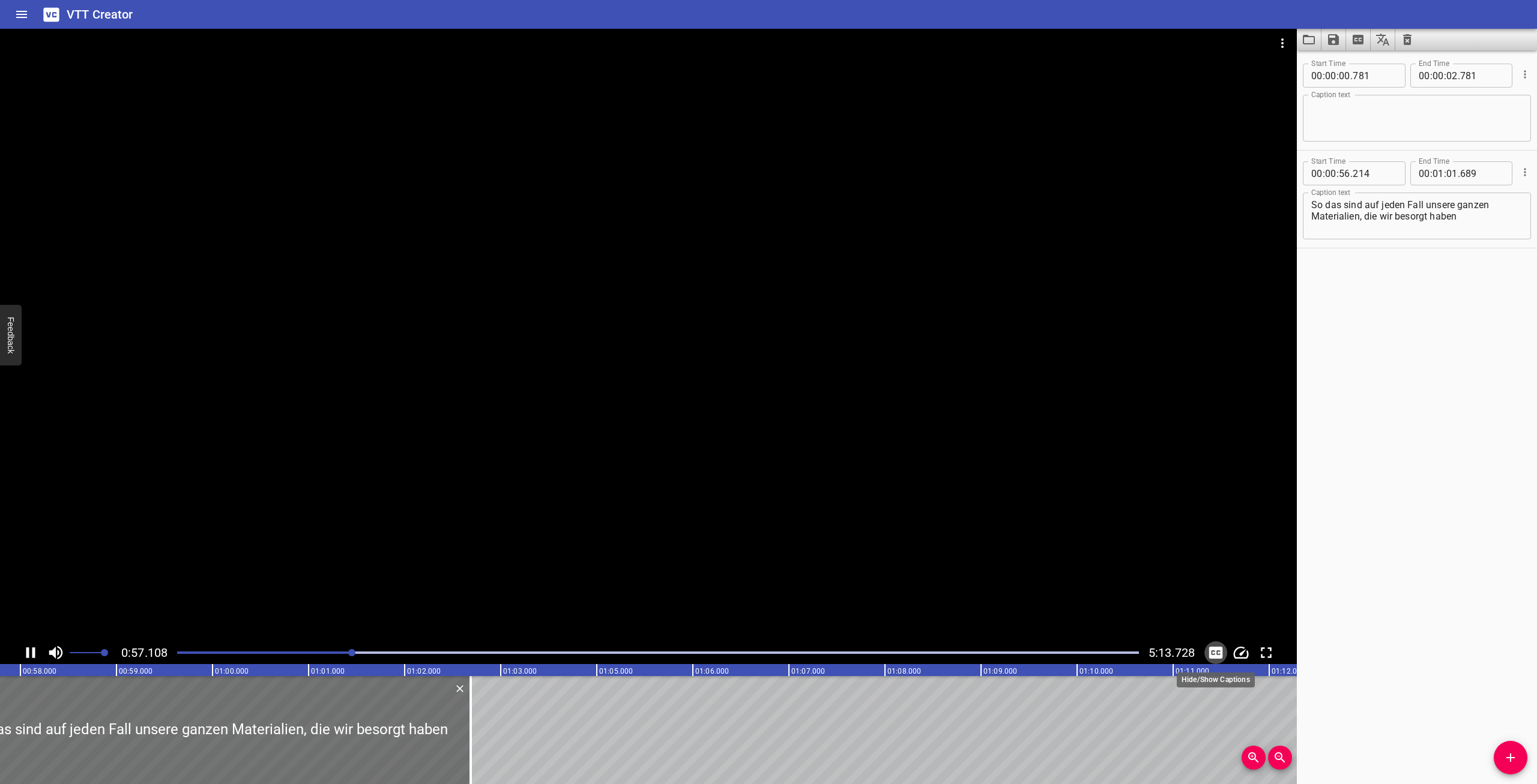
click at [1216, 653] on icon "Toggle captions" at bounding box center [1216, 653] width 14 height 12
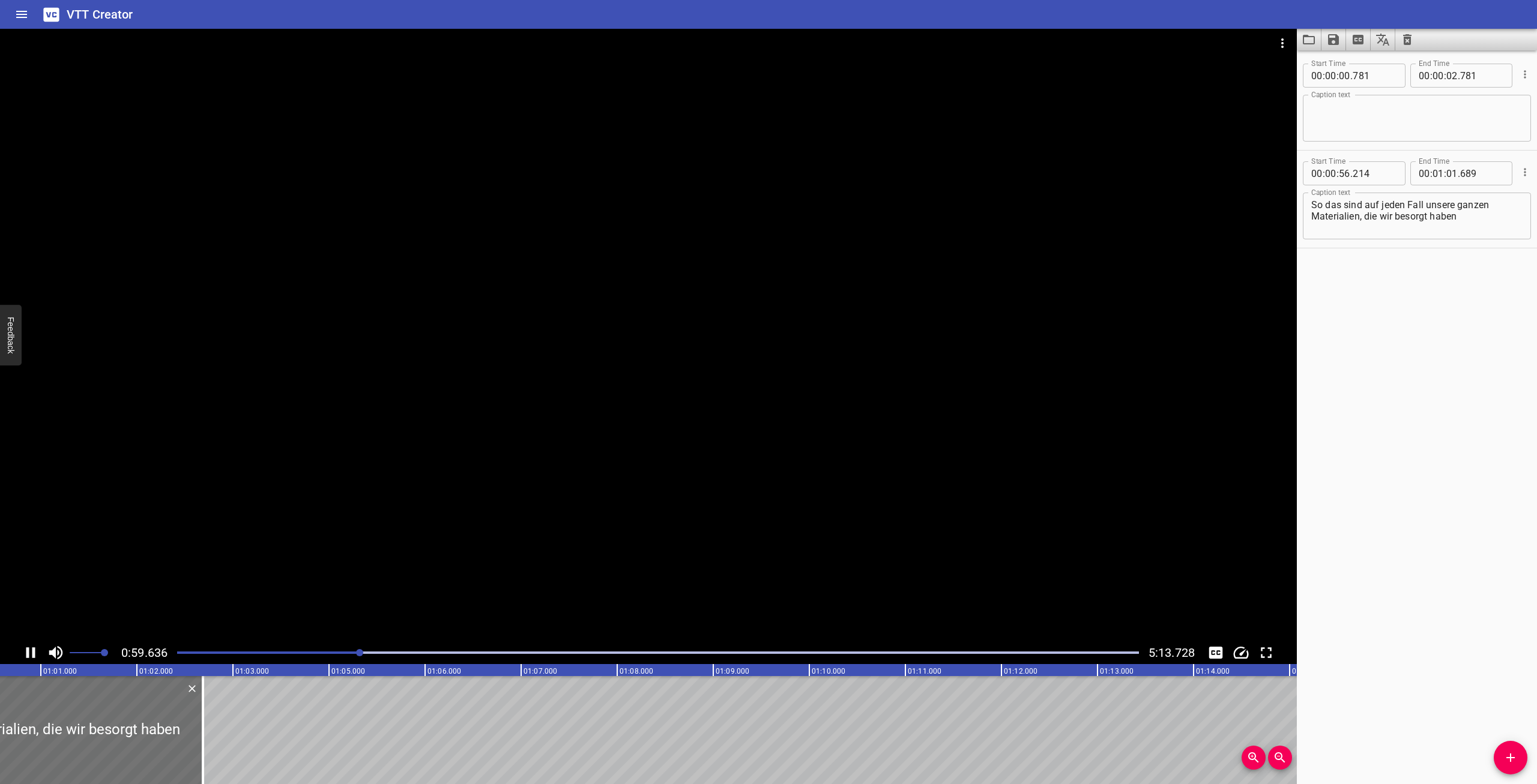
click at [1204, 641] on button "Toggle captions" at bounding box center [1215, 652] width 23 height 23
drag, startPoint x: 1471, startPoint y: 222, endPoint x: 1194, endPoint y: 184, distance: 279.6
click at [1311, 199] on textarea "So das sind auf jeden Fall unsere ganzen Materialien, die wir besorgt haben" at bounding box center [1416, 217] width 211 height 34
click at [1349, 110] on textarea at bounding box center [1416, 118] width 211 height 34
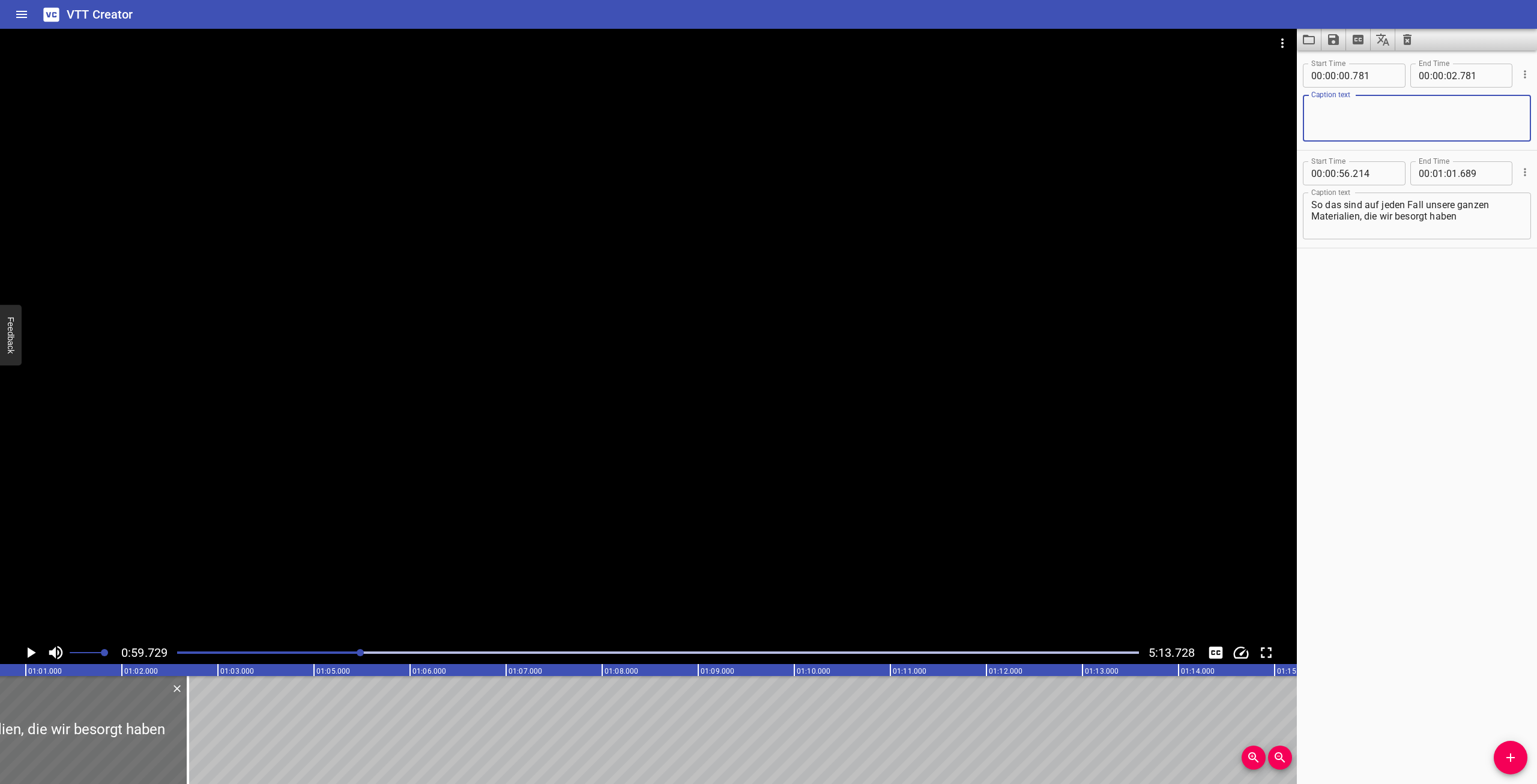
paste textarea "So das sind auf jeden Fall unsere ganzen Materialien, die wir besorgt haben"
type textarea "So das sind auf jeden Fall unsere ganzen Materialien, die wir besorgt haben"
click at [358, 653] on div at bounding box center [360, 653] width 7 height 7
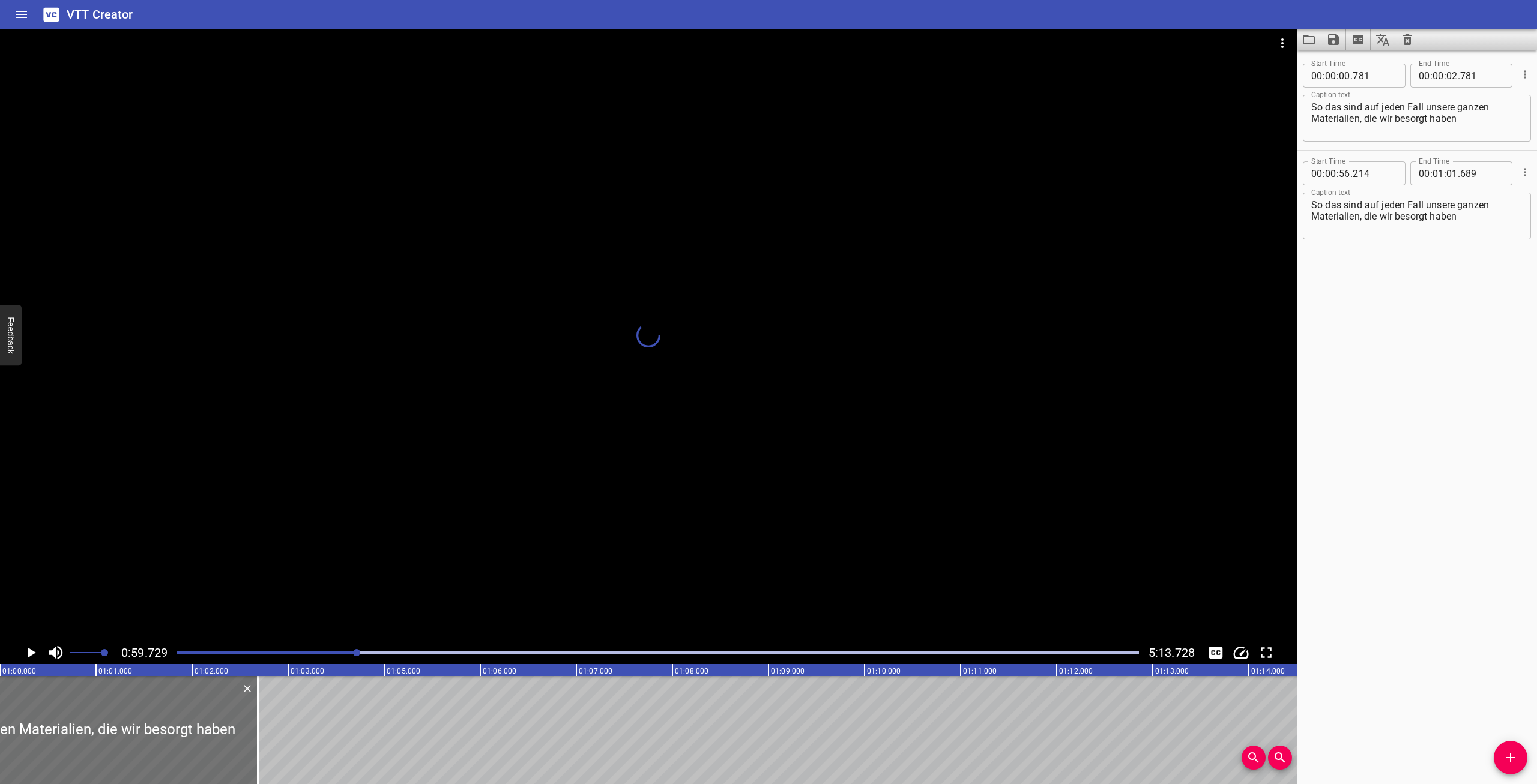
click at [355, 653] on div at bounding box center [356, 653] width 7 height 7
click at [25, 656] on icon "Play/Pause" at bounding box center [30, 652] width 18 height 18
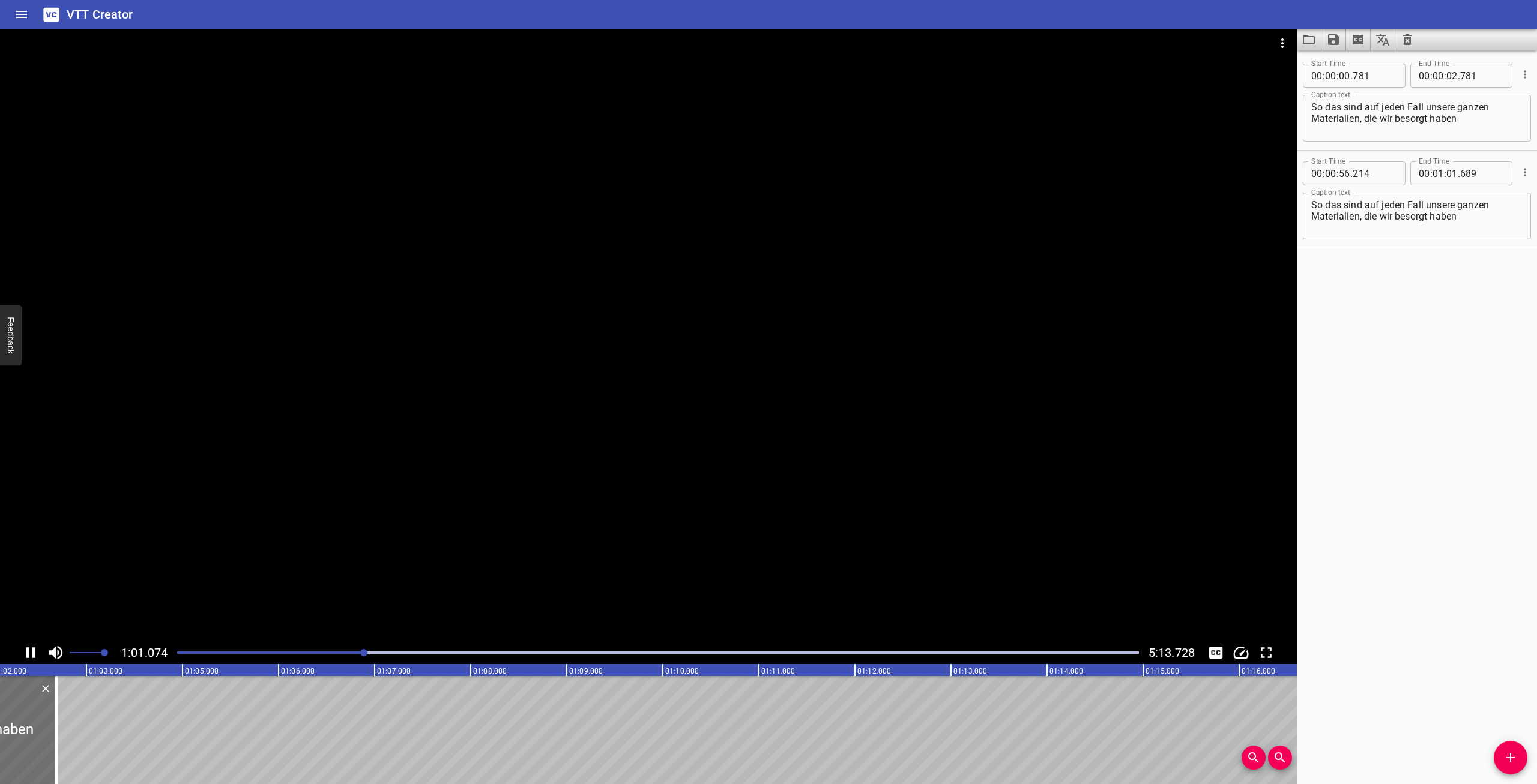
click at [19, 641] on button "Play/Pause" at bounding box center [30, 652] width 23 height 23
click at [39, 647] on icon "Play/Pause" at bounding box center [30, 652] width 18 height 18
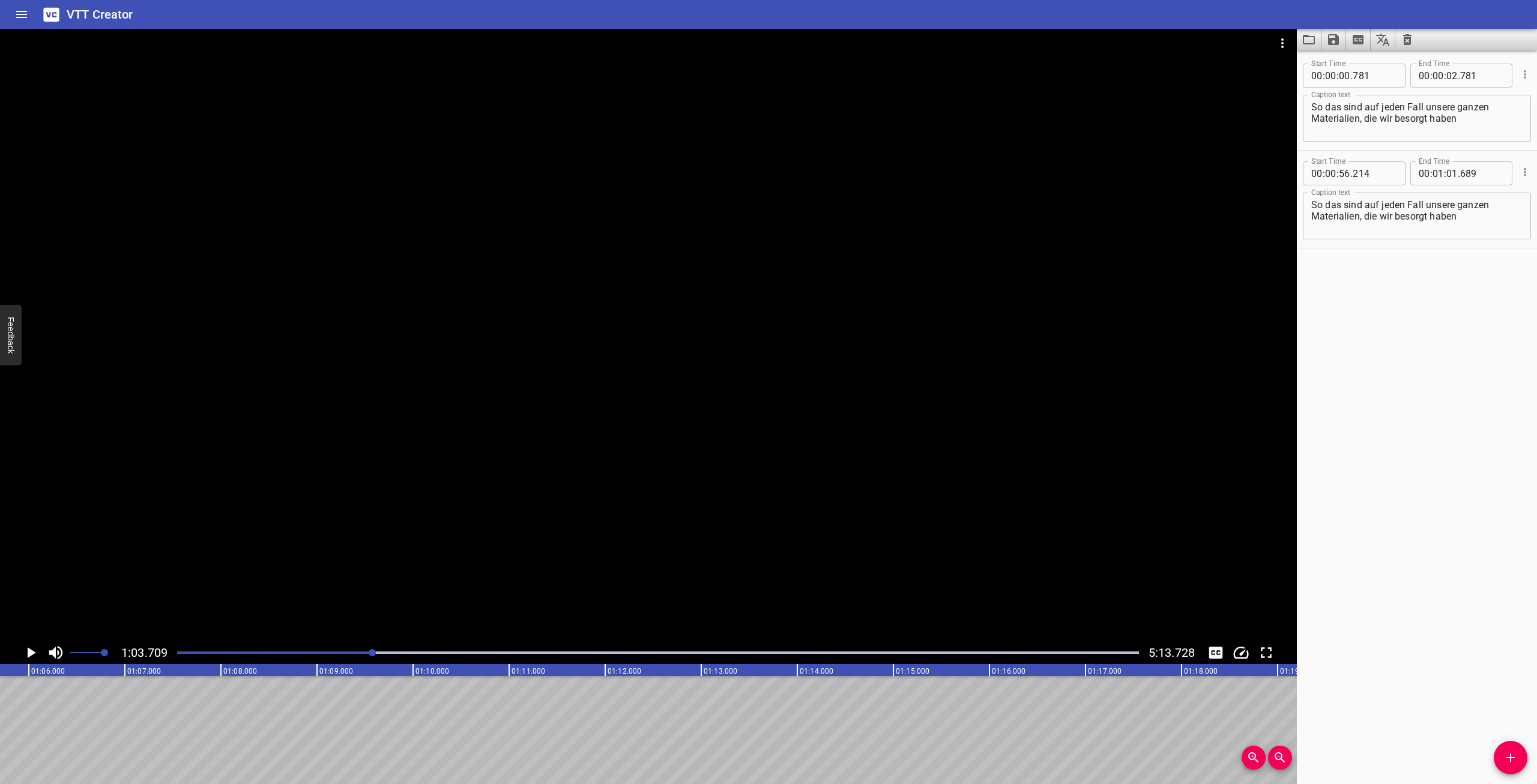
scroll to position [0, 6119]
click at [1307, 57] on div "Start Time 00 : 00 : 00 . 781 Start Time End Time 00 : 00 : 02 . 781 End Time C…" at bounding box center [1416, 102] width 240 height 98
click at [1313, 47] on button "Load captions from file" at bounding box center [1308, 39] width 25 height 21
click at [1336, 39] on icon "Save captions to file" at bounding box center [1333, 39] width 11 height 11
click at [1341, 65] on li "Save to VTT file" at bounding box center [1365, 66] width 88 height 21
